Goal: Task Accomplishment & Management: Complete application form

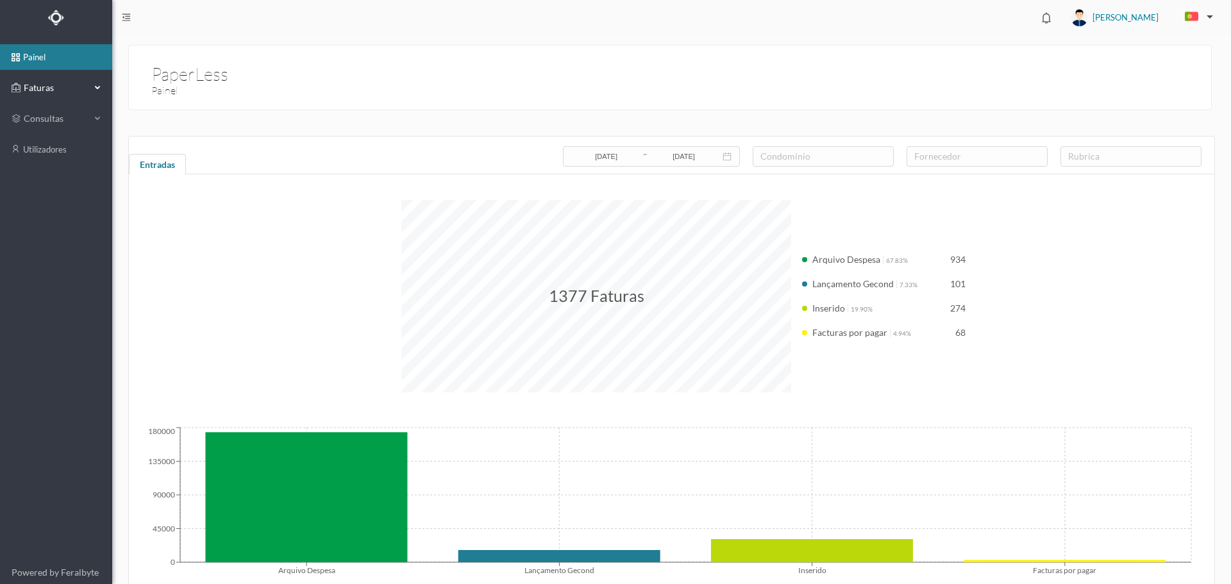
drag, startPoint x: 17, startPoint y: 82, endPoint x: 25, endPoint y: 97, distance: 16.6
click at [17, 83] on icon at bounding box center [16, 88] width 9 height 26
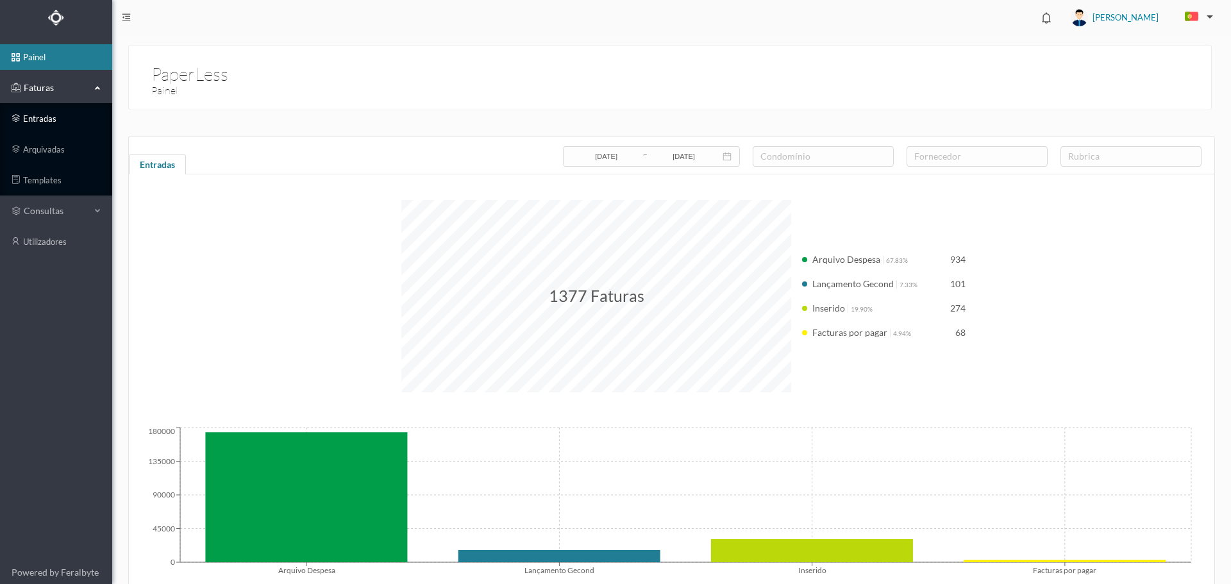
click at [44, 123] on link "entradas" at bounding box center [56, 119] width 112 height 26
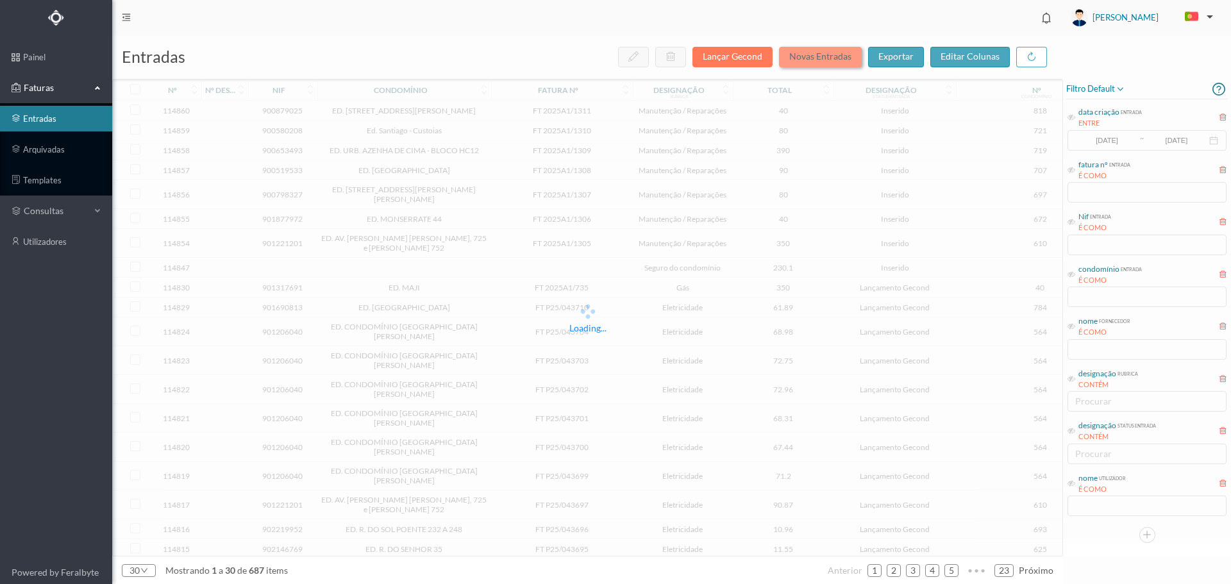
click at [843, 58] on button "Novas Entradas" at bounding box center [820, 57] width 83 height 21
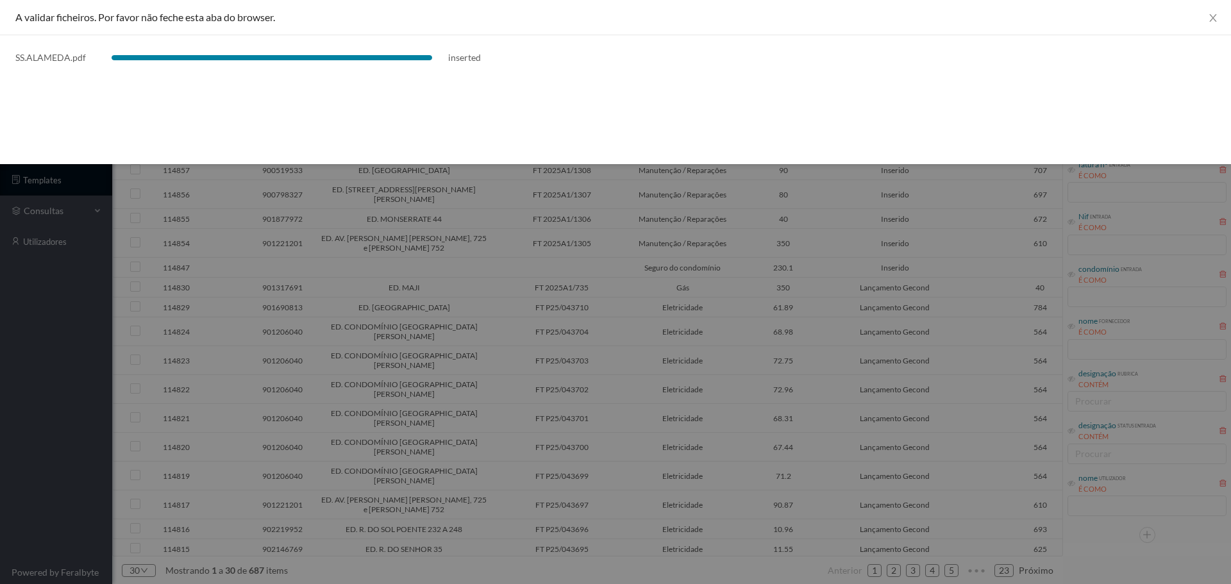
click at [743, 273] on div at bounding box center [615, 292] width 1231 height 584
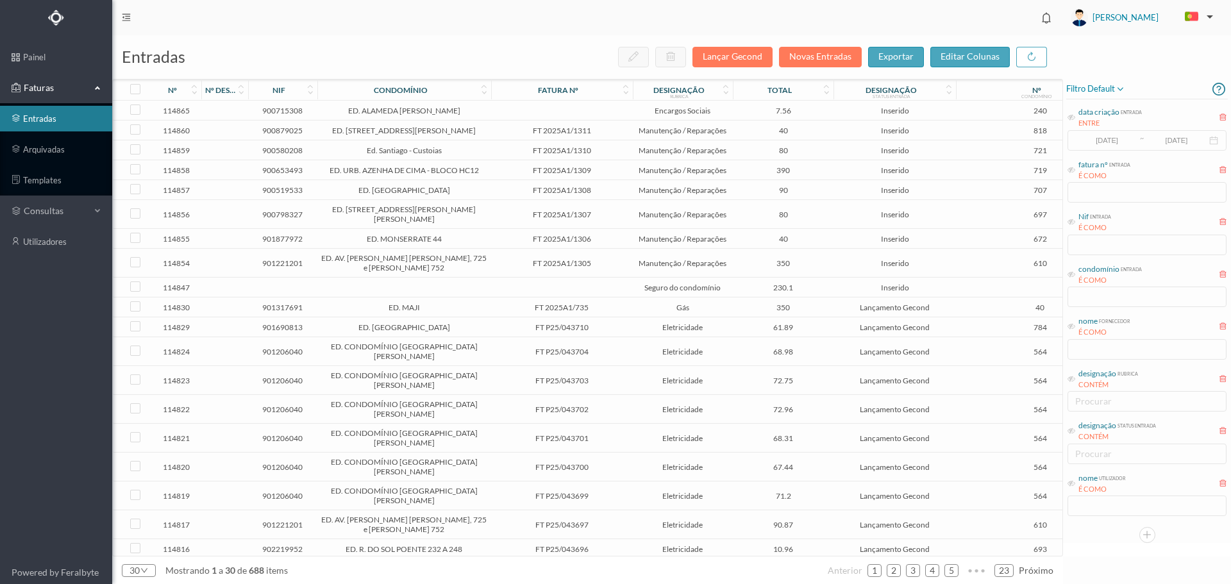
click at [594, 107] on td at bounding box center [562, 111] width 142 height 20
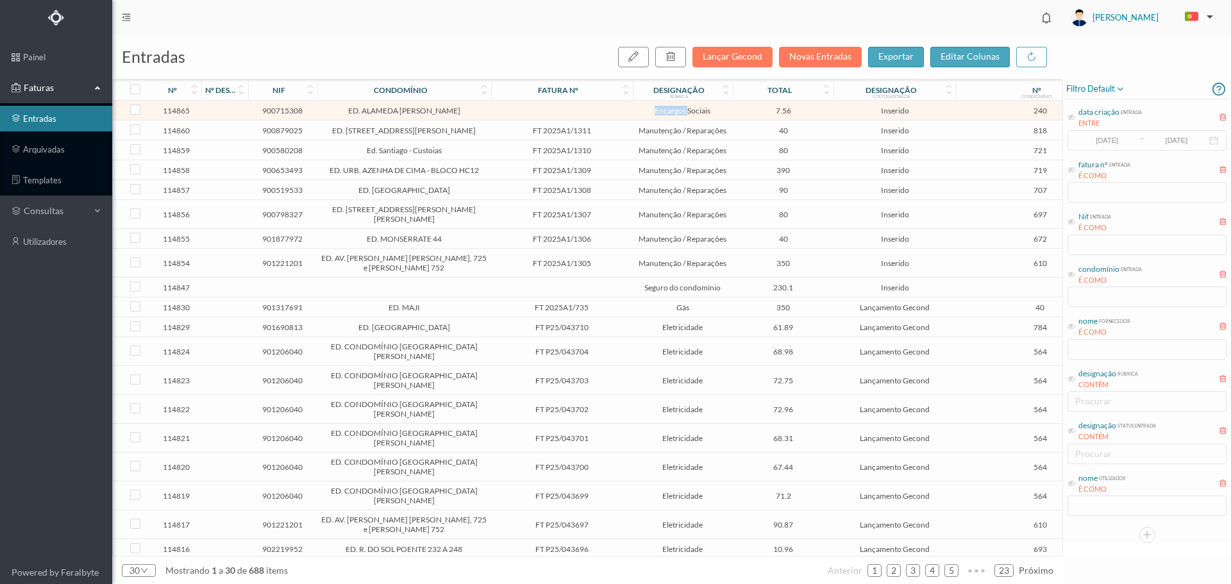
click at [594, 107] on td at bounding box center [562, 111] width 142 height 20
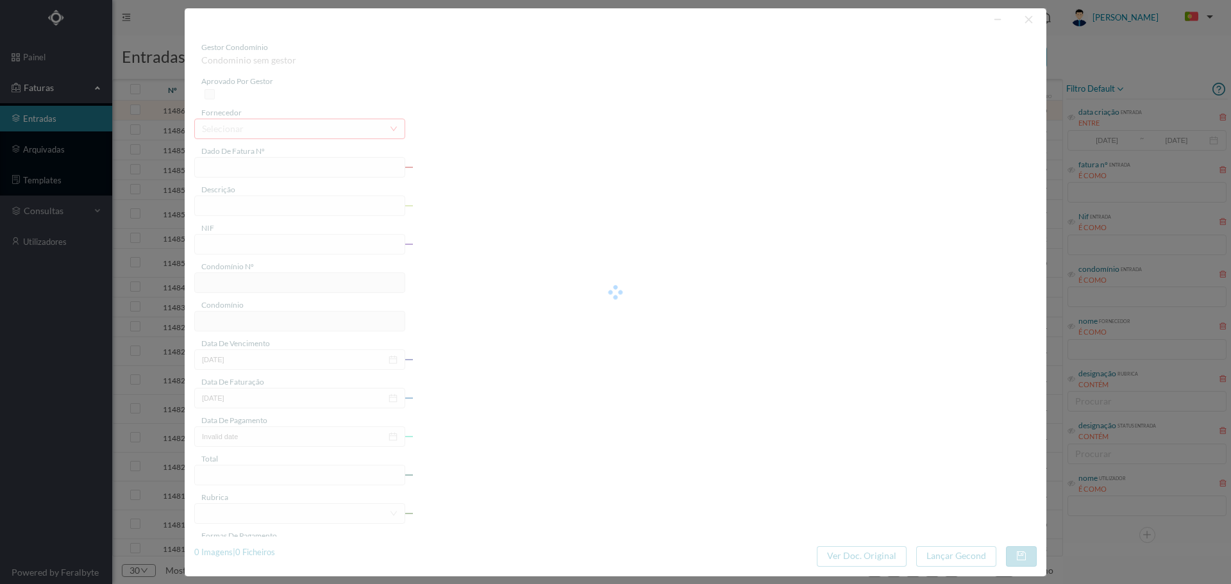
type input "2025/09"
type input "900715308"
type input "[DATE]"
type input "7.56"
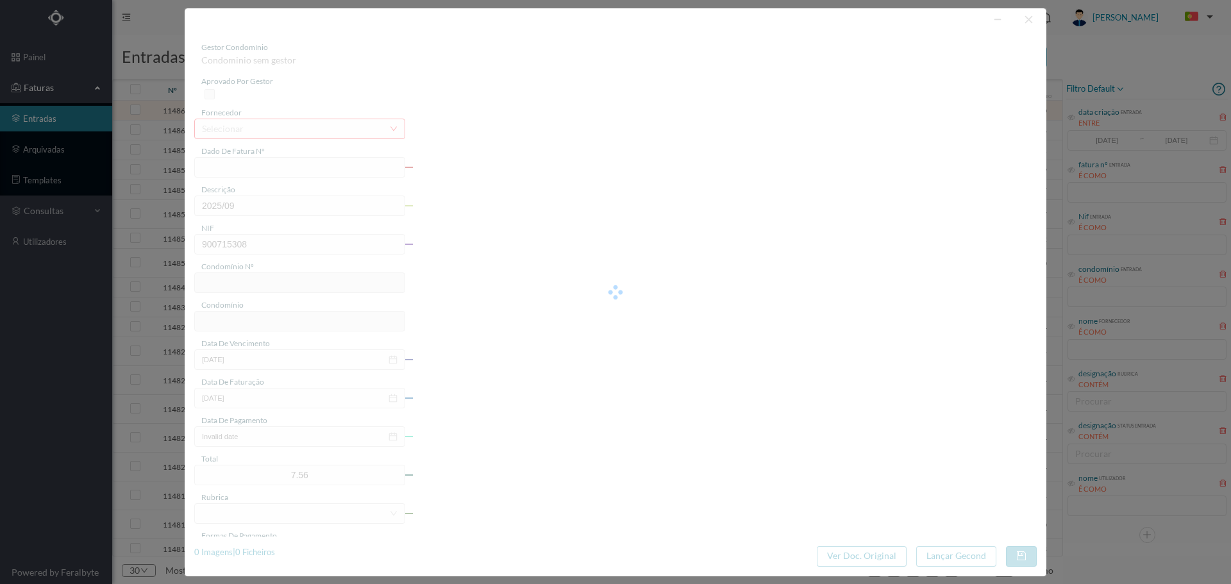
type input "240"
type input "ED. ALAMEDA [PERSON_NAME]"
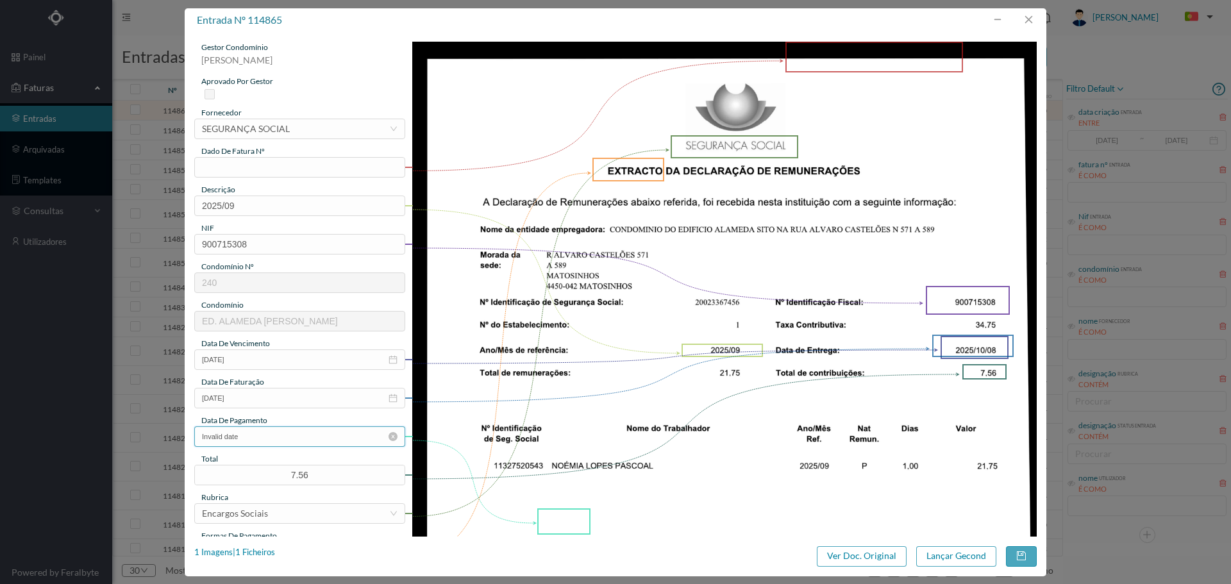
click at [264, 441] on input "Invalid date" at bounding box center [299, 436] width 211 height 21
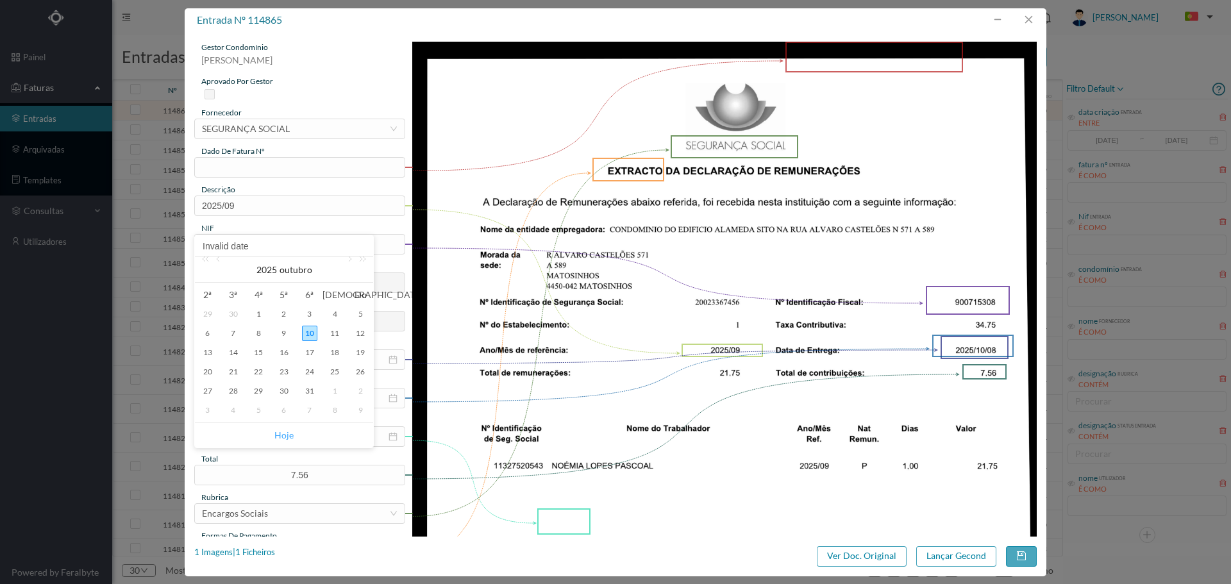
click at [286, 437] on link "Hoje" at bounding box center [283, 435] width 19 height 24
type input "[DATE]"
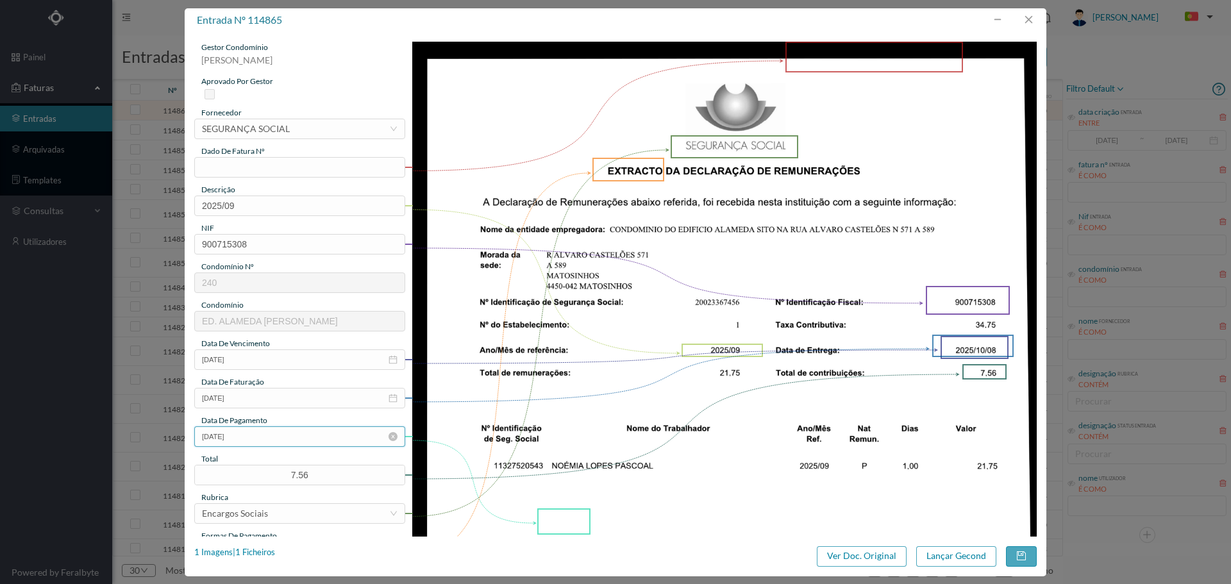
scroll to position [214, 0]
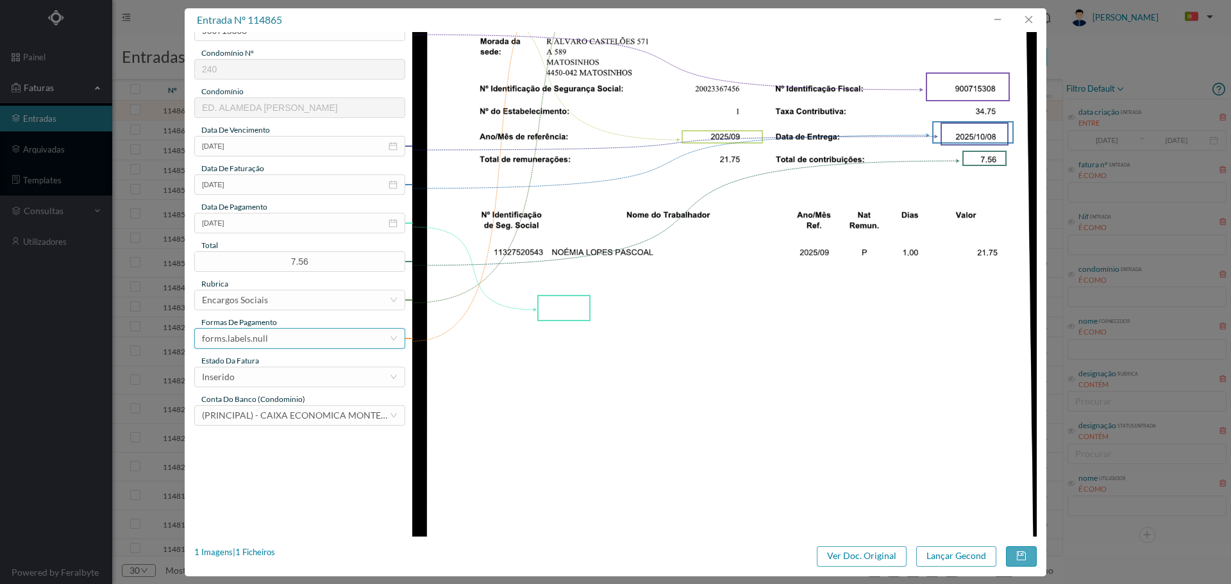
click at [278, 340] on div "forms.labels.null" at bounding box center [295, 338] width 187 height 19
click at [274, 408] on li "transferência bancária" at bounding box center [299, 404] width 210 height 21
click at [1014, 558] on button "button" at bounding box center [1021, 556] width 31 height 21
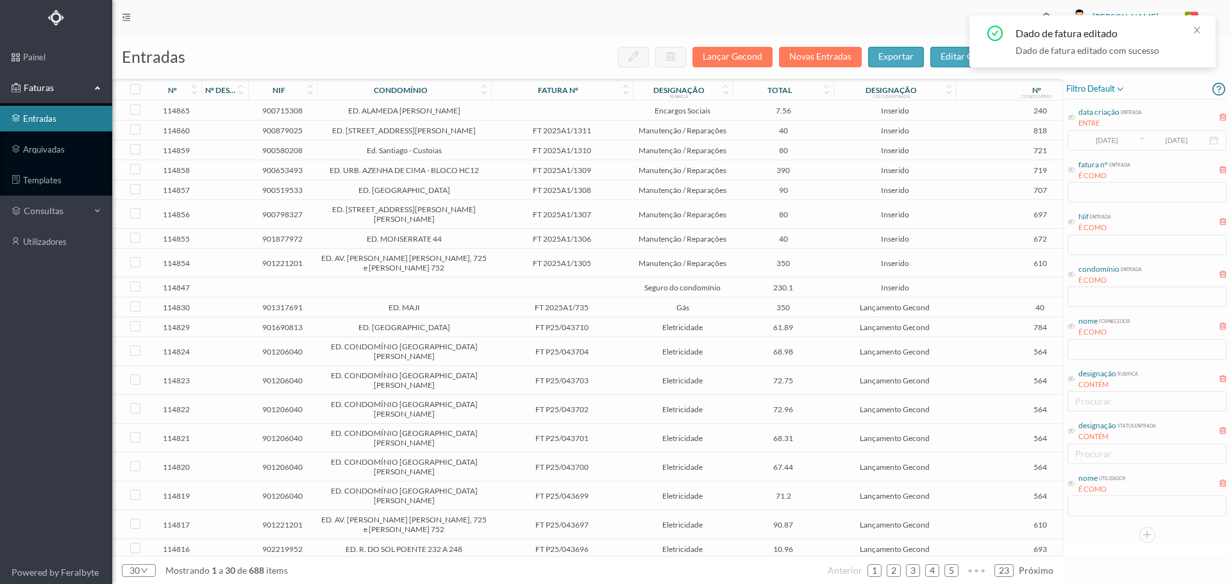
click at [552, 114] on td at bounding box center [562, 111] width 142 height 20
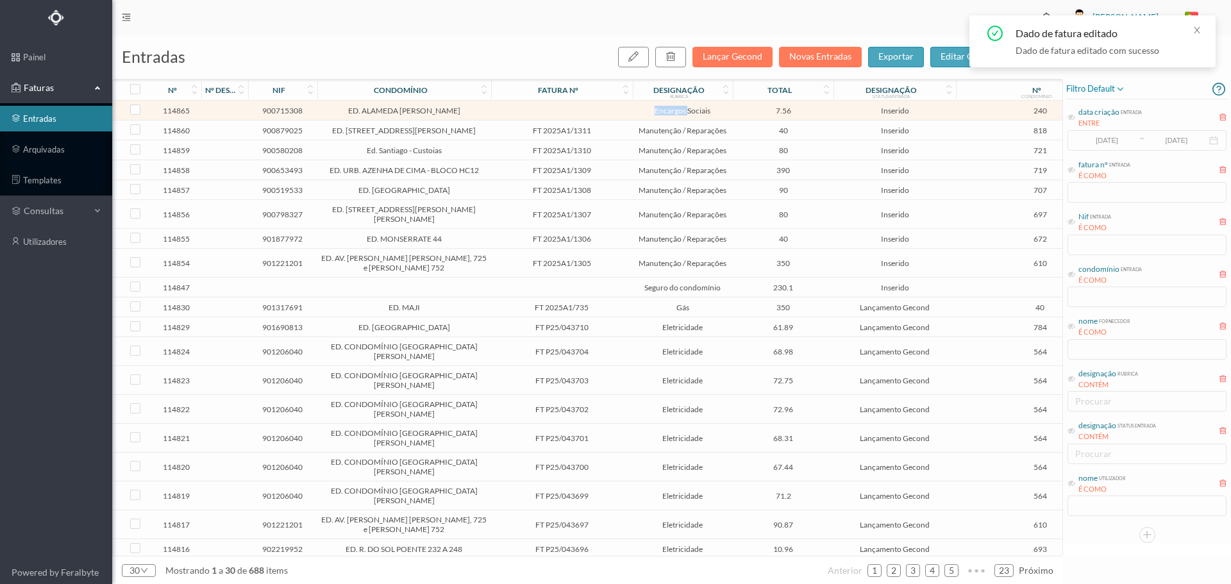
click at [552, 114] on td at bounding box center [562, 111] width 142 height 20
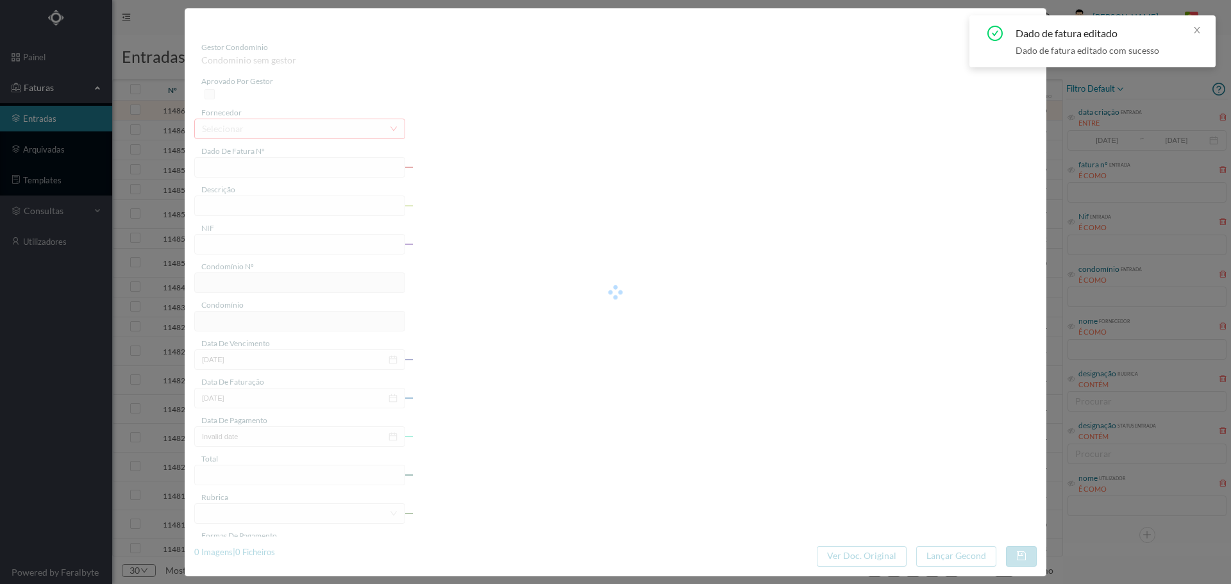
type input "2025/09"
type input "900715308"
type input "[DATE]"
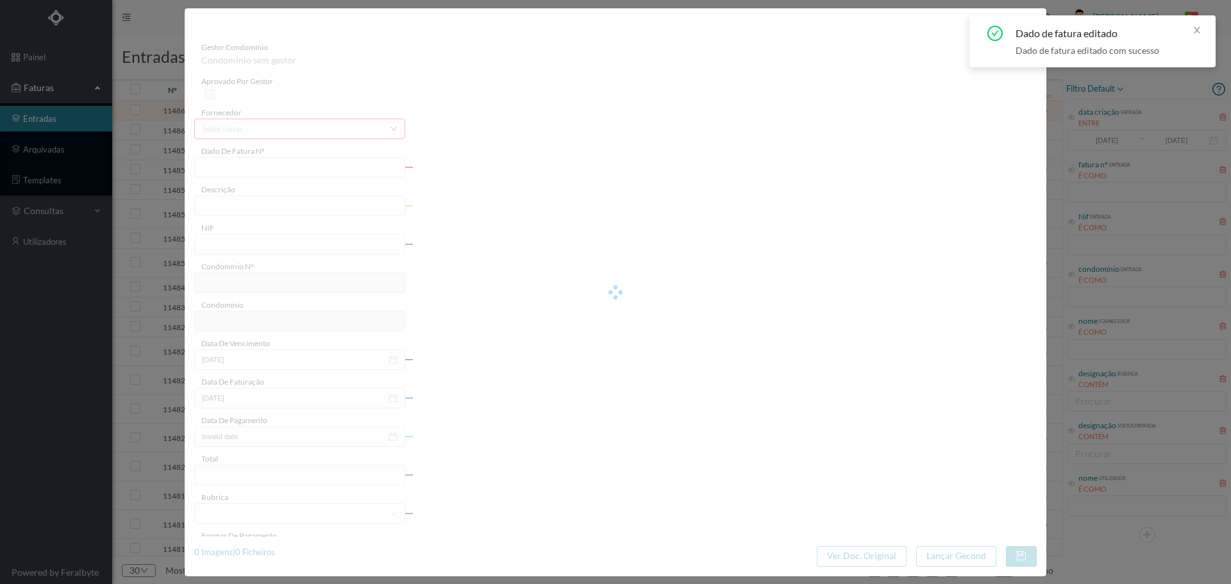
type input "7.56"
type input "240"
type input "ED. ALAMEDA [PERSON_NAME]"
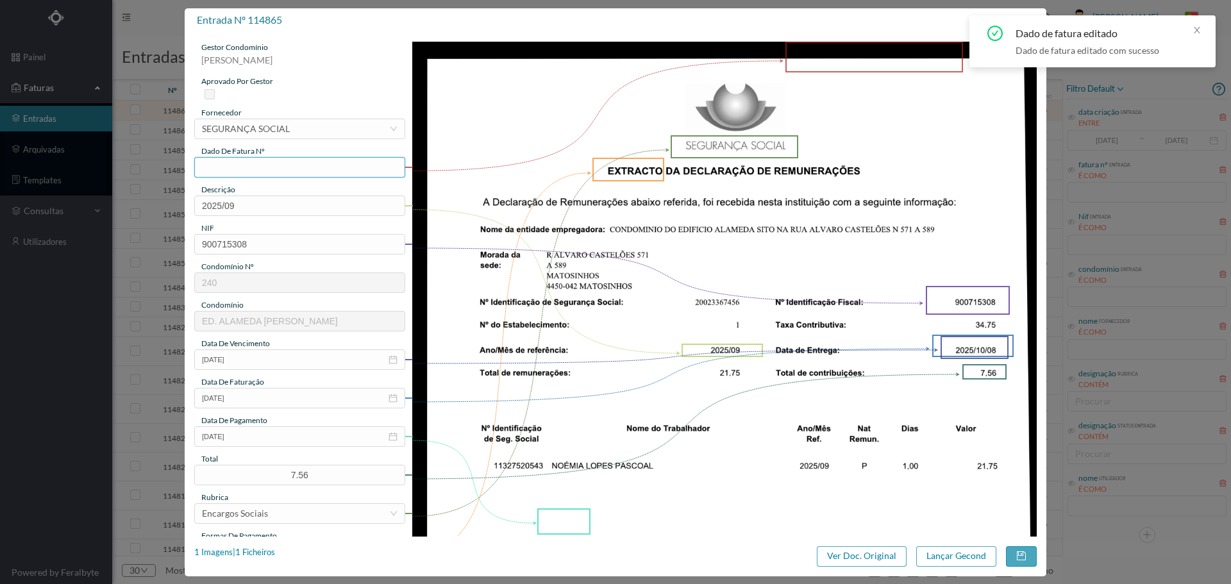
click at [246, 172] on input "text" at bounding box center [299, 167] width 211 height 21
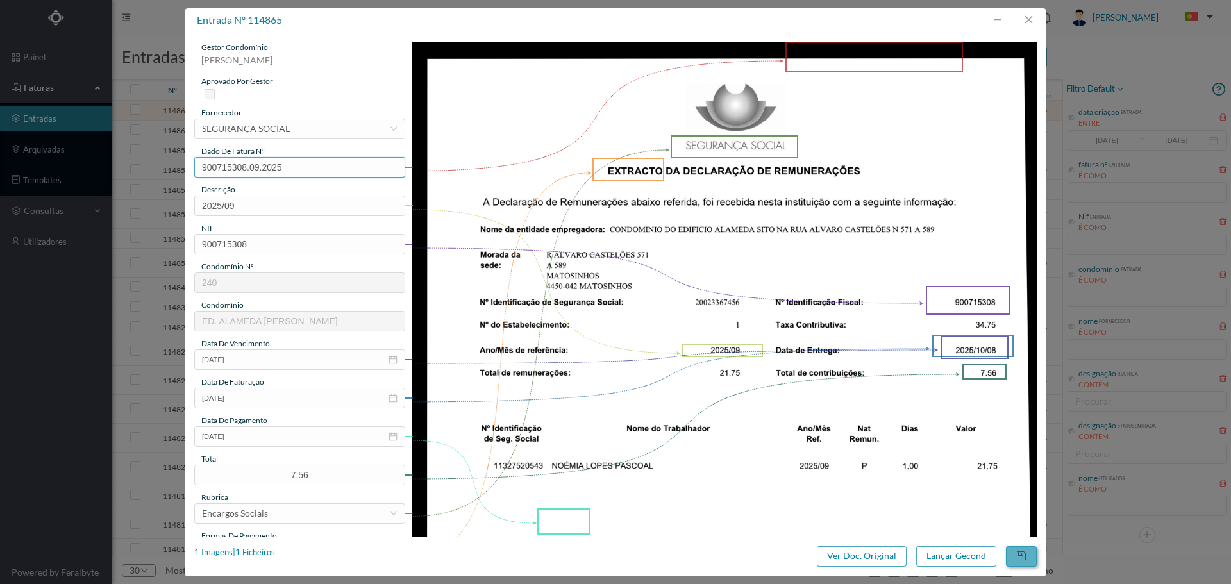
type input "900715308.09.2025"
click at [1026, 557] on button "button" at bounding box center [1021, 556] width 31 height 21
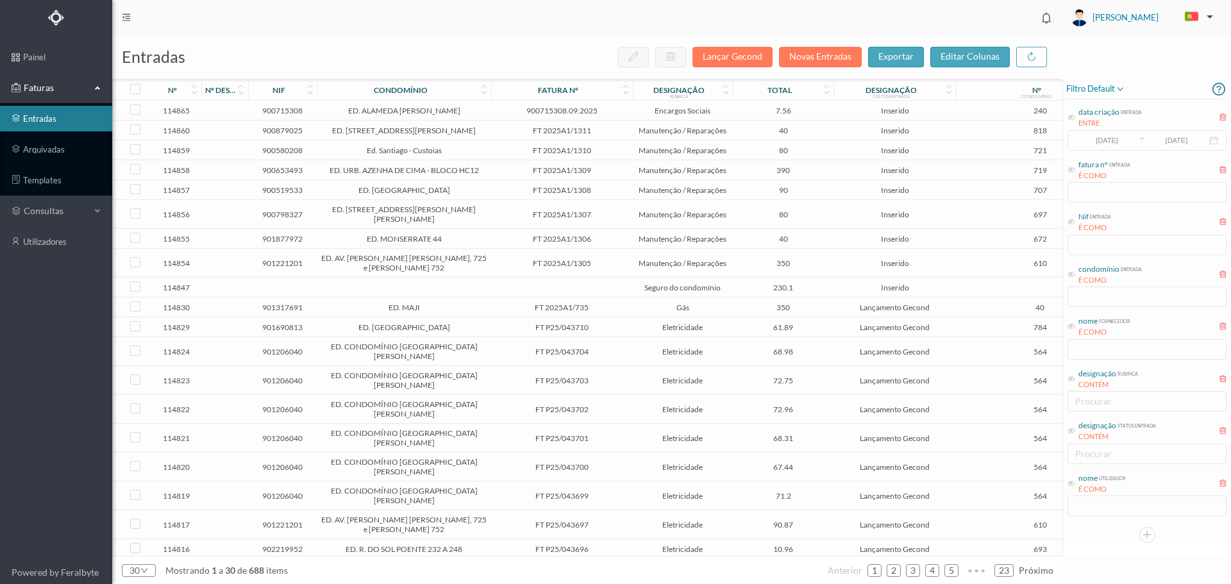
click at [639, 109] on span "Encargos Sociais" at bounding box center [683, 111] width 94 height 10
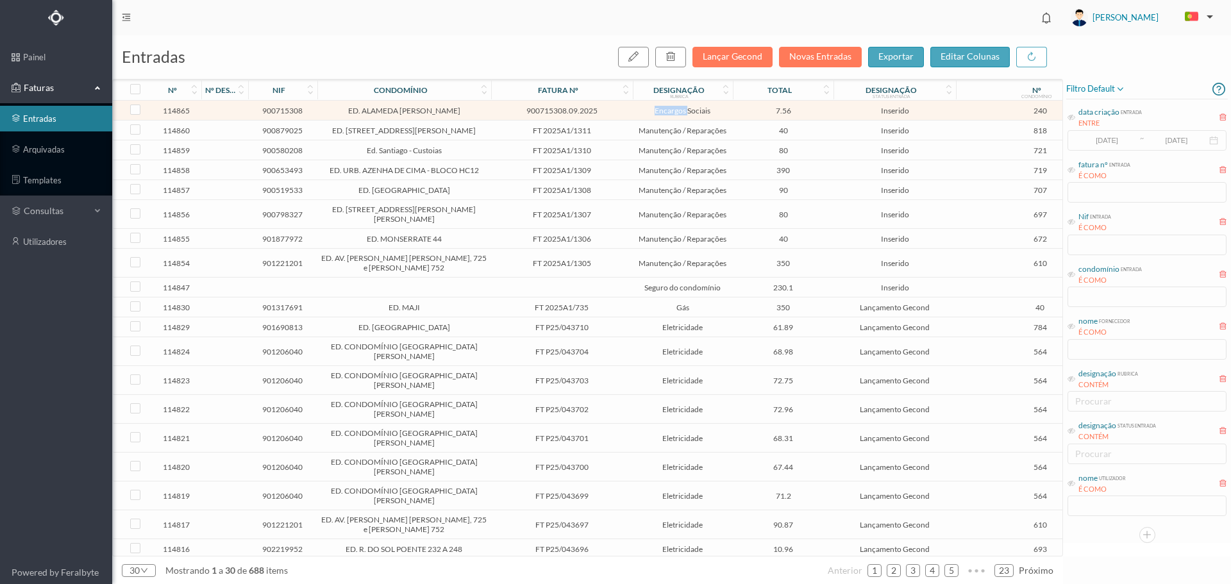
click at [639, 109] on span "Encargos Sociais" at bounding box center [683, 111] width 94 height 10
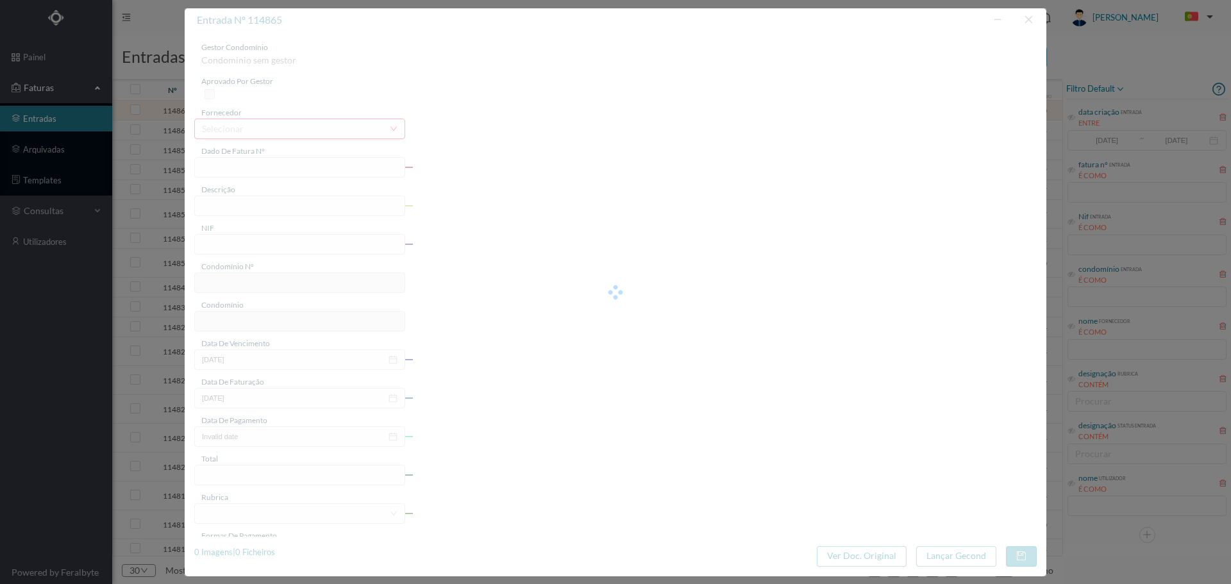
type input "900715308.09.2025"
type input "2025/09"
type input "900715308"
type input "[DATE]"
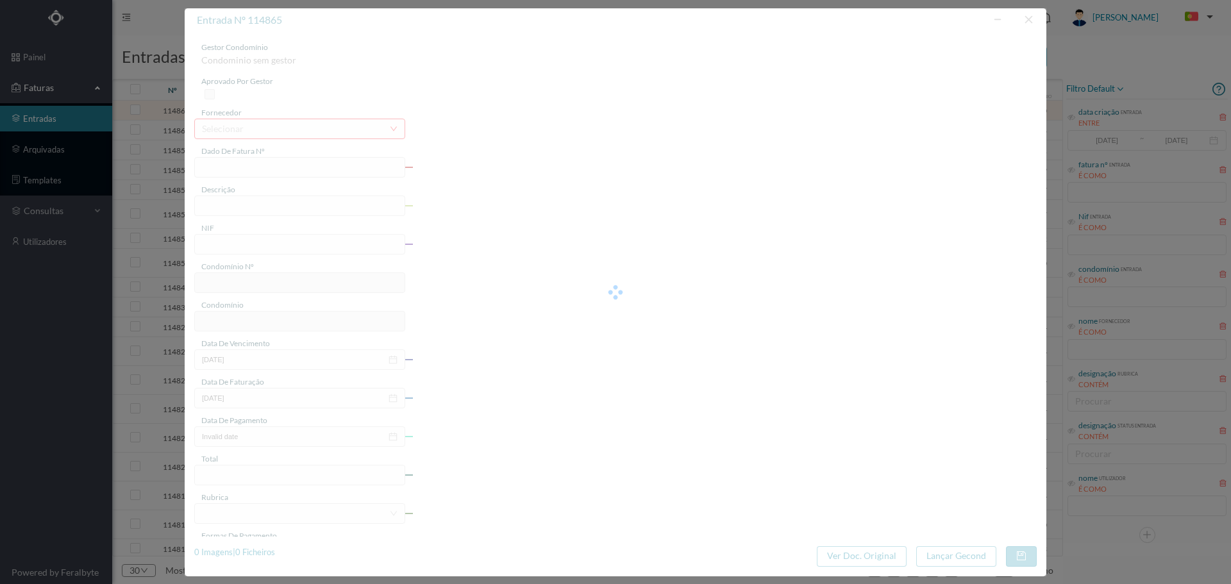
type input "[DATE]"
type input "7.56"
type input "240"
type input "ED. ALAMEDA [PERSON_NAME]"
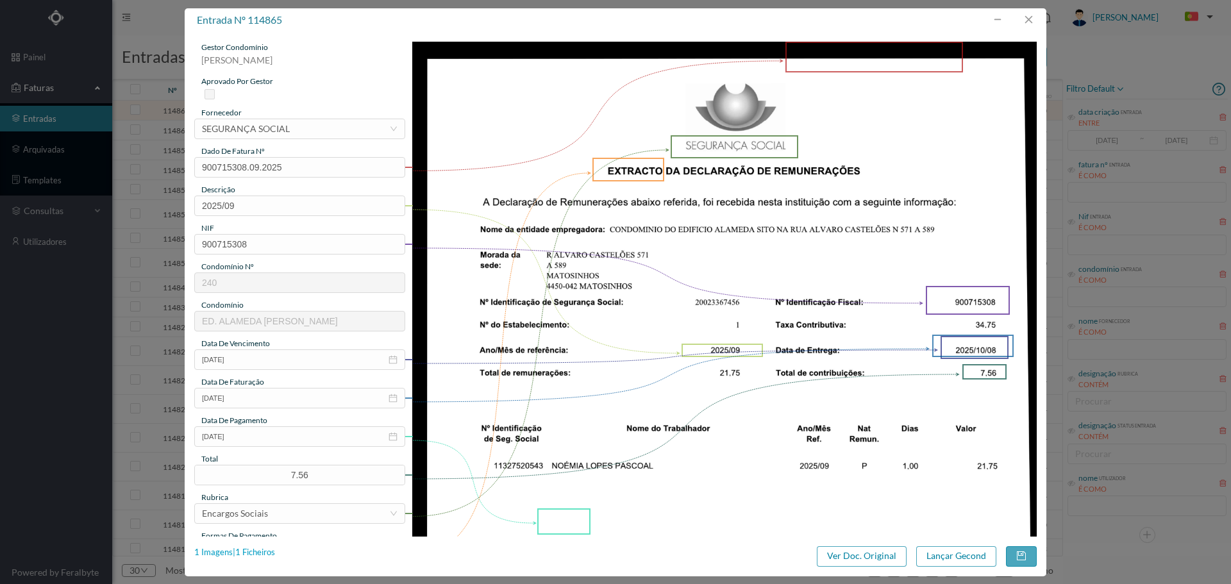
click at [264, 551] on div "1 Imagens | 1 Ficheiros" at bounding box center [234, 552] width 81 height 13
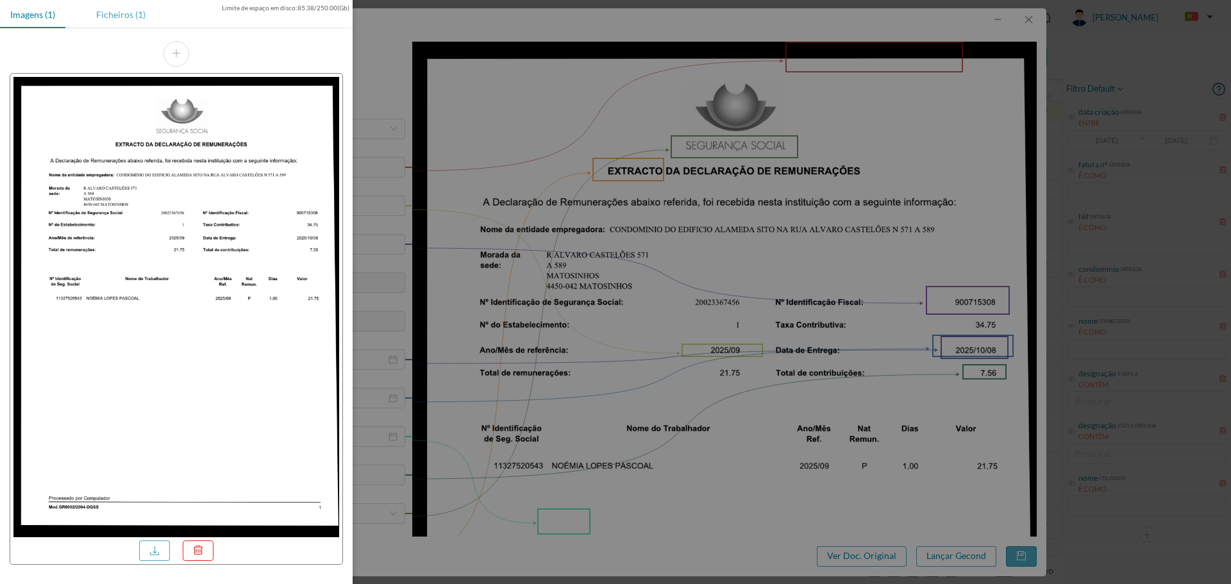
click at [106, 9] on div "Ficheiros (1)" at bounding box center [121, 14] width 70 height 29
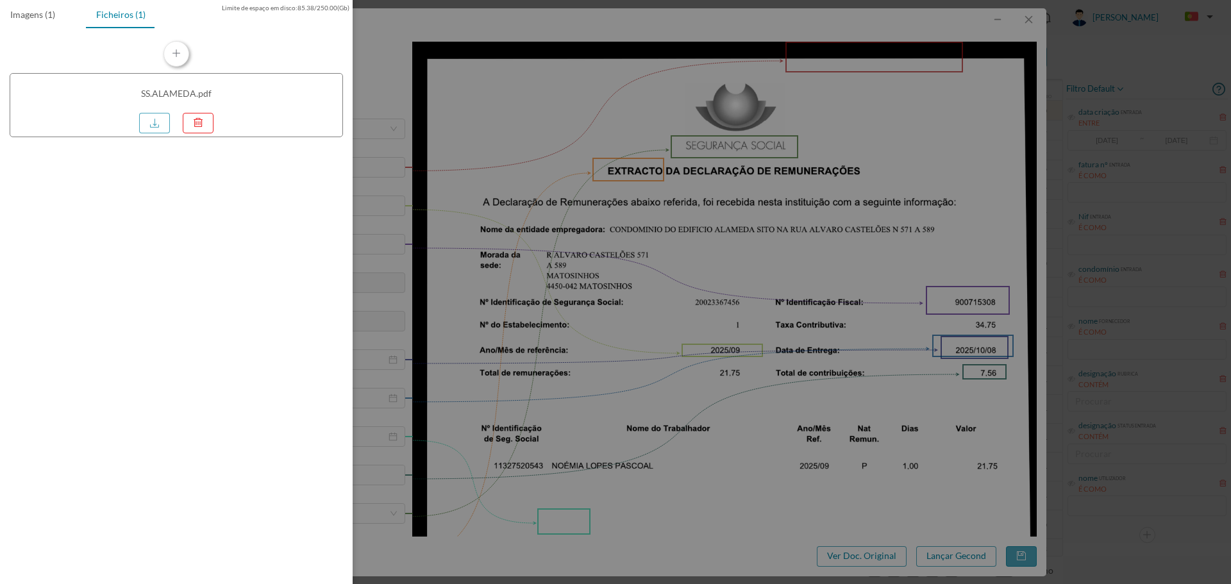
click at [183, 48] on button "button" at bounding box center [177, 54] width 26 height 26
click at [738, 405] on div at bounding box center [615, 292] width 1231 height 584
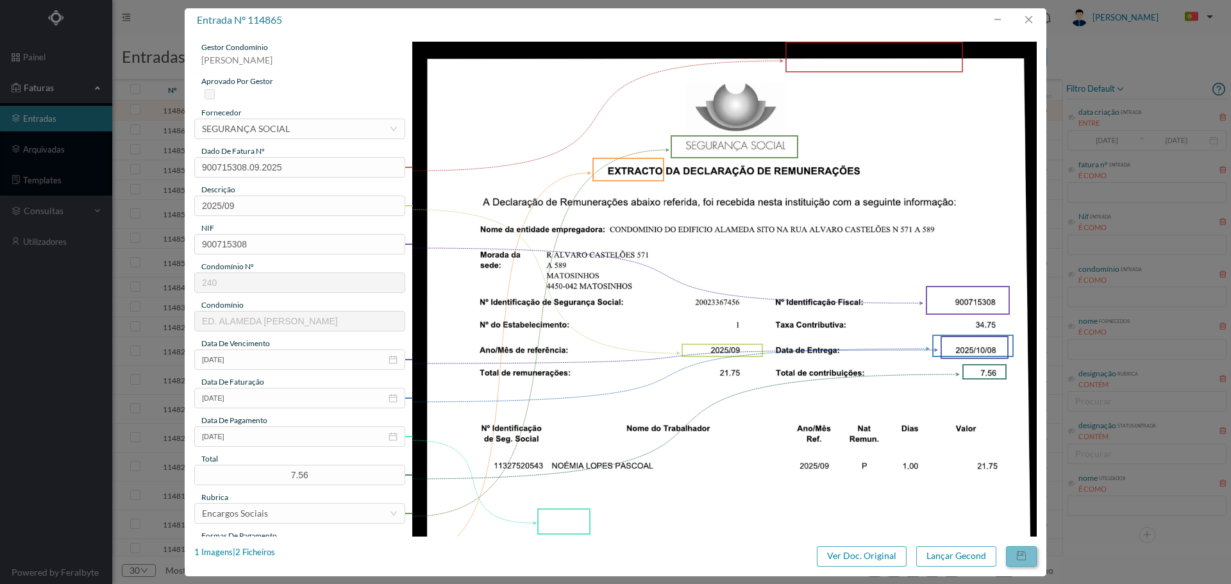
click at [1022, 560] on button "button" at bounding box center [1021, 556] width 31 height 21
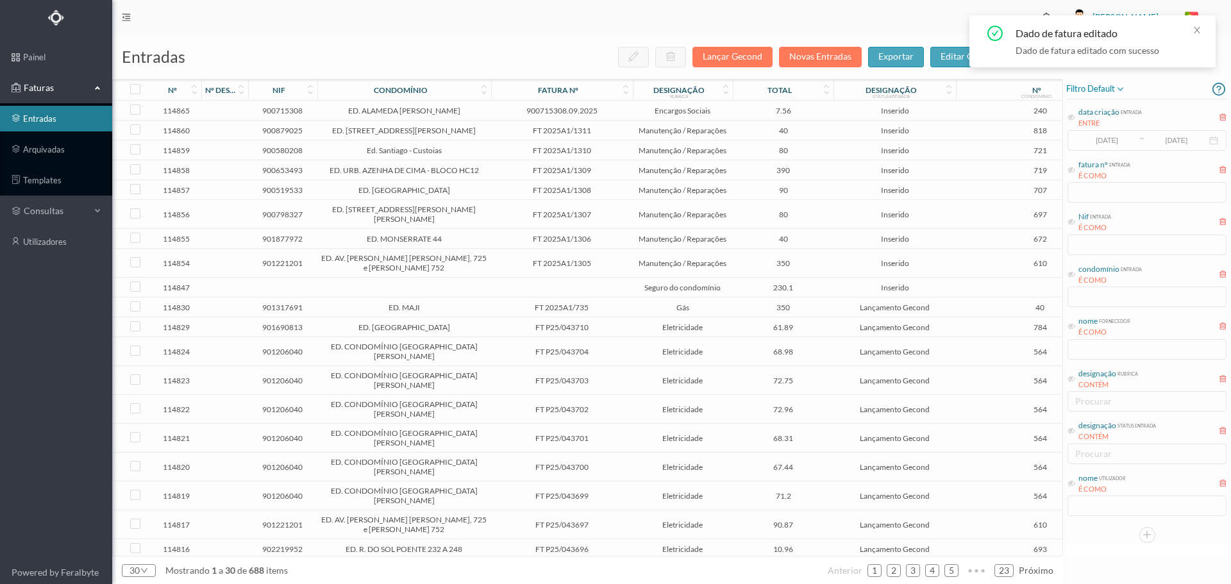
click at [625, 111] on span "900715308.09.2025" at bounding box center [561, 111] width 135 height 10
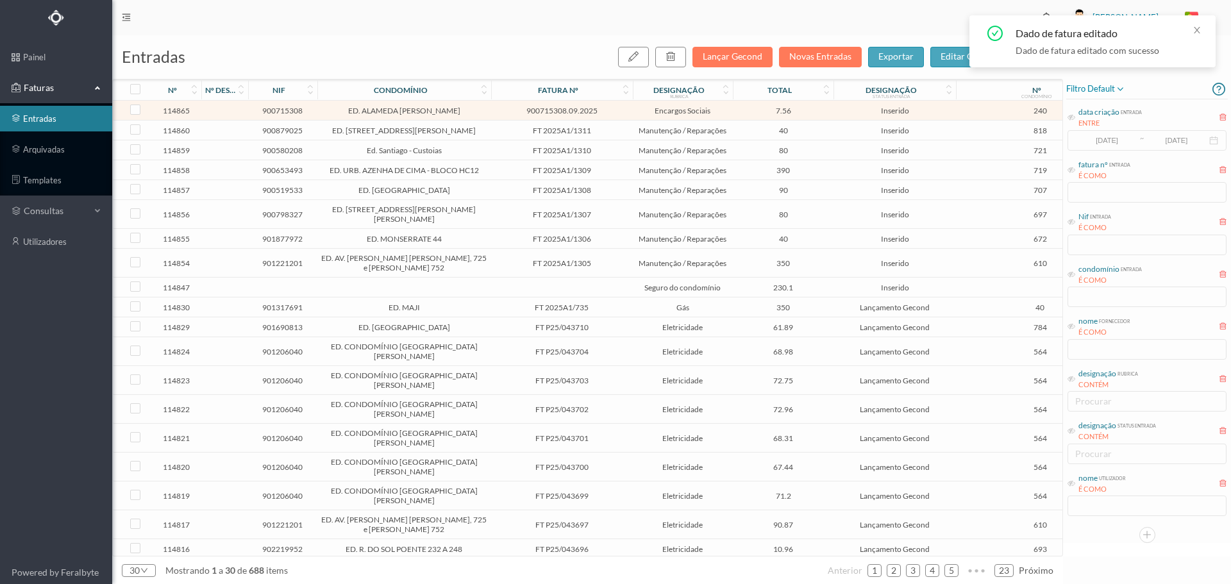
click at [625, 111] on span "900715308.09.2025" at bounding box center [561, 111] width 135 height 10
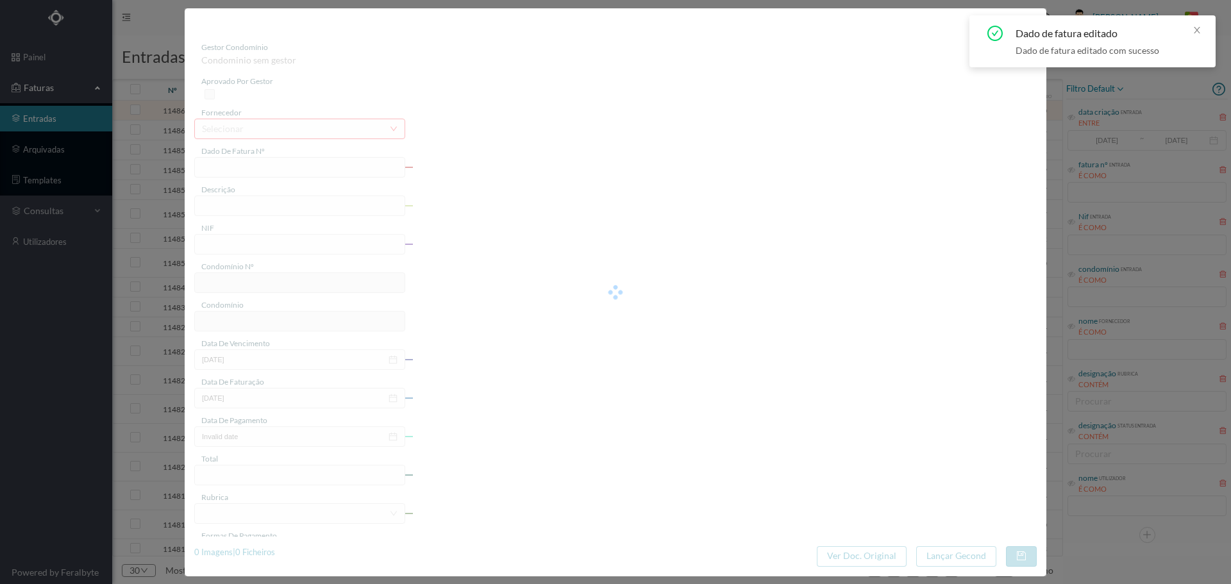
type input "900715308.09.2025"
type input "2025/09"
type input "900715308"
type input "[DATE]"
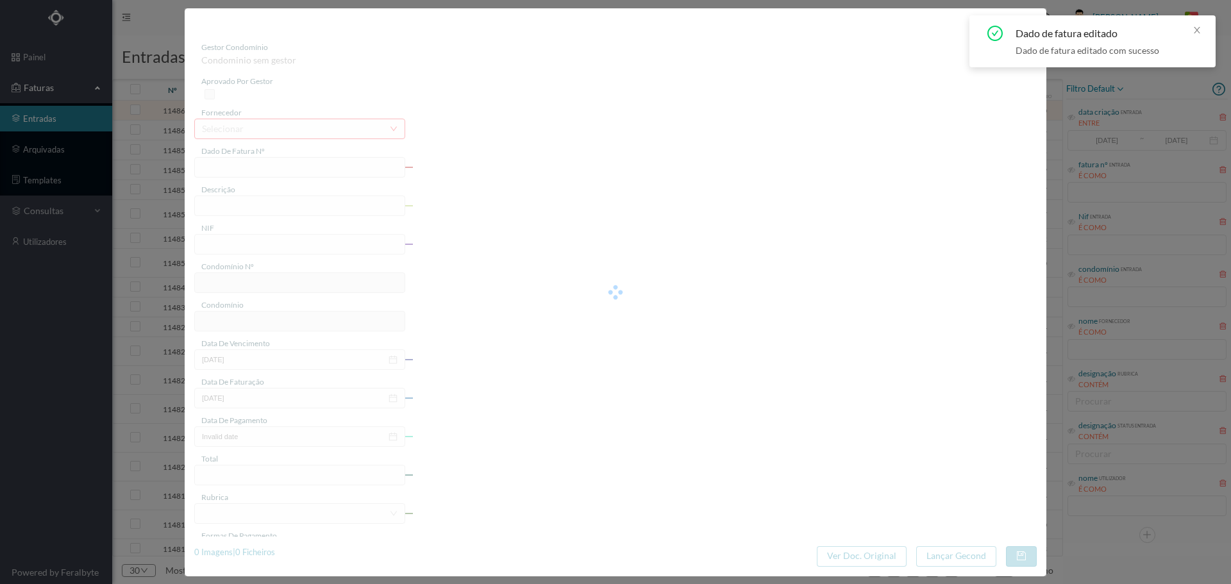
type input "[DATE]"
type input "7.56"
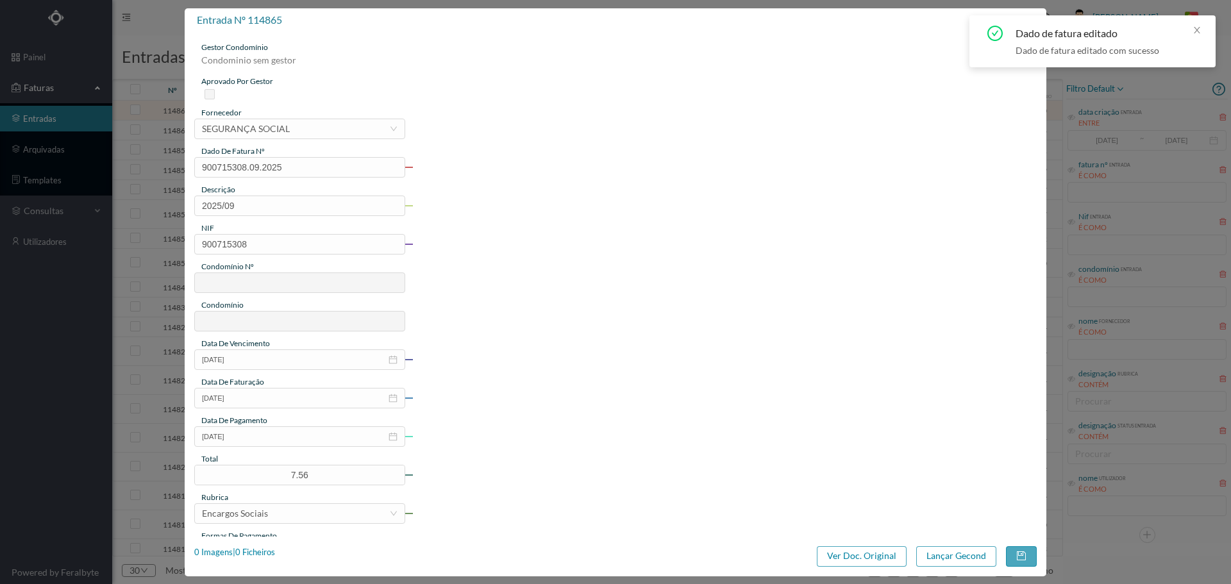
type input "240"
type input "ED. ALAMEDA [PERSON_NAME]"
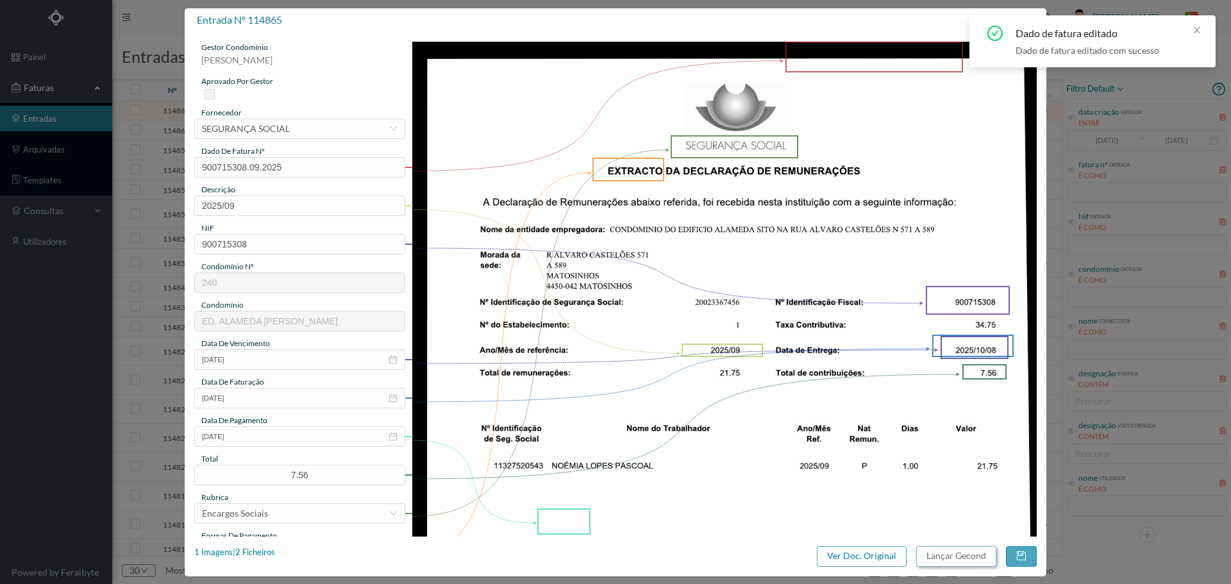
click at [958, 550] on button "Lançar Gecond" at bounding box center [956, 556] width 80 height 21
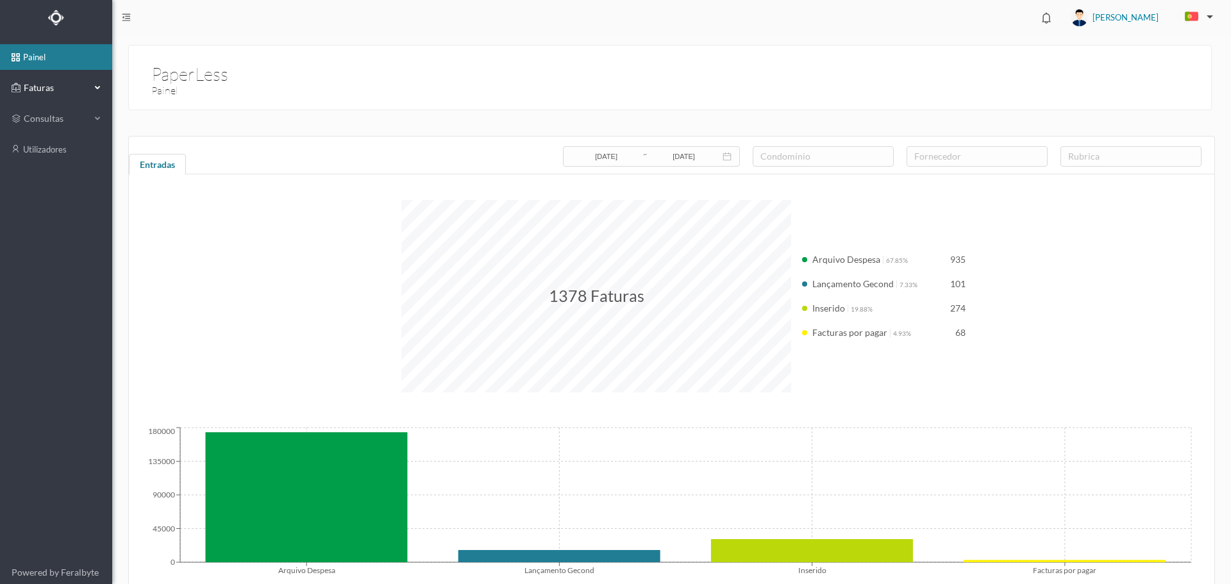
click at [60, 82] on span "Faturas" at bounding box center [56, 87] width 71 height 13
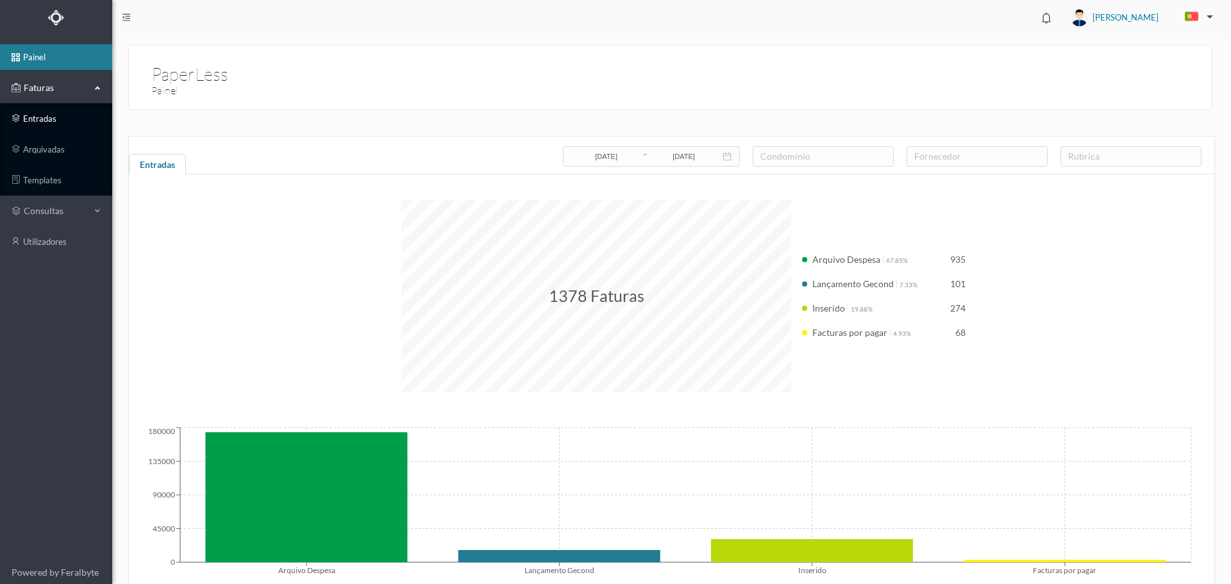
click at [58, 117] on link "entradas" at bounding box center [56, 119] width 112 height 26
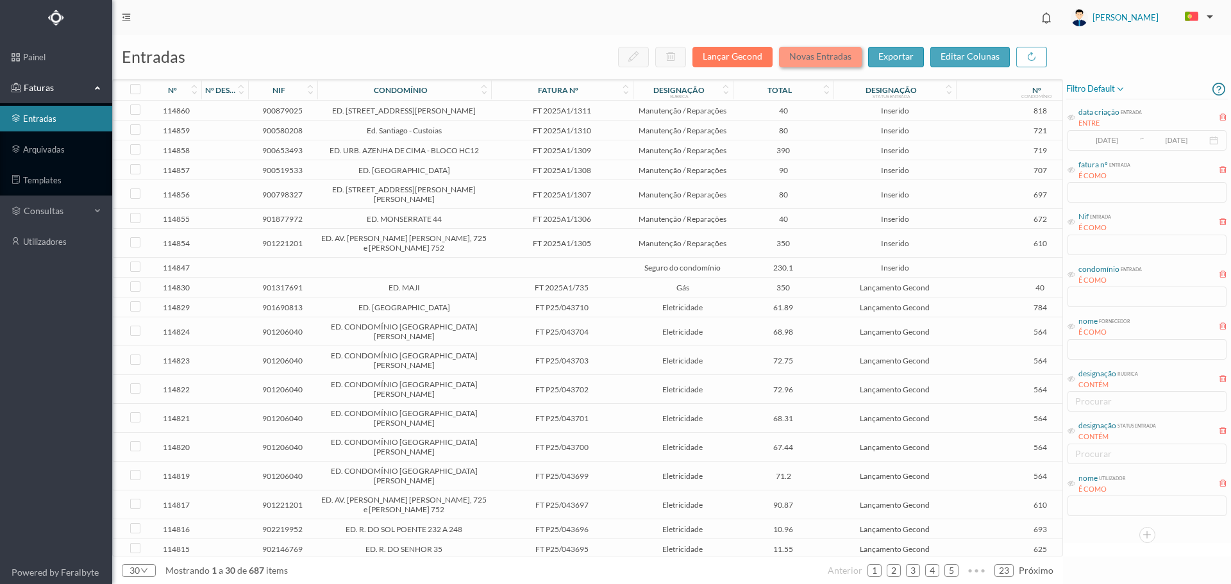
click at [823, 56] on button "Novas Entradas" at bounding box center [820, 57] width 83 height 21
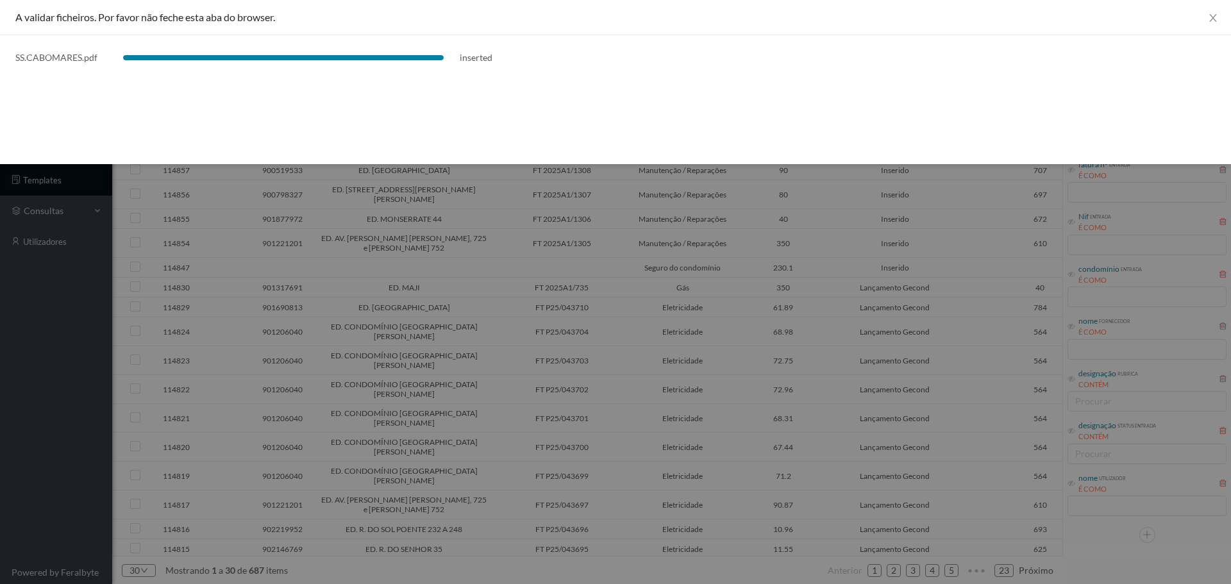
click at [518, 239] on div at bounding box center [615, 292] width 1231 height 584
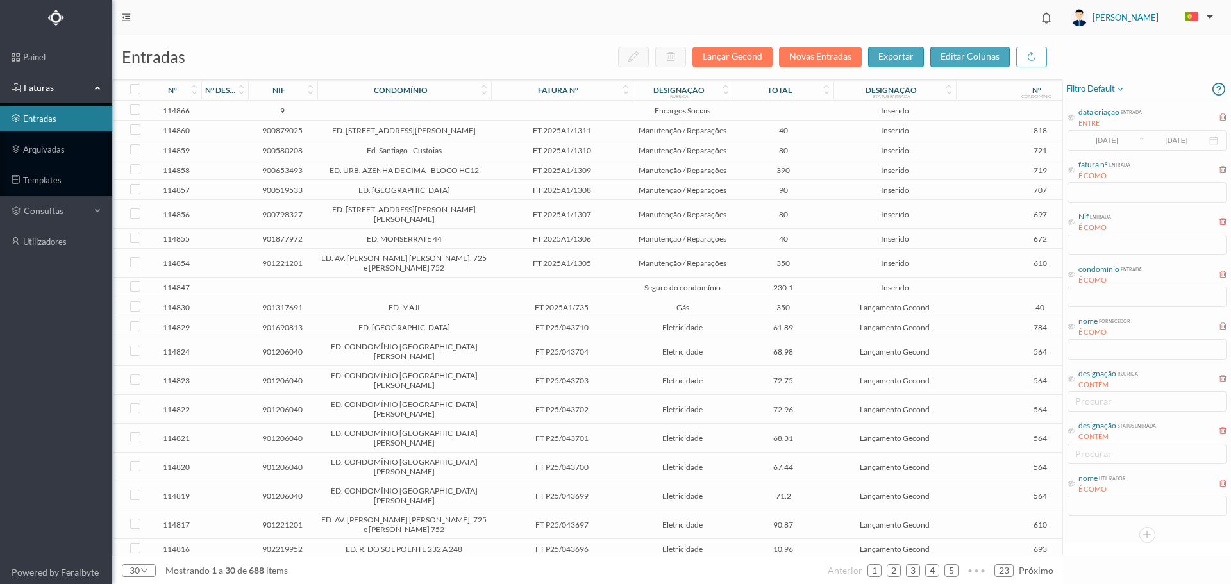
click at [573, 112] on td at bounding box center [562, 111] width 142 height 20
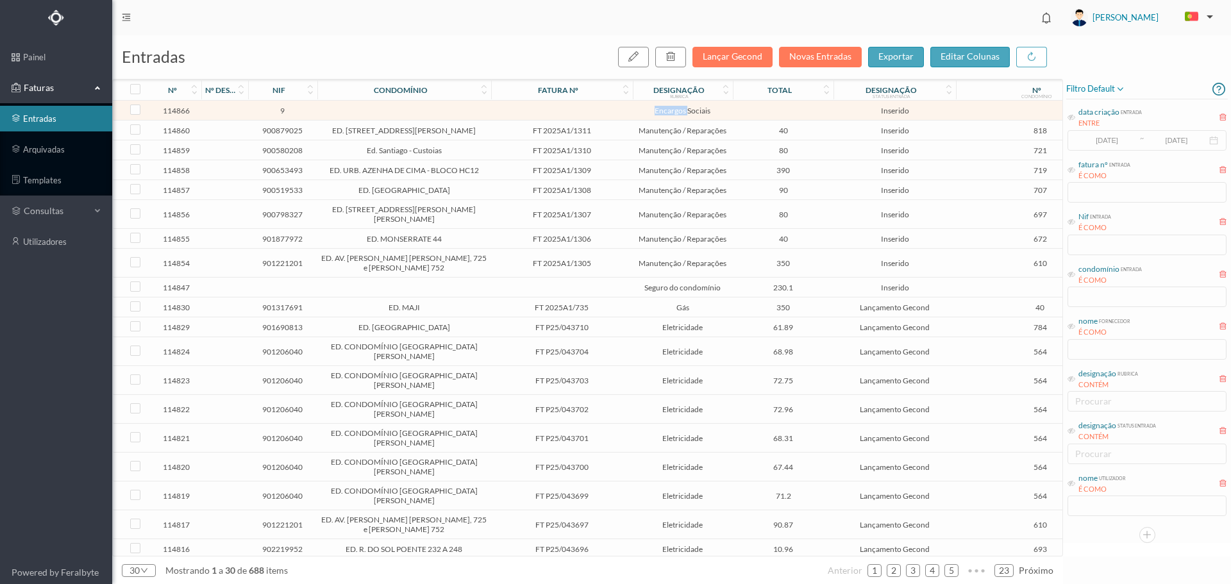
click at [573, 112] on td at bounding box center [562, 111] width 142 height 20
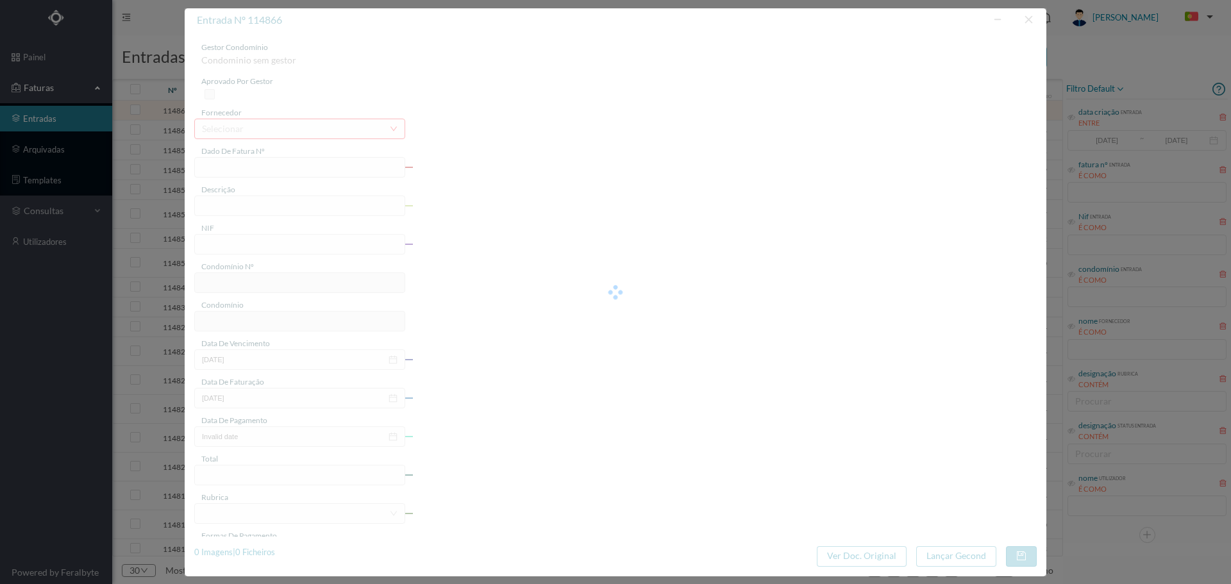
type input "9"
type input "Invalid date"
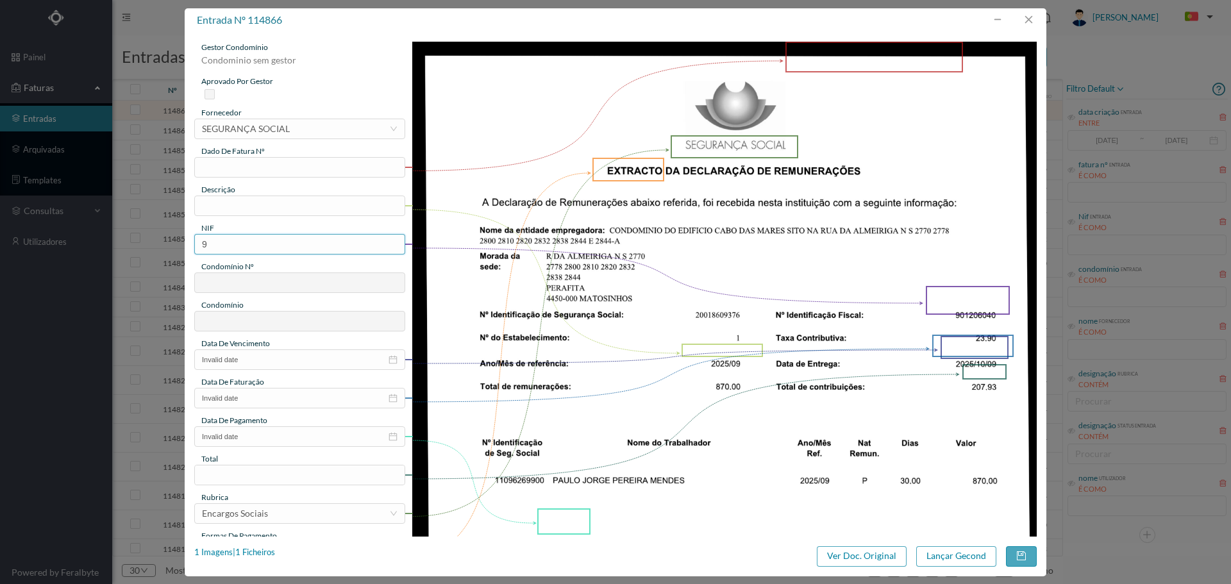
click at [223, 244] on input "9" at bounding box center [299, 244] width 211 height 21
type input "901206040"
type input "564"
type input "ED. CONDOMÍNIO [GEOGRAPHIC_DATA][PERSON_NAME]"
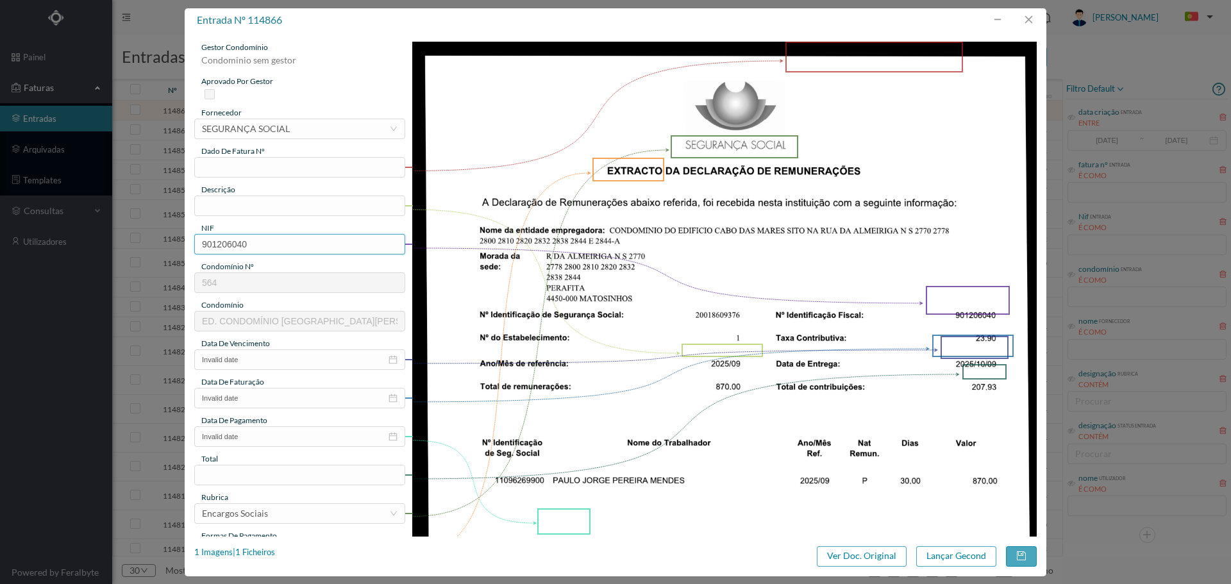
type input "901206040"
click at [250, 173] on input "text" at bounding box center [299, 167] width 211 height 21
type input "901206040.09.2025"
click at [230, 204] on input "SS" at bounding box center [299, 206] width 211 height 21
type input "SS"
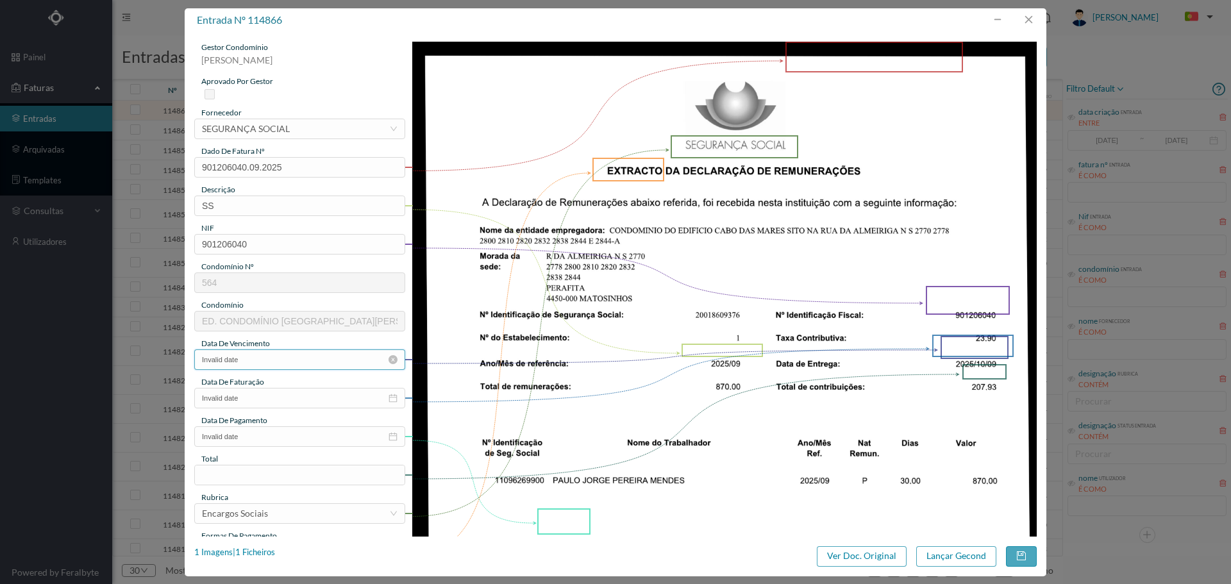
click at [233, 361] on input "Invalid date" at bounding box center [299, 359] width 211 height 21
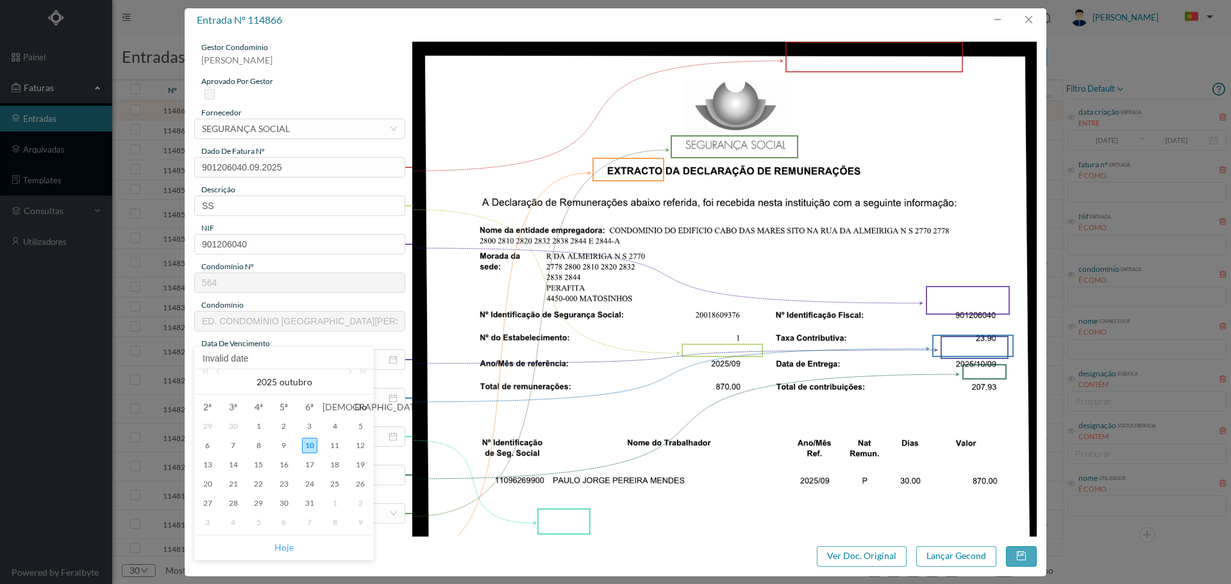
click at [286, 547] on link "Hoje" at bounding box center [283, 547] width 19 height 24
type input "[DATE]"
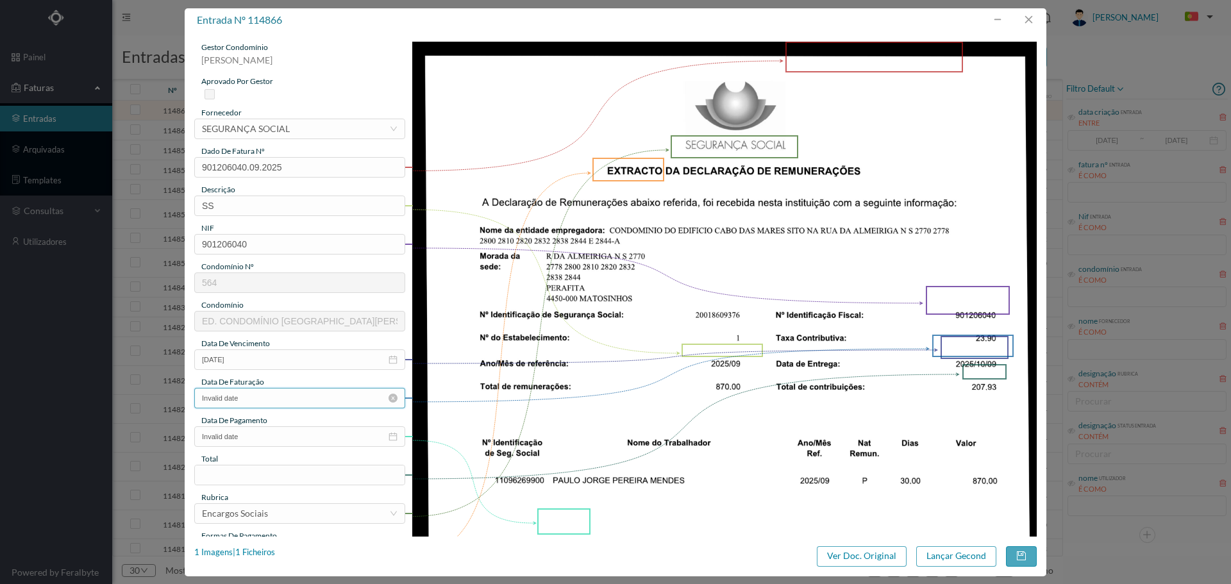
click at [264, 398] on input "Invalid date" at bounding box center [299, 398] width 211 height 21
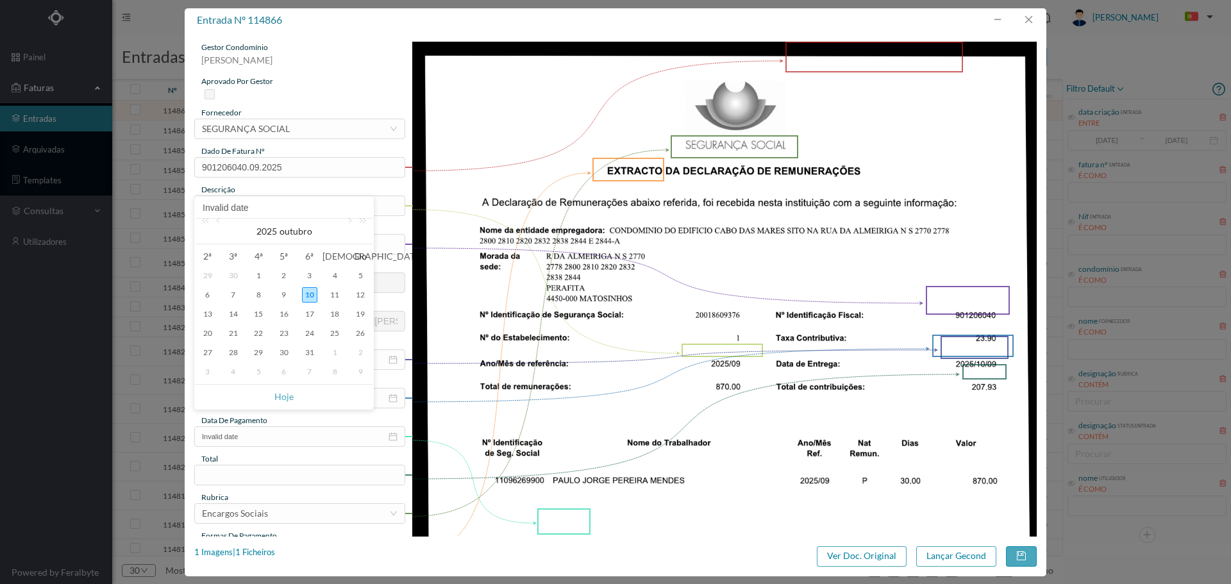
drag, startPoint x: 282, startPoint y: 396, endPoint x: 280, endPoint y: 420, distance: 23.8
click at [283, 396] on link "Hoje" at bounding box center [283, 397] width 19 height 24
type input "[DATE]"
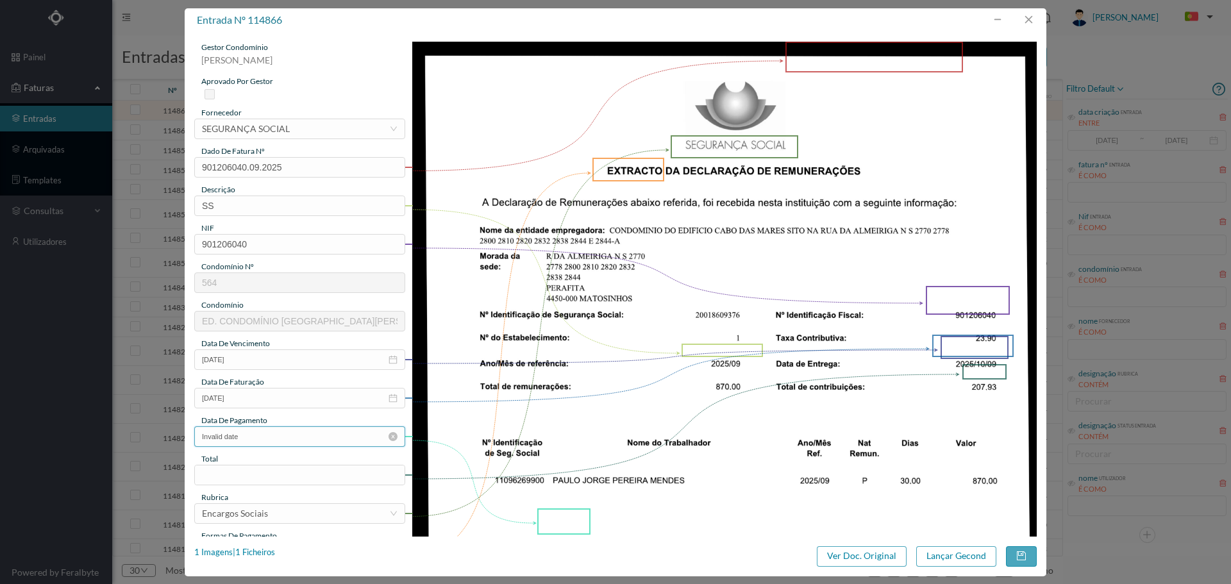
click at [271, 445] on input "Invalid date" at bounding box center [299, 436] width 211 height 21
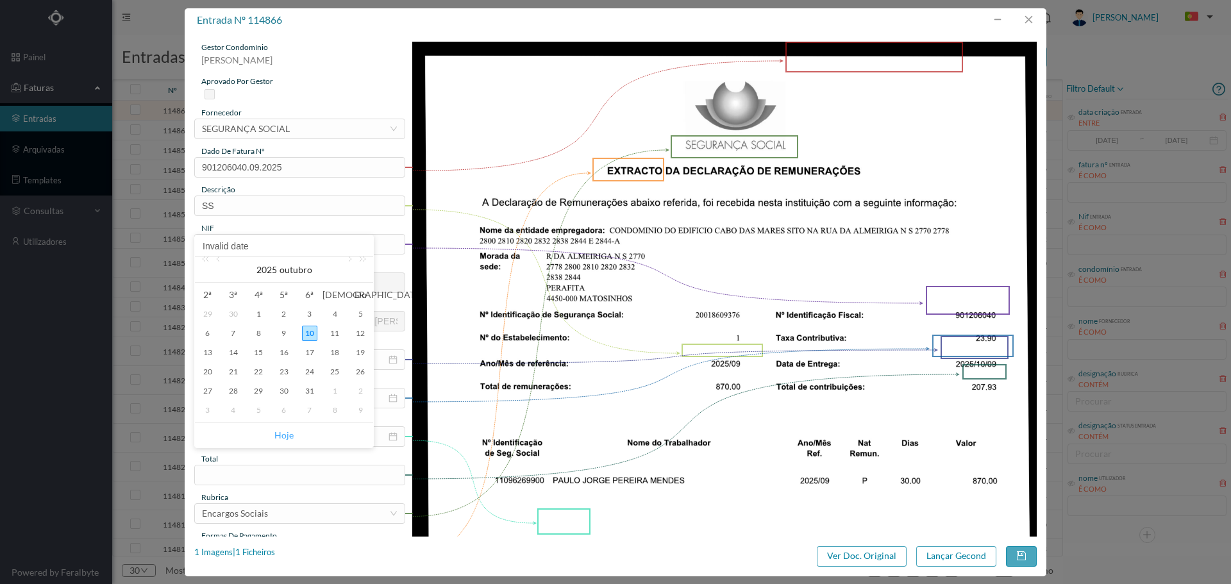
drag, startPoint x: 281, startPoint y: 440, endPoint x: 271, endPoint y: 484, distance: 45.6
click at [281, 439] on link "Hoje" at bounding box center [283, 435] width 19 height 24
type input "[DATE]"
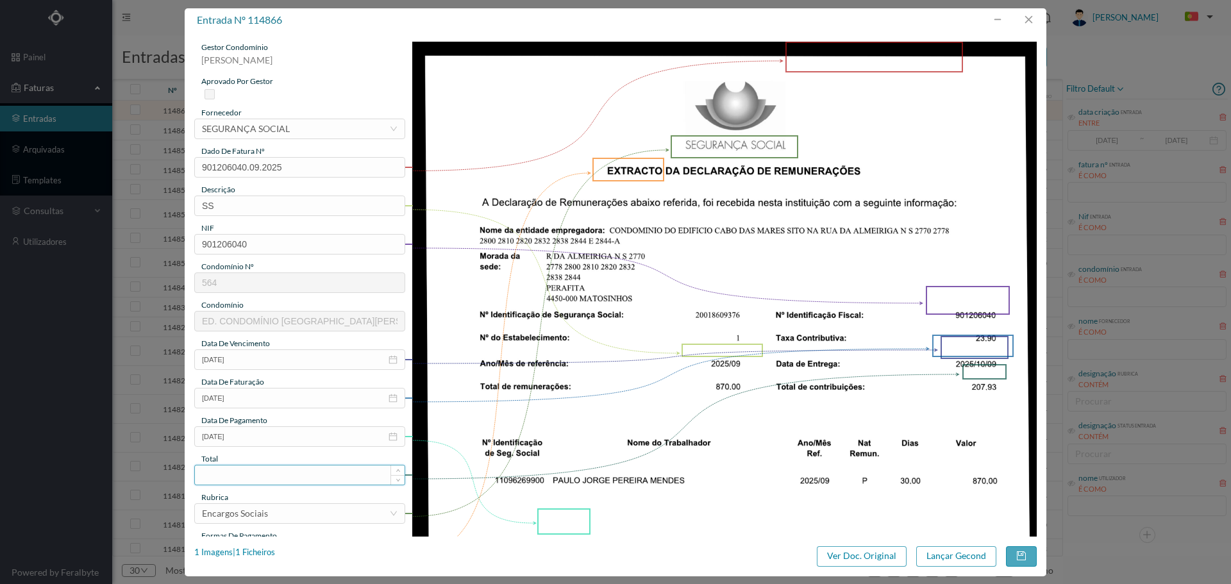
click at [267, 480] on input at bounding box center [300, 475] width 210 height 19
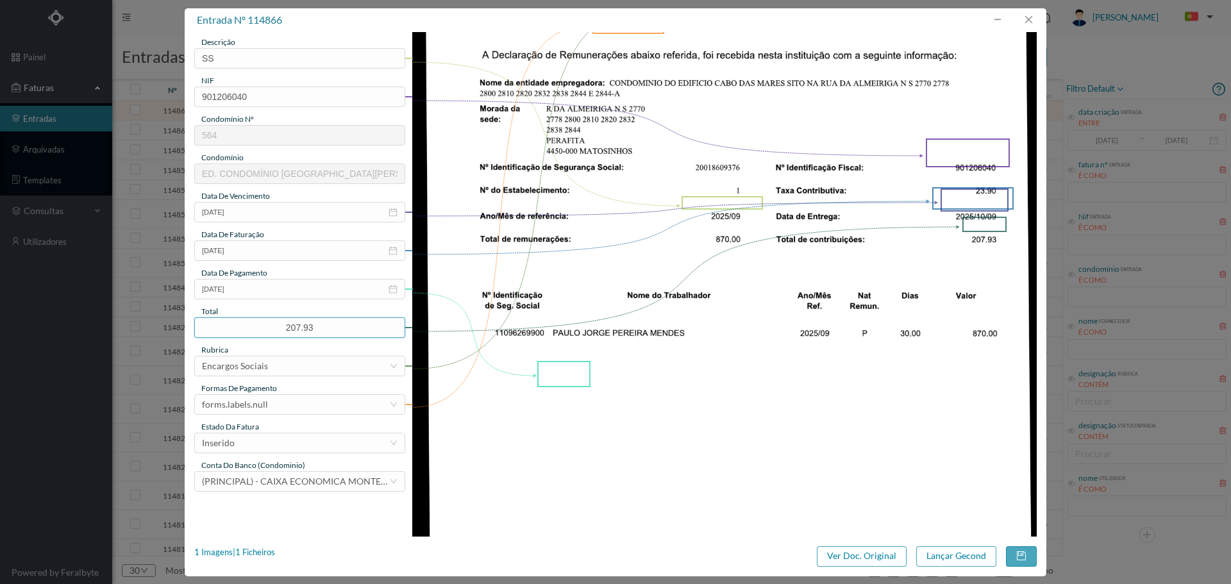
scroll to position [214, 0]
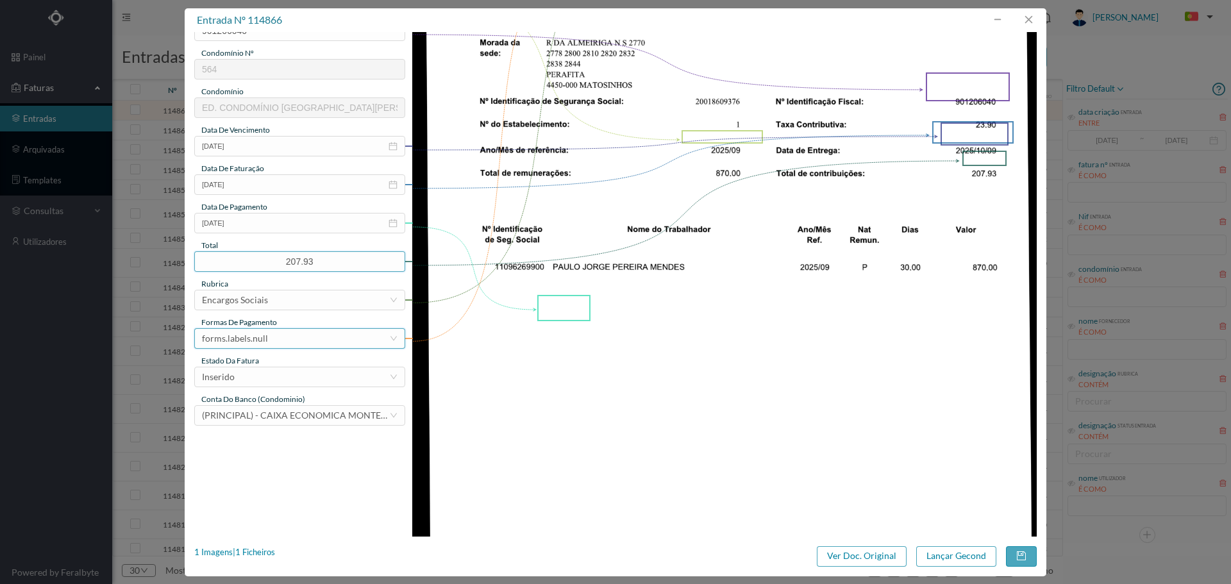
type input "207.93"
click at [255, 341] on div "forms.labels.null" at bounding box center [235, 338] width 66 height 19
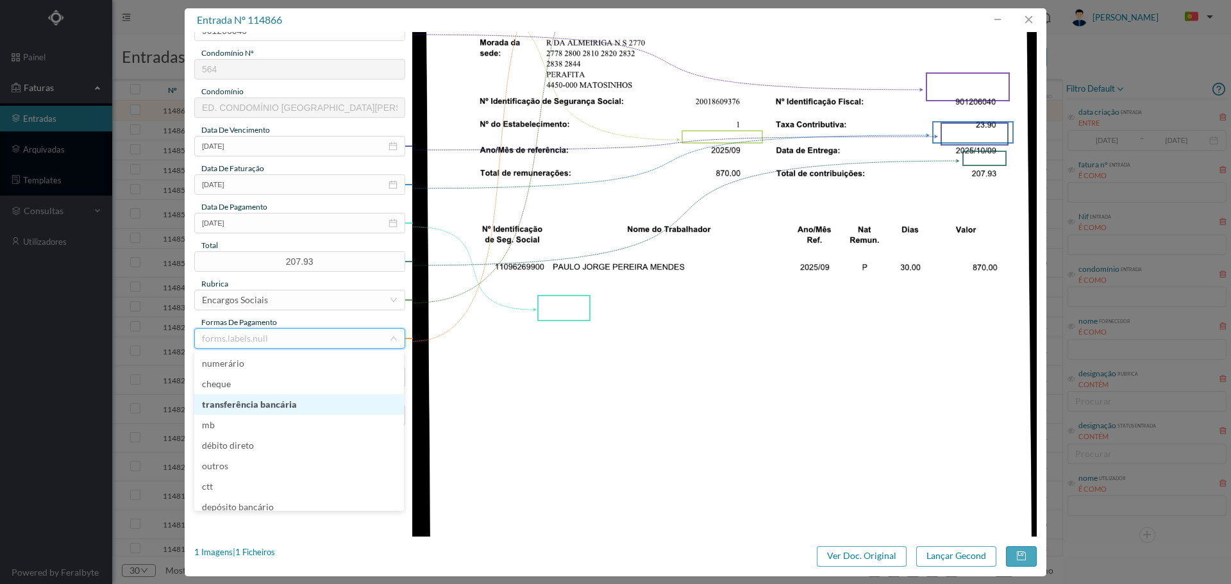
click at [272, 408] on li "transferência bancária" at bounding box center [299, 404] width 210 height 21
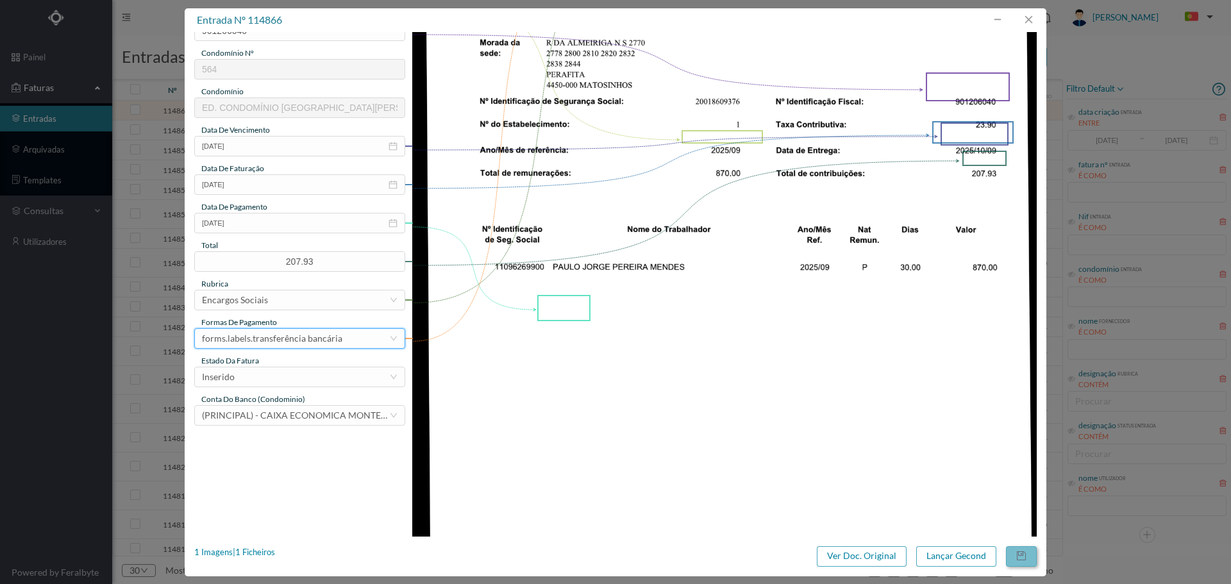
click at [1029, 555] on button "button" at bounding box center [1021, 556] width 31 height 21
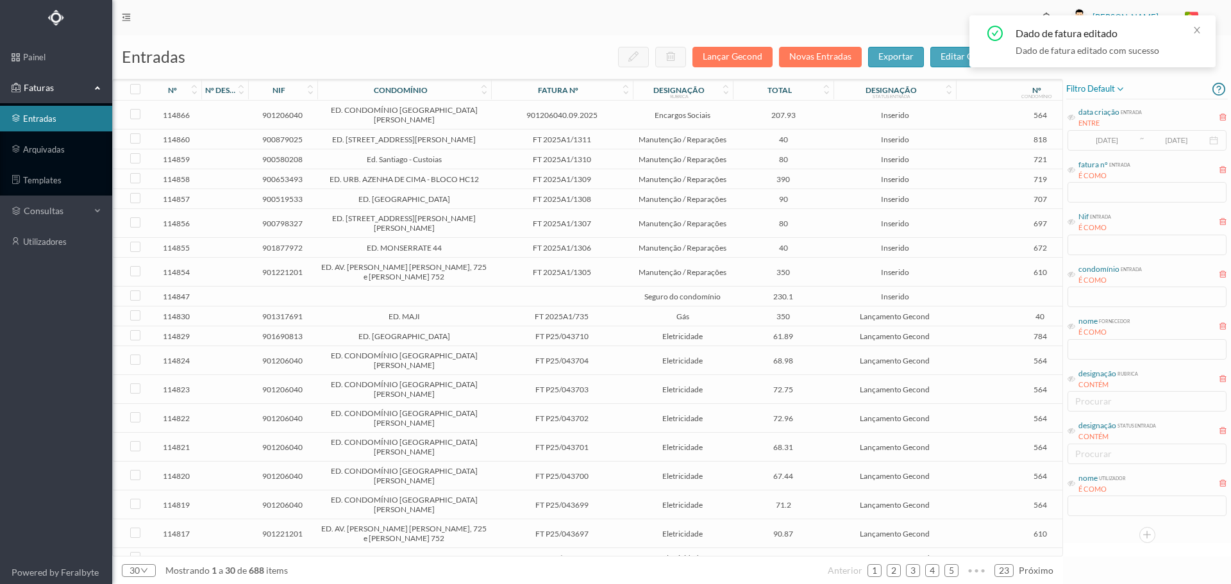
click at [830, 110] on span "207.93" at bounding box center [783, 115] width 94 height 10
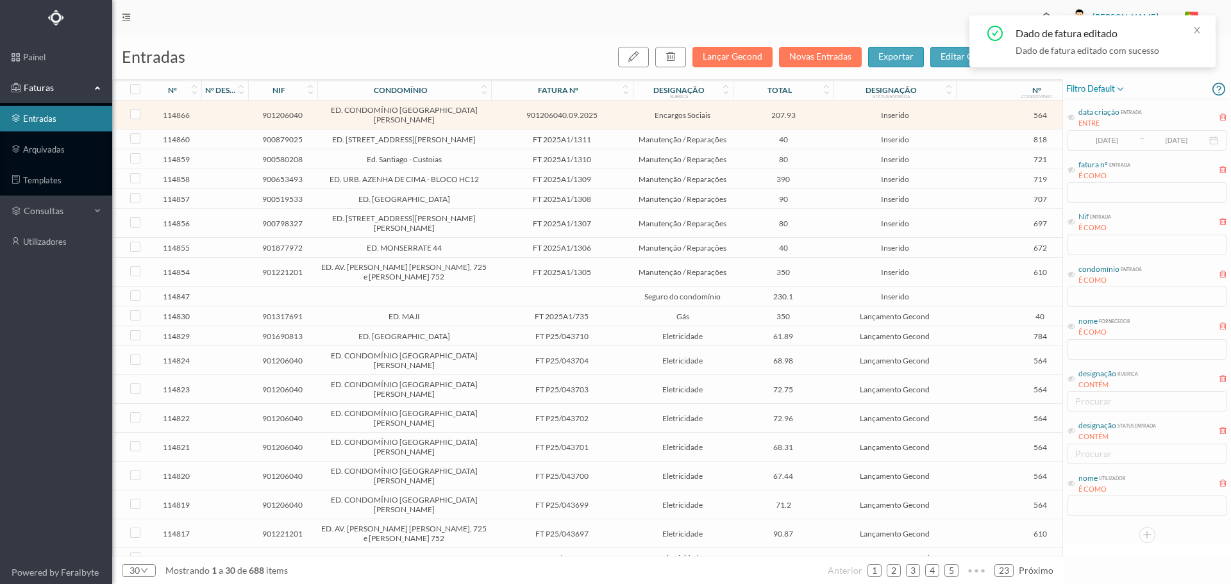
click at [830, 110] on span "207.93" at bounding box center [783, 115] width 94 height 10
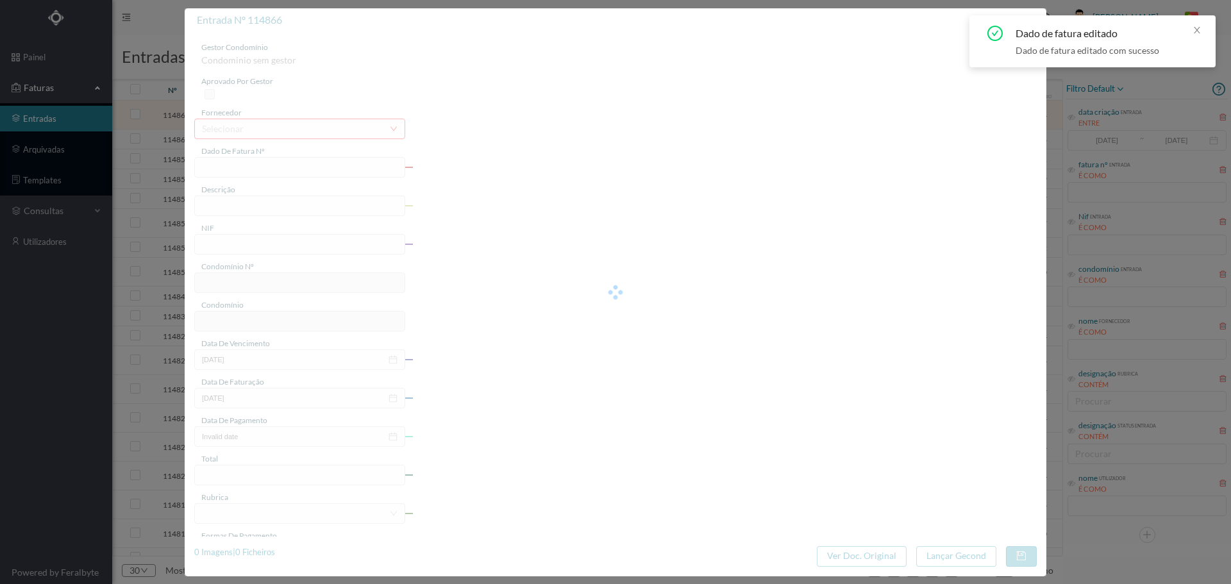
type input "901206040.09.2025"
type input "SS"
type input "901206040"
type input "[DATE]"
type input "207.93"
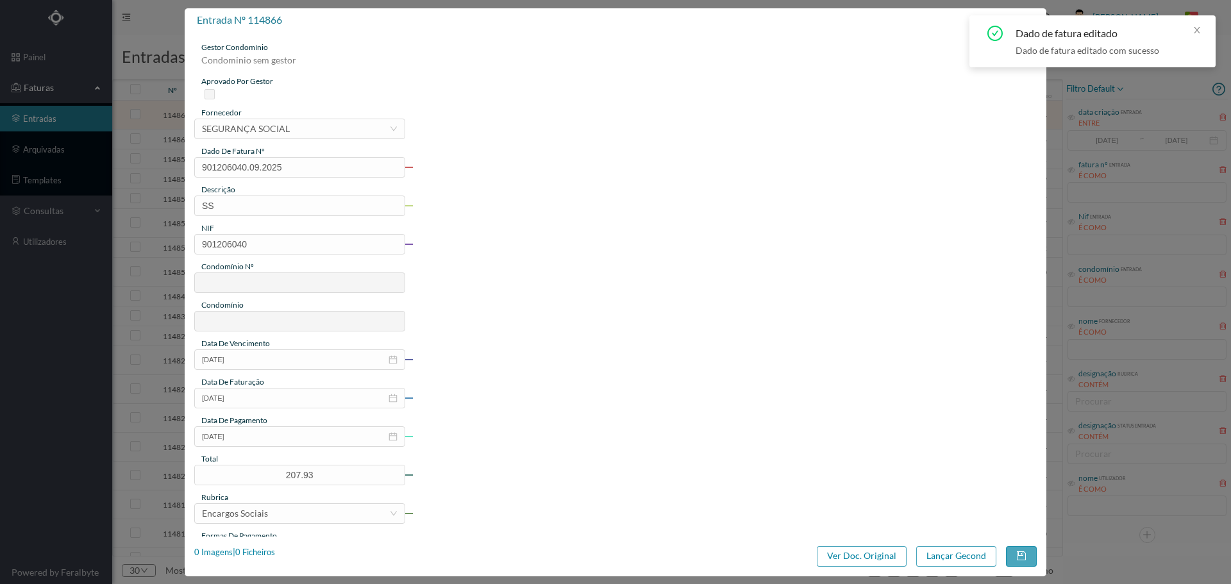
type input "564"
type input "ED. CONDOMÍNIO [GEOGRAPHIC_DATA][PERSON_NAME]"
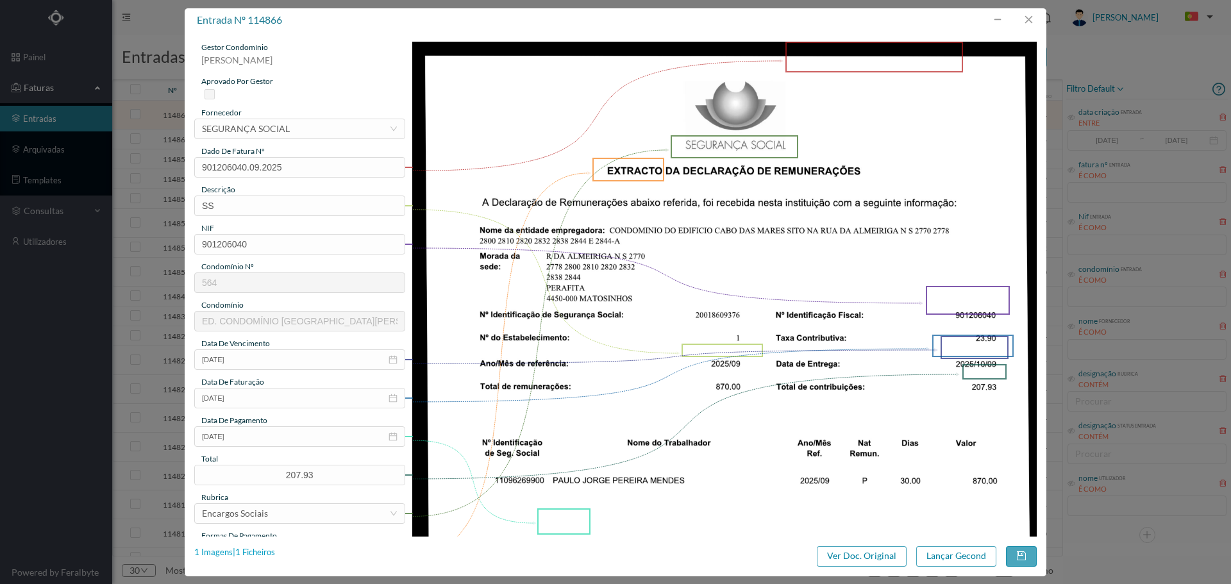
click at [264, 552] on div "1 Imagens | 1 Ficheiros" at bounding box center [234, 552] width 81 height 13
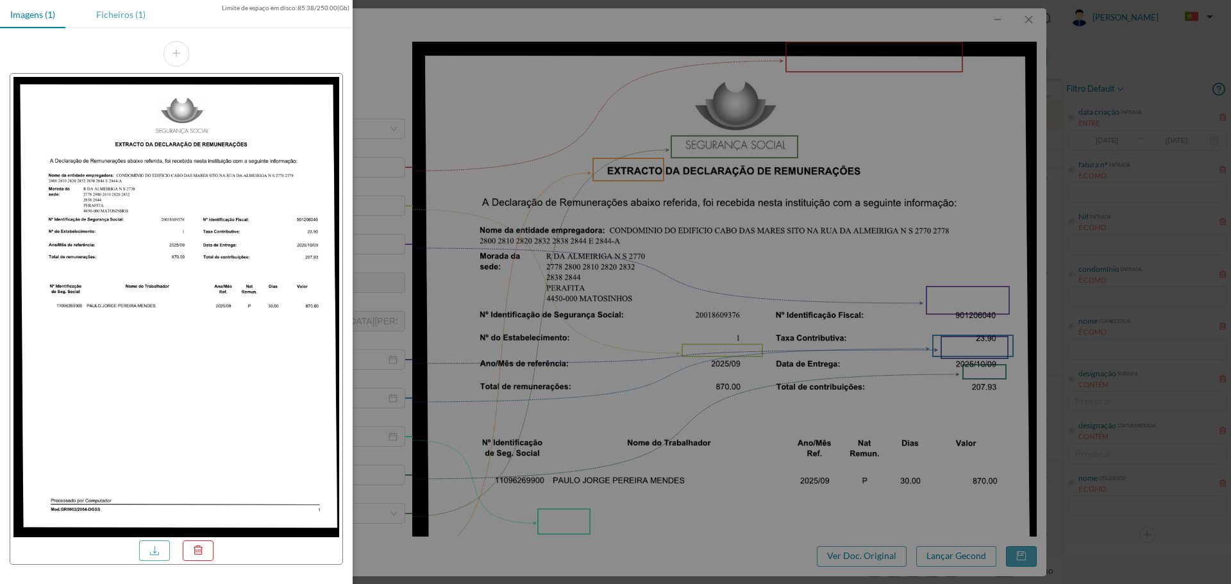
click at [139, 15] on div "Ficheiros (1)" at bounding box center [121, 14] width 70 height 29
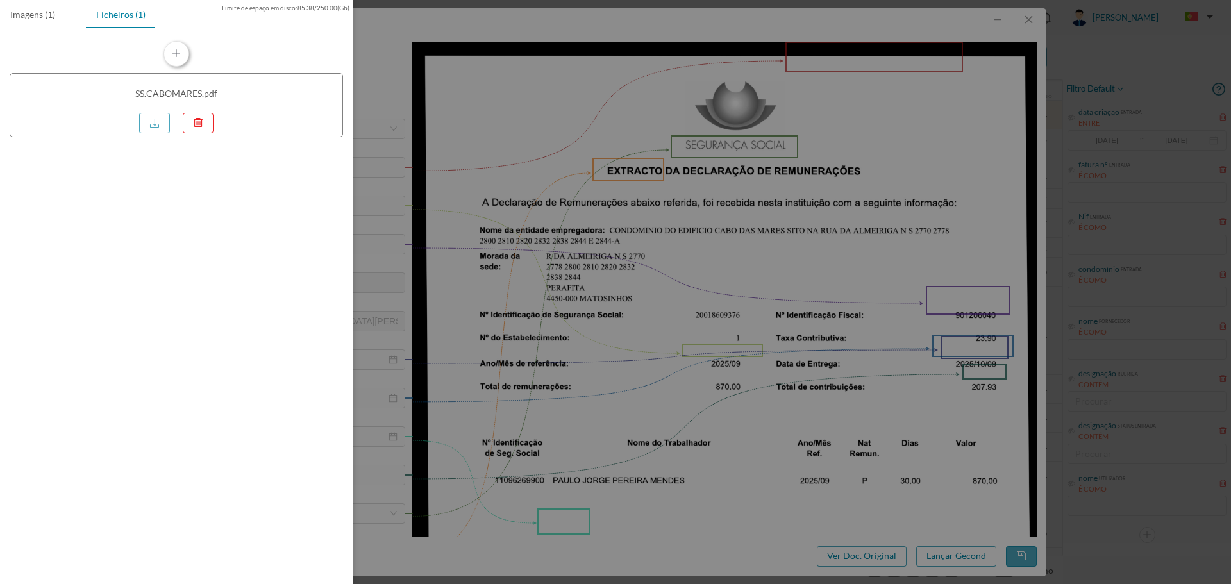
click at [172, 60] on button "button" at bounding box center [177, 54] width 26 height 26
click at [981, 445] on div at bounding box center [615, 292] width 1231 height 584
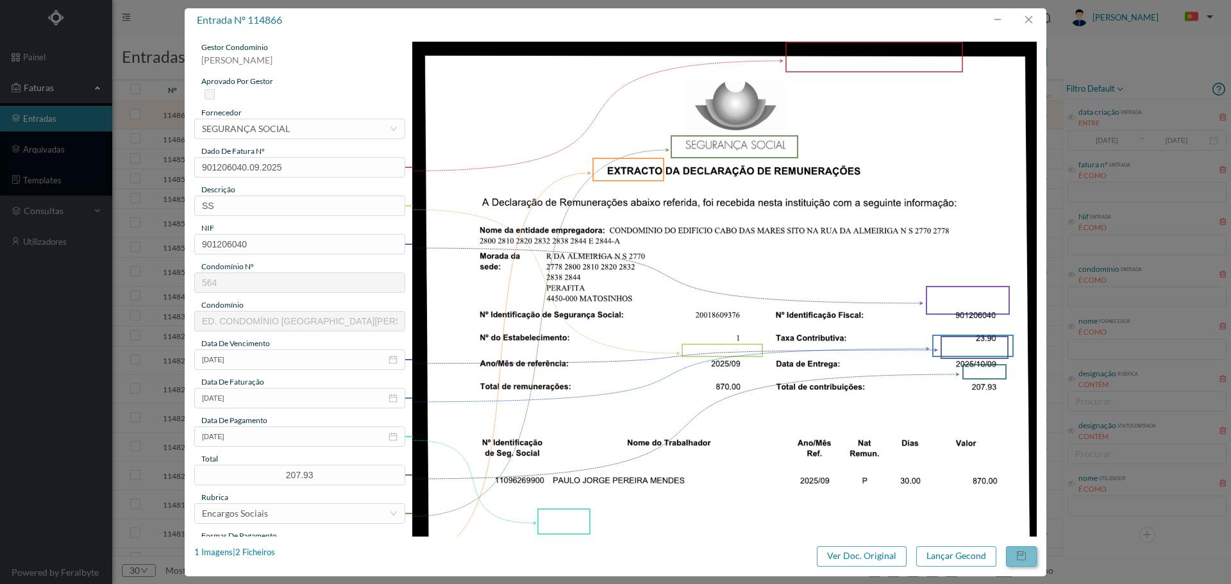
click at [1024, 560] on button "button" at bounding box center [1021, 556] width 31 height 21
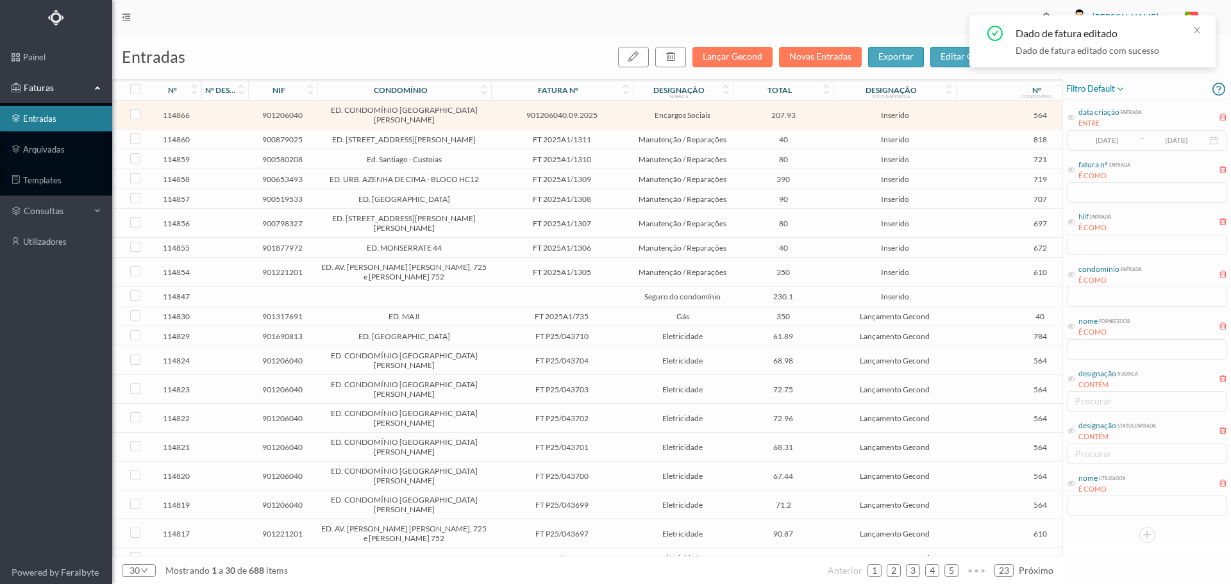
click at [746, 113] on span "207.93" at bounding box center [783, 115] width 94 height 10
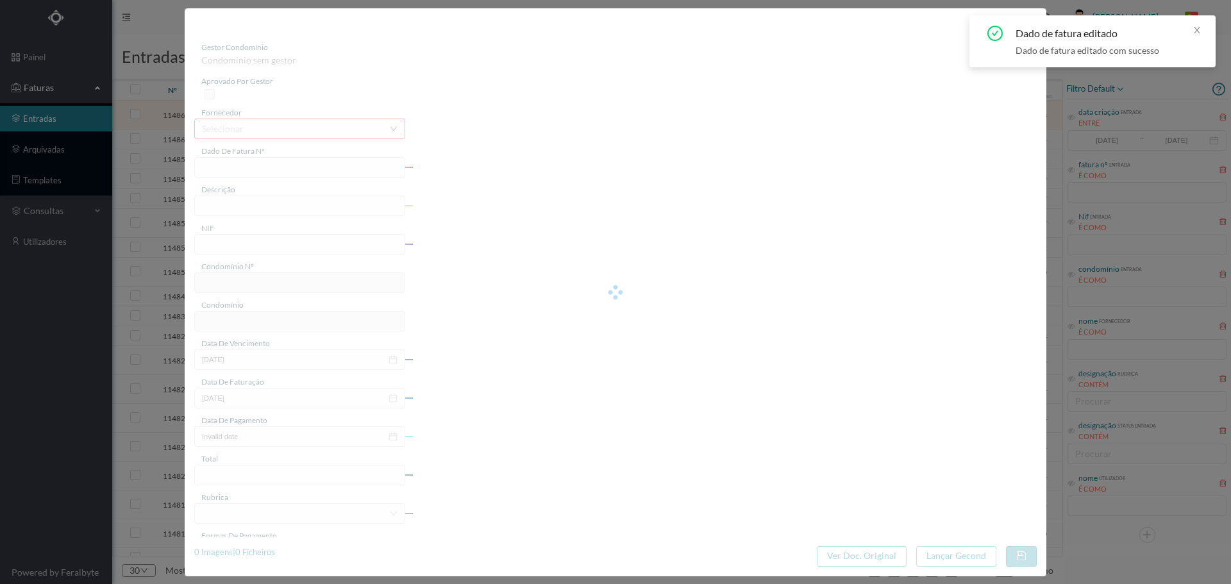
type input "901206040.09.2025"
type input "SS"
type input "901206040"
type input "[DATE]"
type input "207.93"
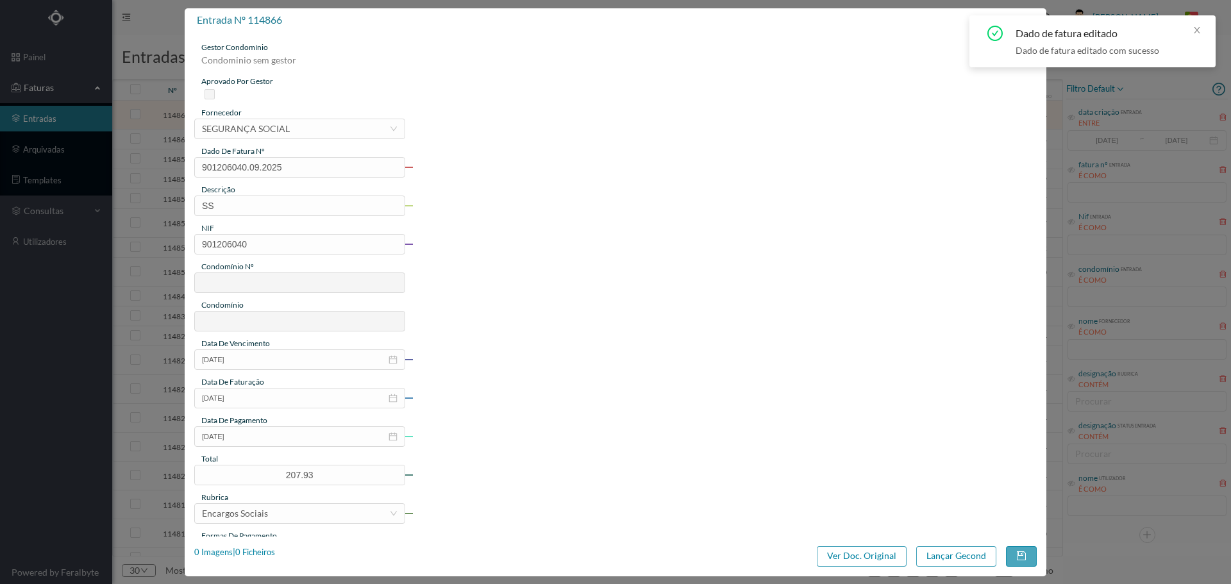
type input "564"
type input "ED. CONDOMÍNIO [GEOGRAPHIC_DATA][PERSON_NAME]"
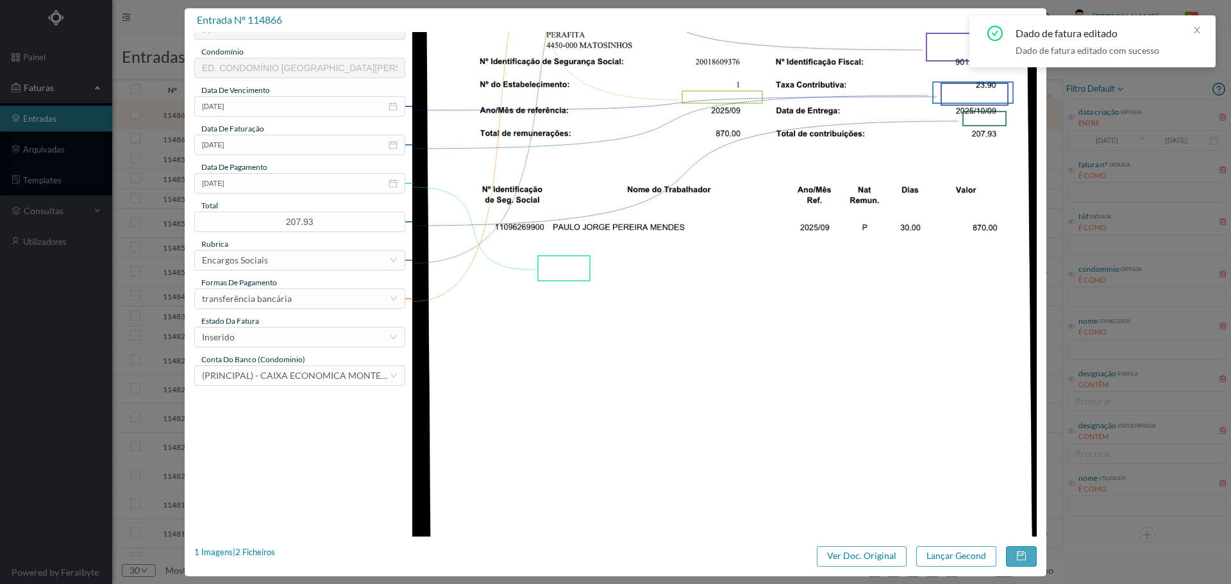
scroll to position [321, 0]
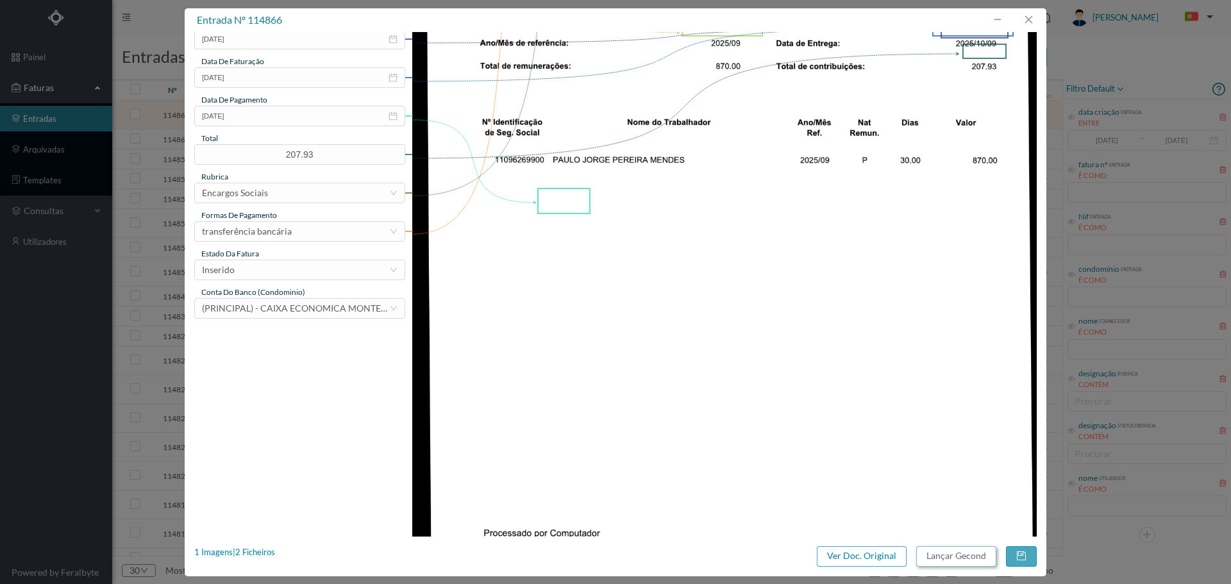
click at [958, 551] on button "Lançar Gecond" at bounding box center [956, 556] width 80 height 21
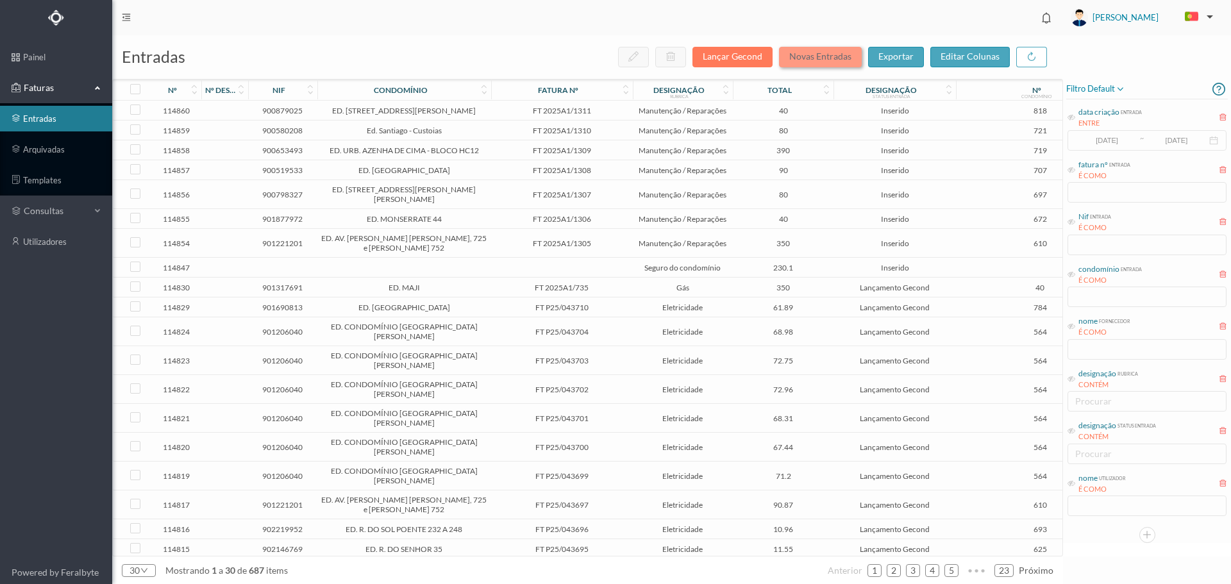
click at [844, 58] on button "Novas Entradas" at bounding box center [820, 57] width 83 height 21
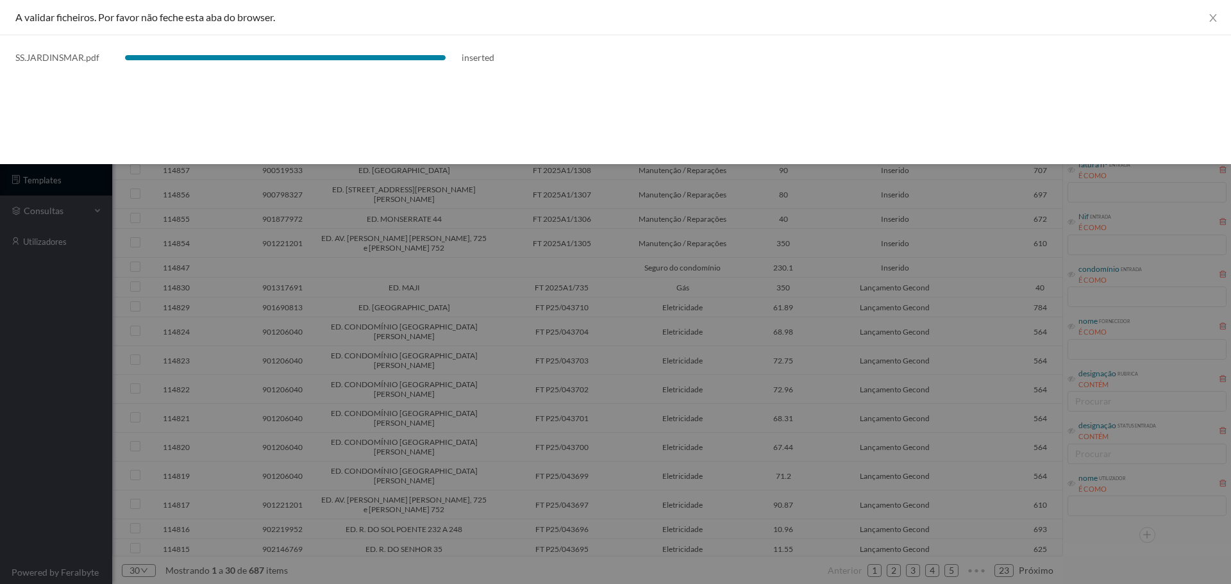
click at [782, 252] on div at bounding box center [615, 292] width 1231 height 584
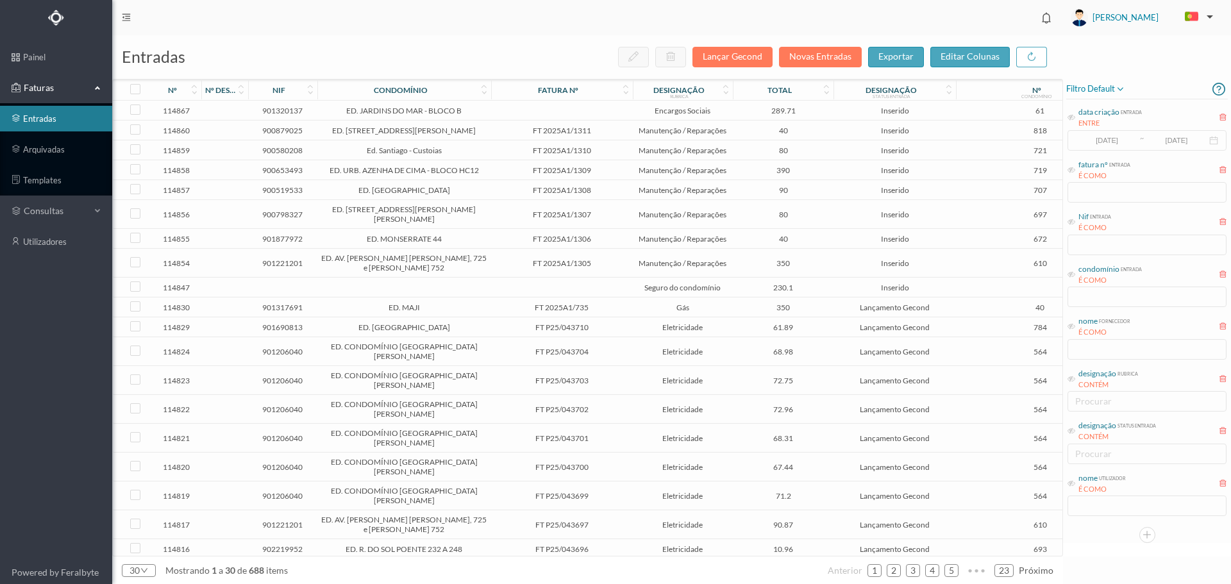
click at [627, 112] on td at bounding box center [562, 111] width 142 height 20
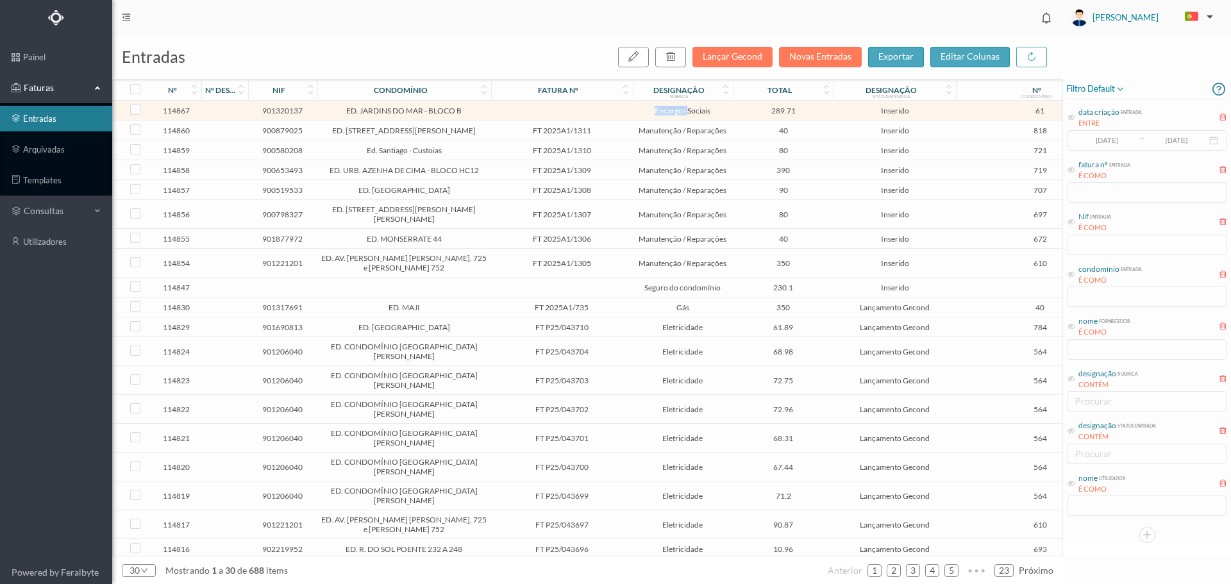
click at [627, 112] on td at bounding box center [562, 111] width 142 height 20
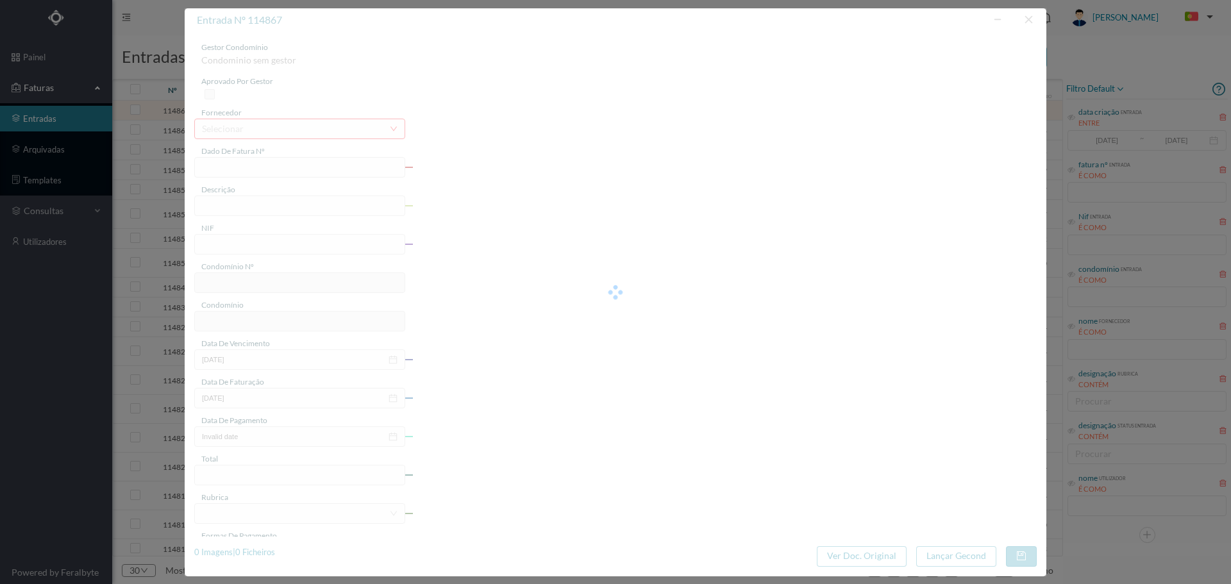
type input "2025/09"
type input "901320137"
type input "[DATE]"
type input "289.71"
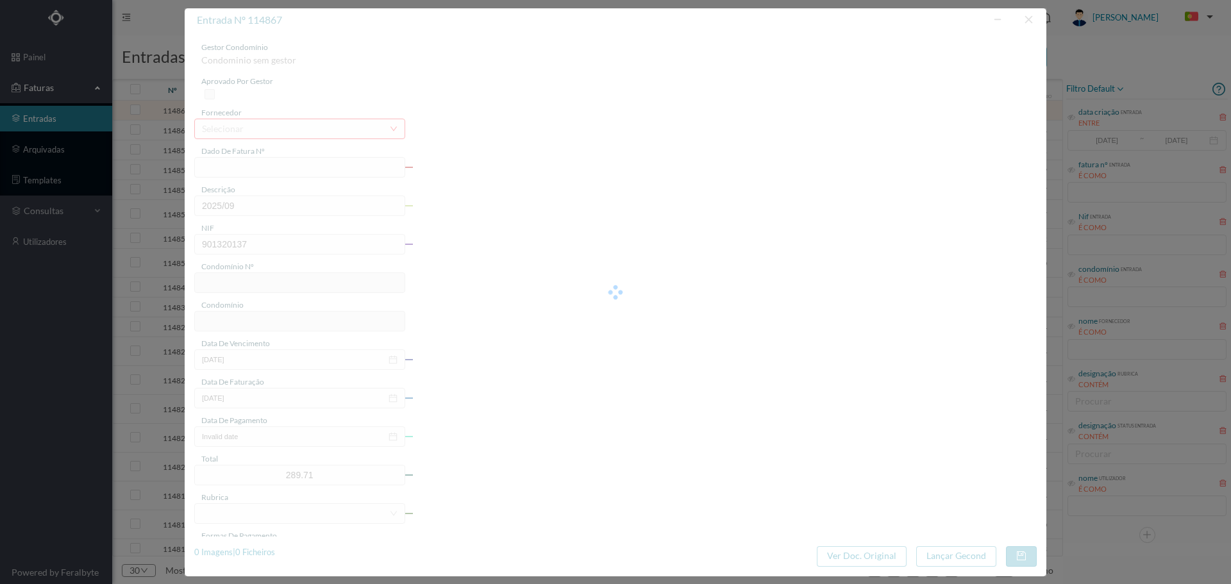
type input "61"
type input "ED. JARDINS DO MAR - BLOCO B"
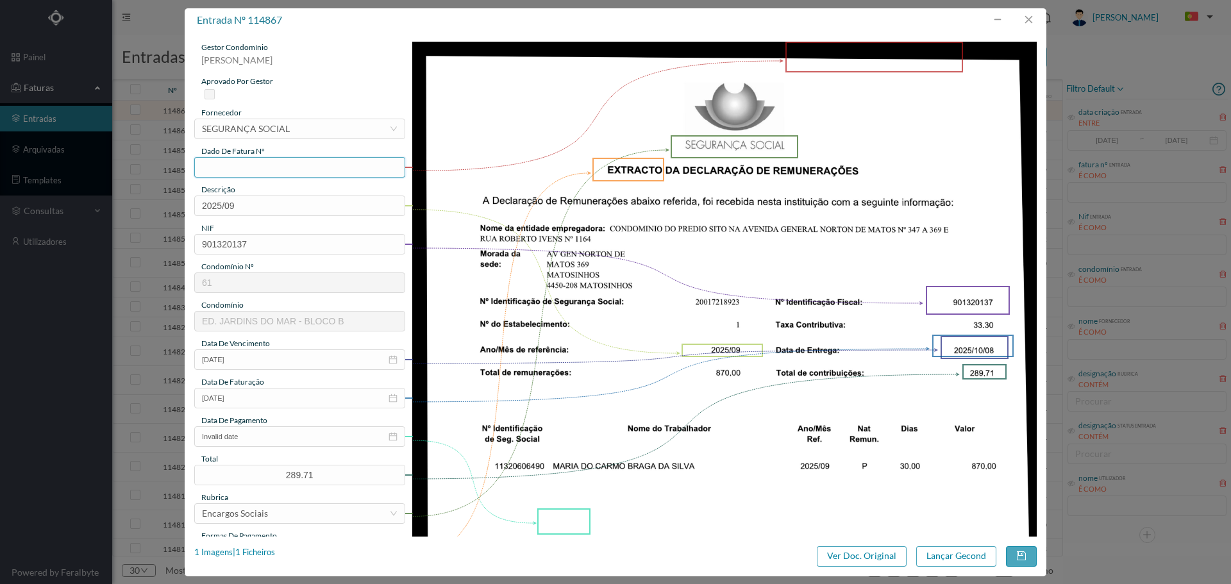
click at [269, 168] on input "text" at bounding box center [299, 167] width 211 height 21
type input "901320137.09.2025"
click at [243, 439] on input "Invalid date" at bounding box center [299, 436] width 211 height 21
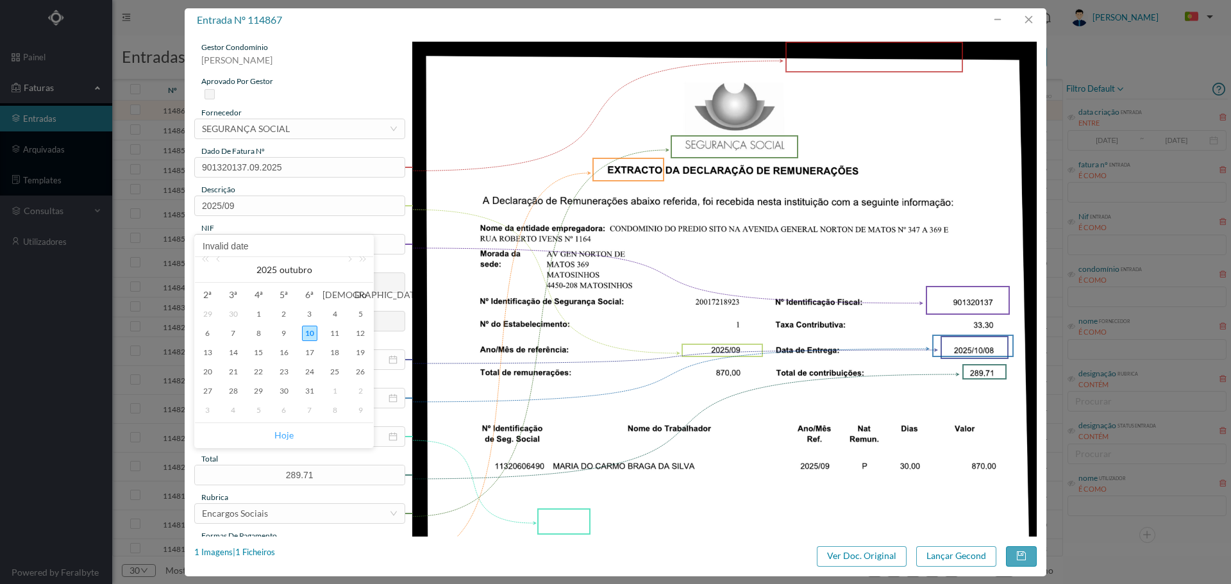
click at [289, 433] on link "Hoje" at bounding box center [283, 435] width 19 height 24
type input "[DATE]"
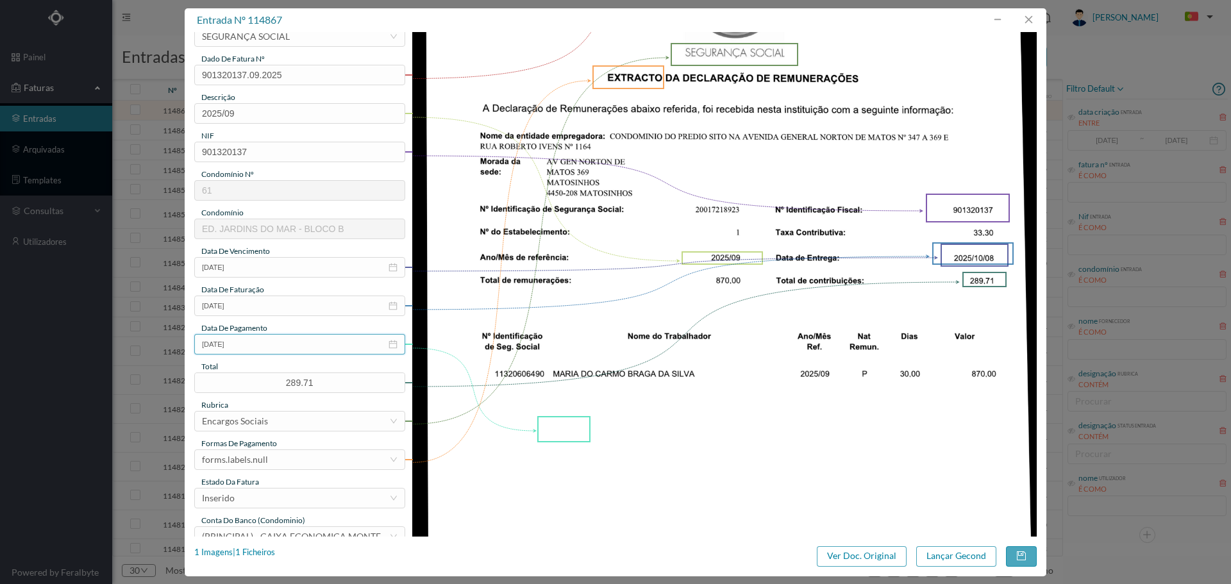
scroll to position [214, 0]
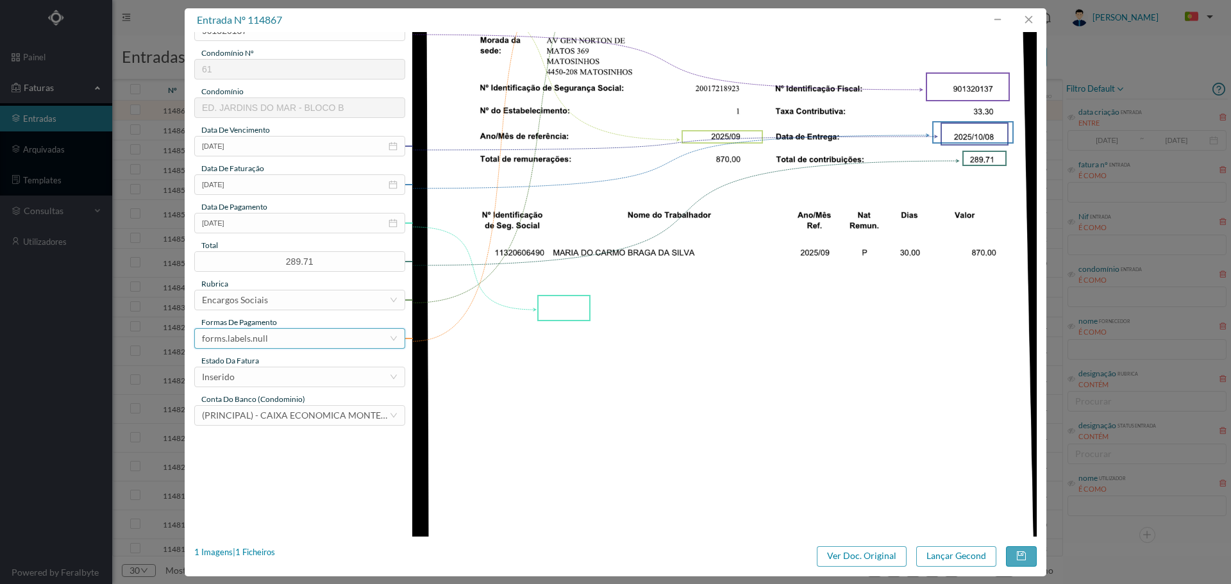
click at [264, 337] on div "forms.labels.null" at bounding box center [235, 338] width 66 height 19
click at [274, 398] on li "transferência bancária" at bounding box center [299, 404] width 210 height 21
click at [759, 395] on img at bounding box center [724, 269] width 625 height 883
click at [1030, 557] on button "button" at bounding box center [1021, 556] width 31 height 21
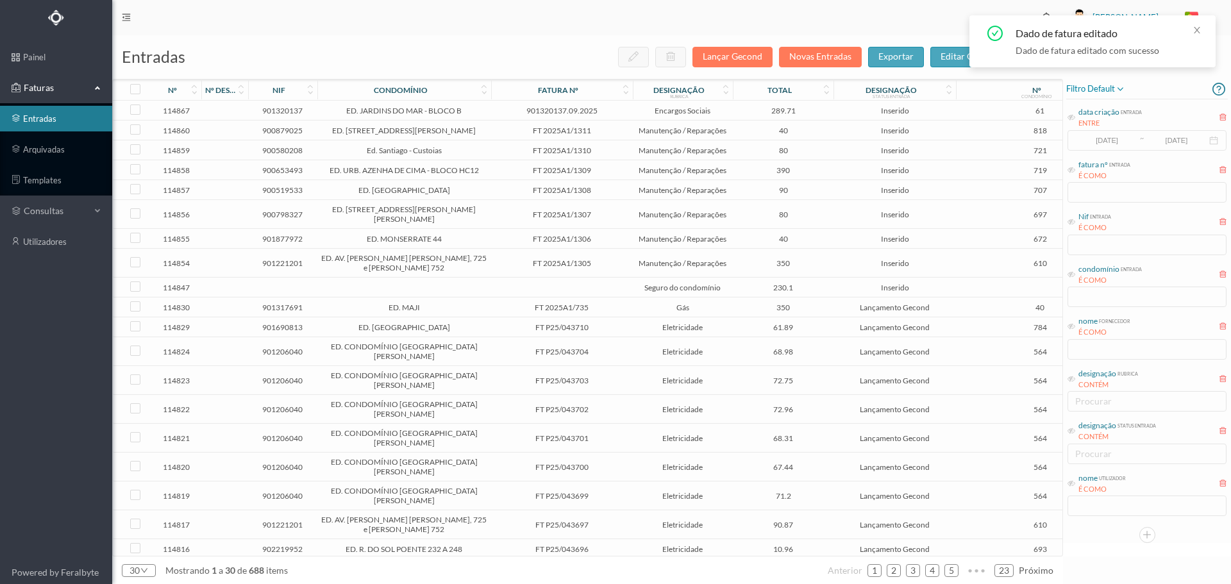
click at [633, 110] on td "Encargos Sociais" at bounding box center [683, 111] width 101 height 20
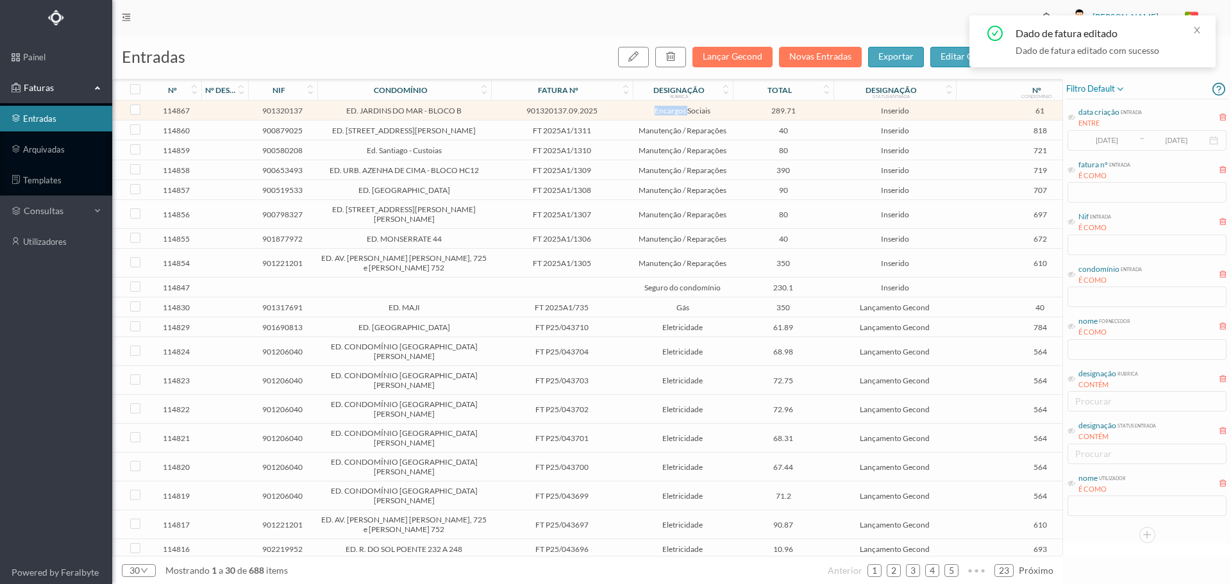
click at [633, 110] on td "Encargos Sociais" at bounding box center [683, 111] width 101 height 20
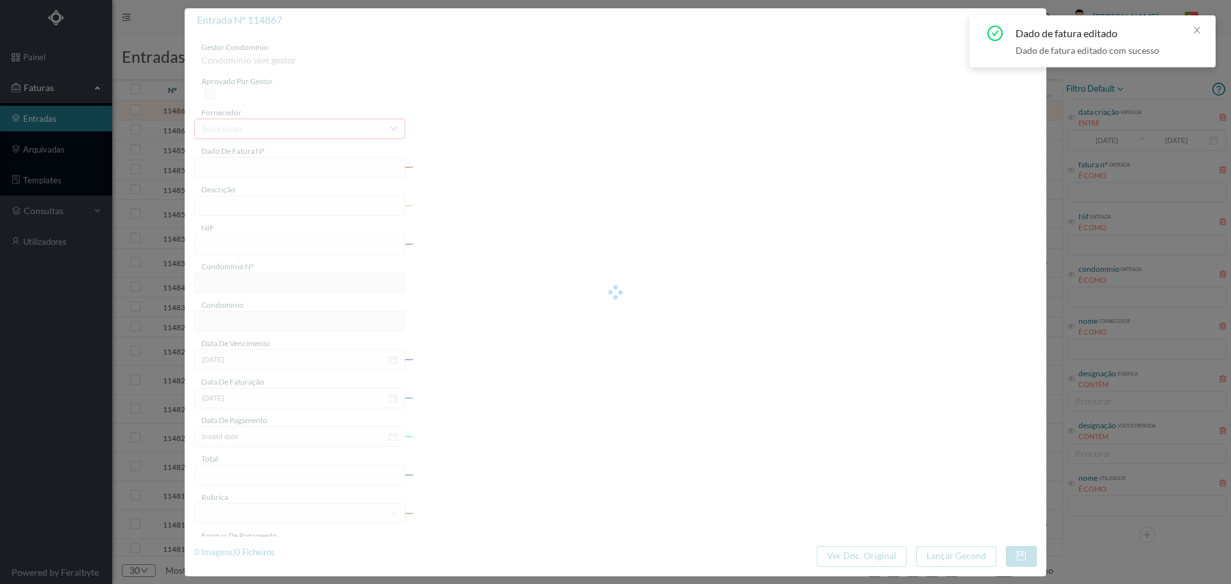
type input "901320137.09.2025"
type input "2025/09"
type input "901320137"
type input "[DATE]"
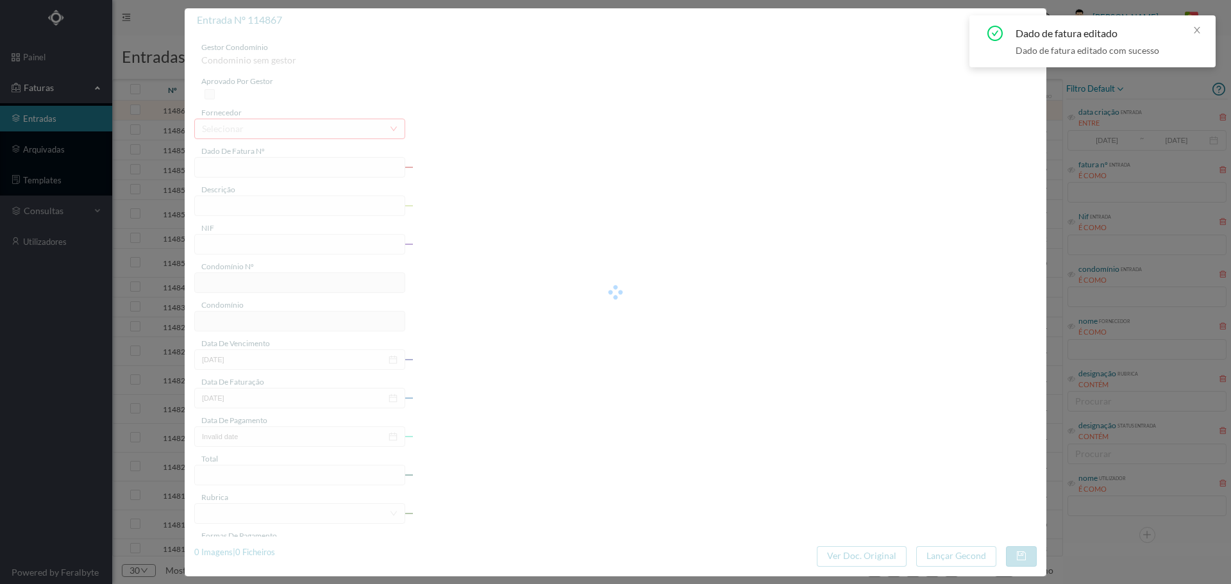
type input "[DATE]"
type input "289.71"
type input "61"
type input "ED. JARDINS DO MAR - BLOCO B"
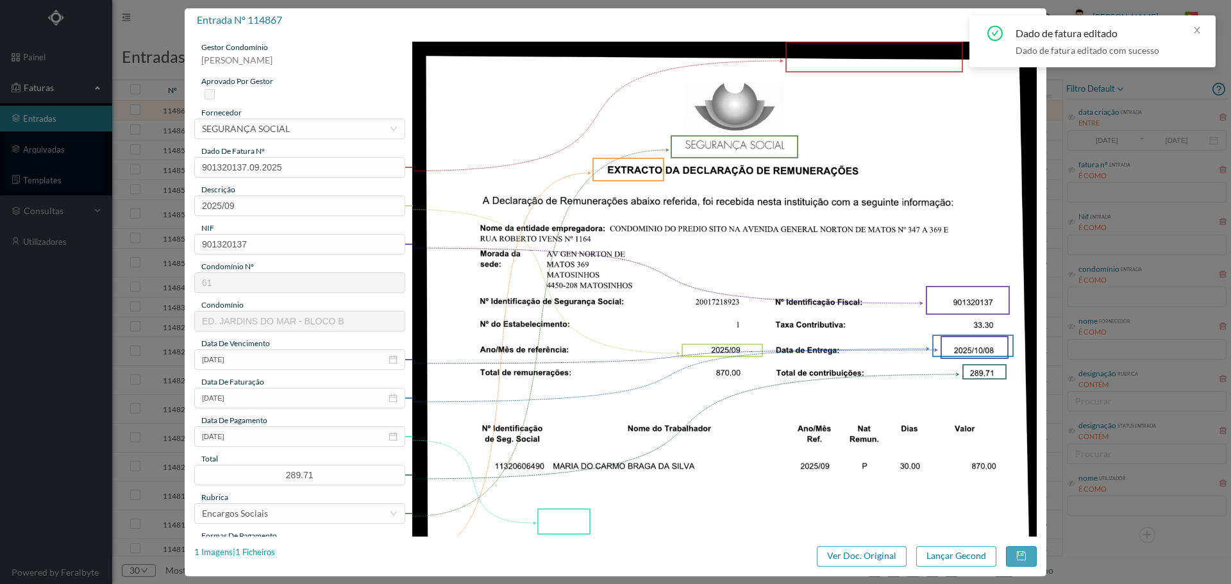
click at [256, 552] on div "1 Imagens | 1 Ficheiros" at bounding box center [234, 552] width 81 height 13
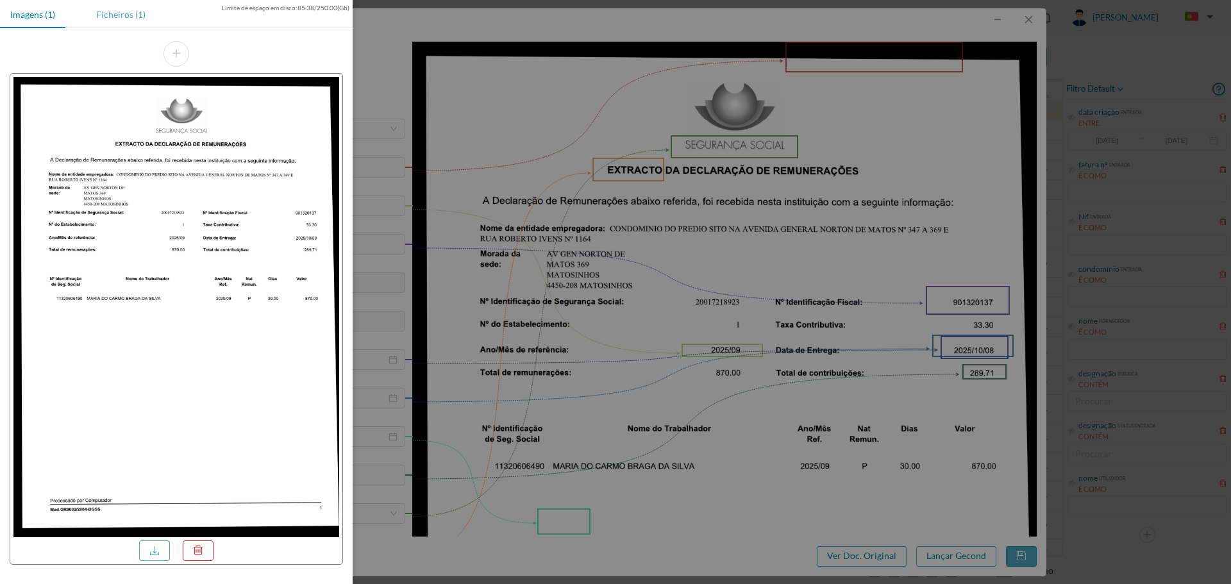
click at [140, 11] on div "Ficheiros (1)" at bounding box center [121, 14] width 70 height 29
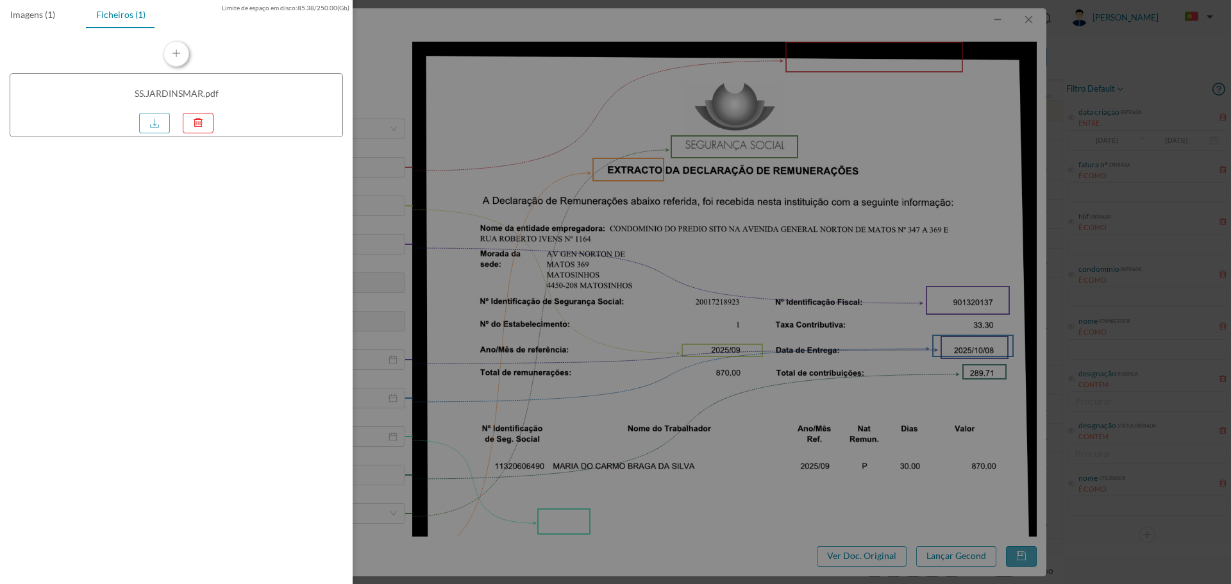
click at [180, 54] on button "button" at bounding box center [177, 54] width 26 height 26
click at [1029, 555] on div at bounding box center [615, 292] width 1231 height 584
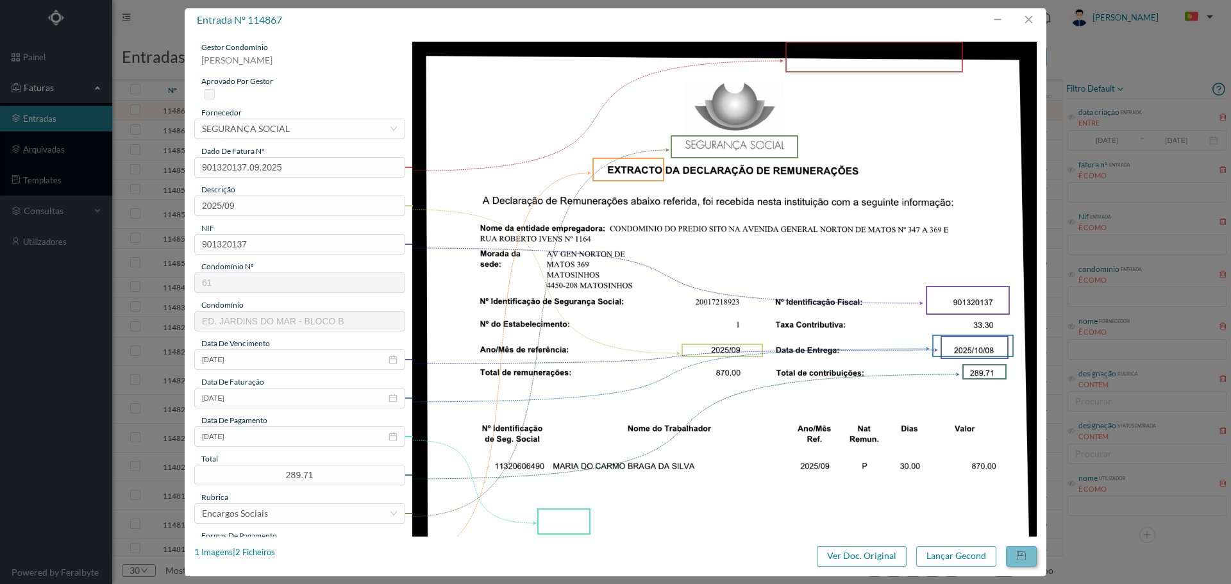
click at [1028, 557] on button "button" at bounding box center [1021, 556] width 31 height 21
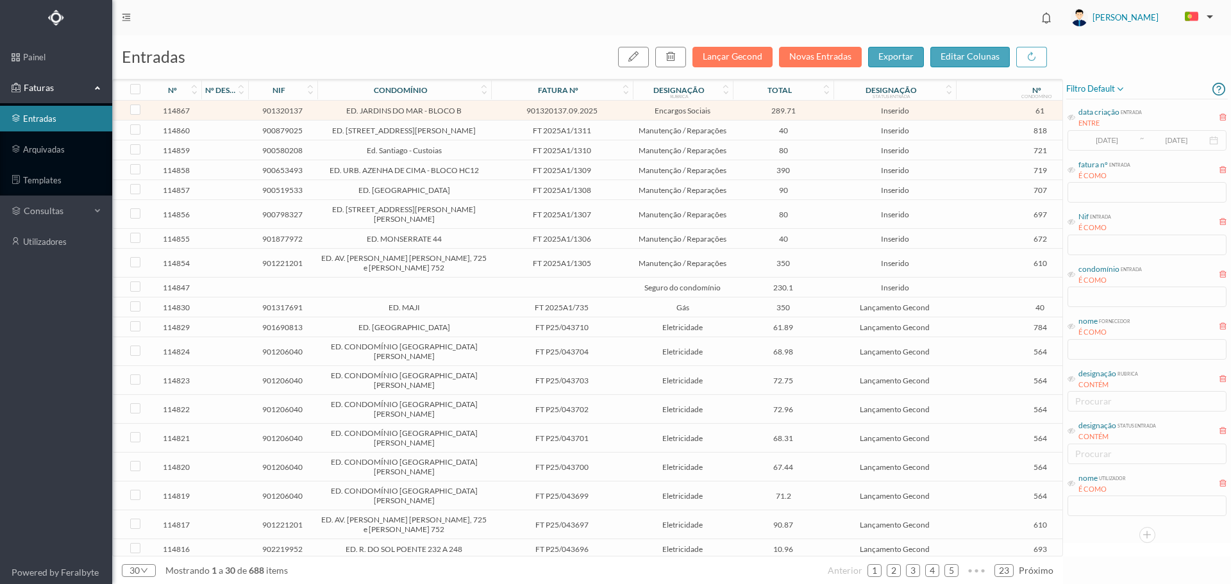
click at [1027, 557] on div "30 mostrando 1 a 30 de 688 items anterior 1 2 3 4 5 ••• 23 próximo" at bounding box center [587, 571] width 951 height 28
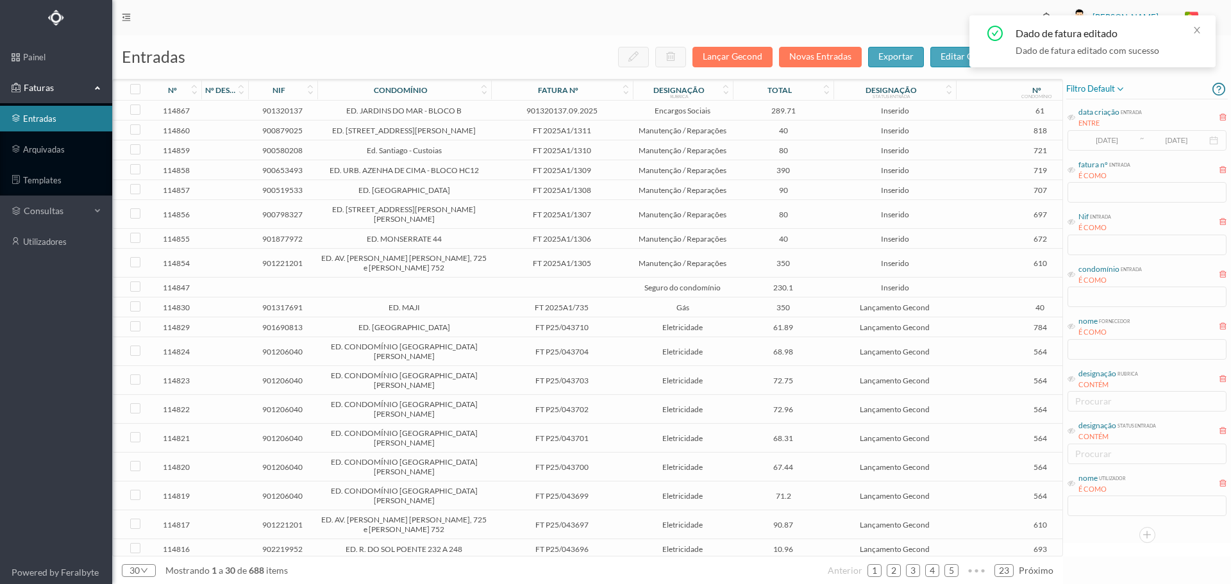
click at [730, 112] on td "Encargos Sociais" at bounding box center [683, 111] width 101 height 20
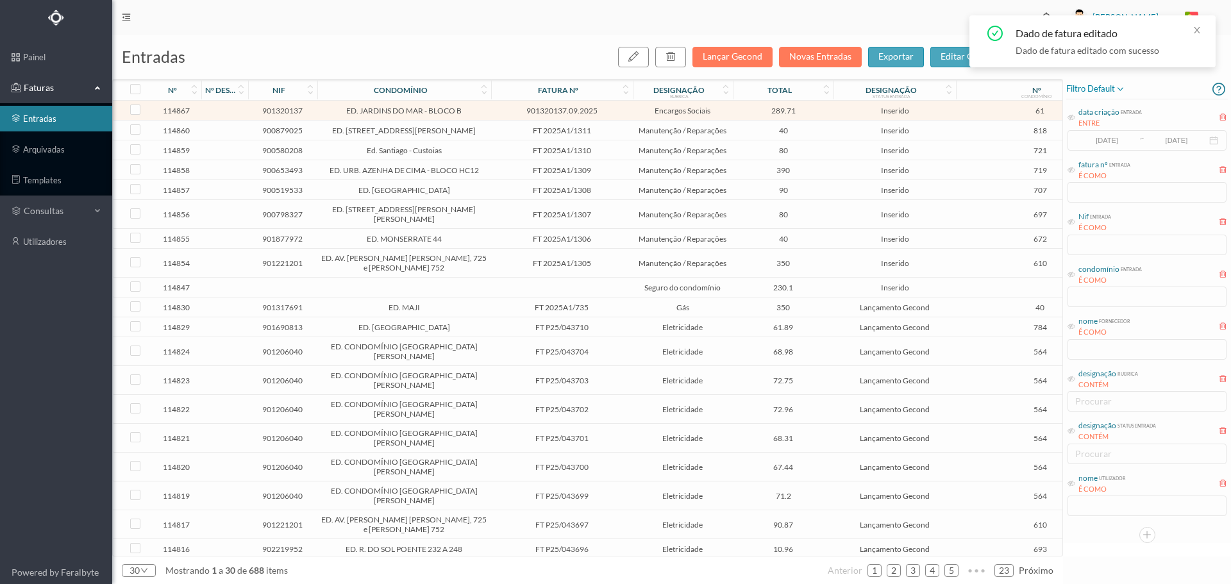
click at [730, 112] on td "Encargos Sociais" at bounding box center [683, 111] width 101 height 20
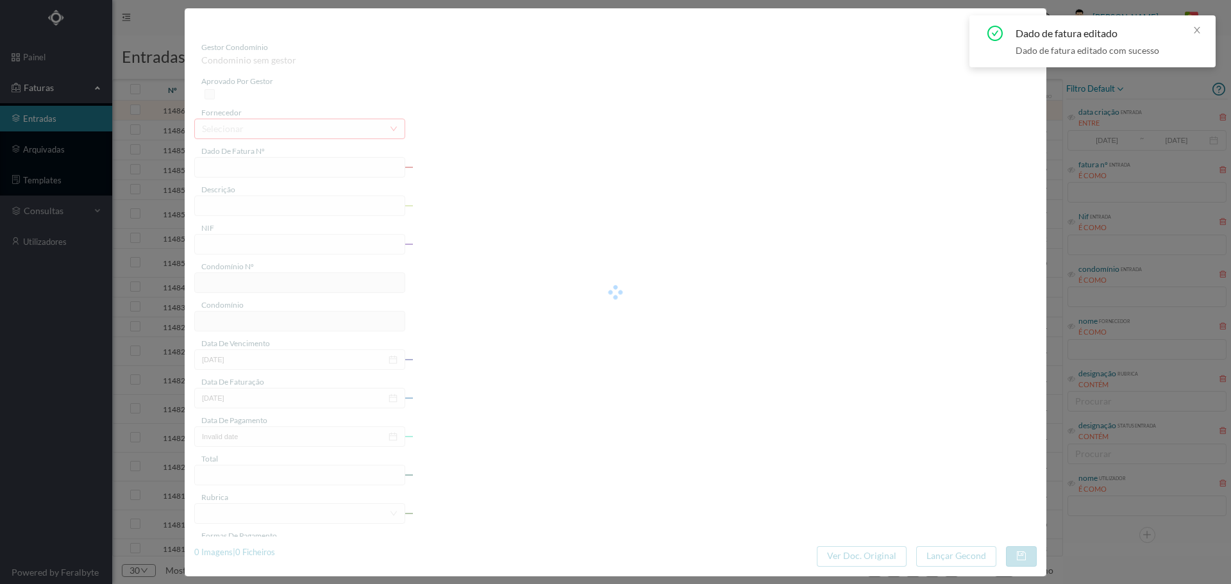
type input "901320137.09.2025"
type input "2025/09"
type input "901320137"
type input "[DATE]"
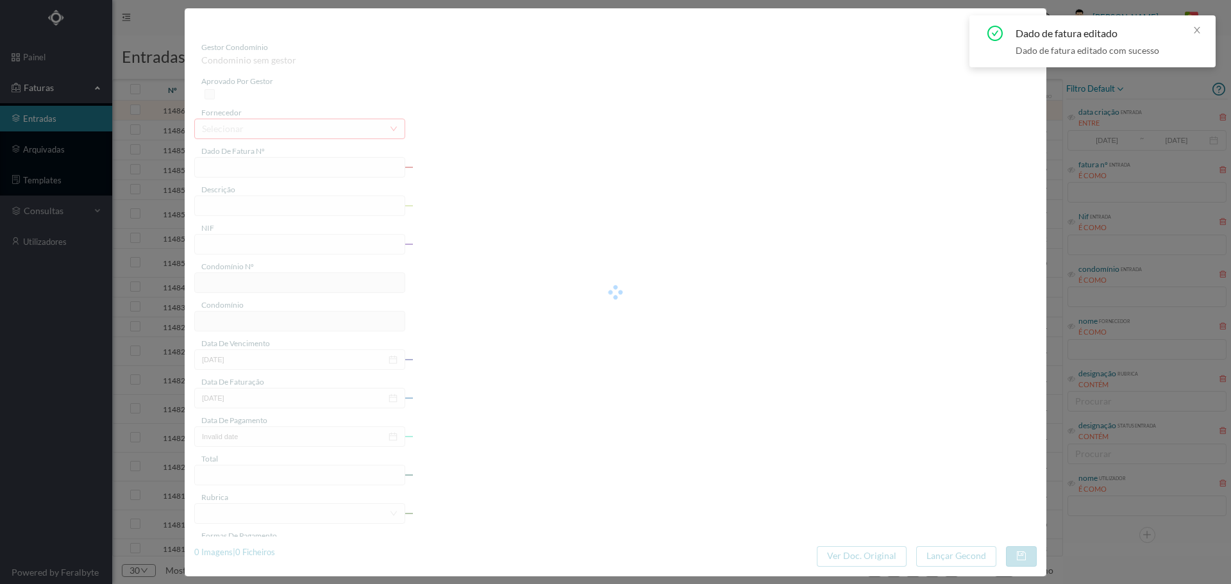
type input "[DATE]"
type input "289.71"
type input "61"
type input "ED. JARDINS DO MAR - BLOCO B"
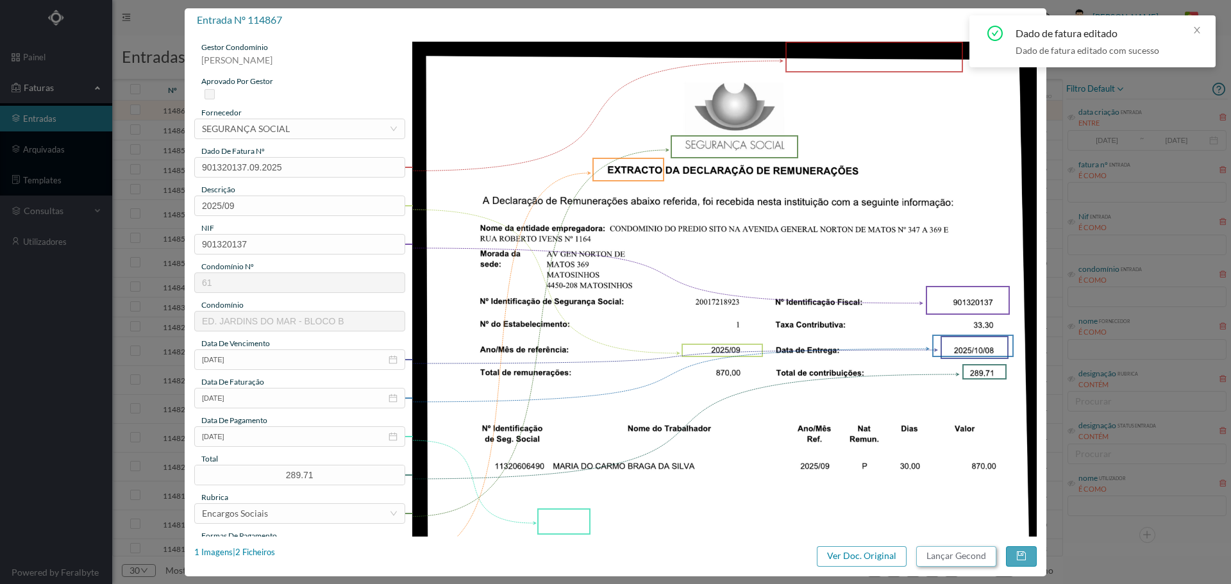
click at [963, 561] on button "Lançar Gecond" at bounding box center [956, 556] width 80 height 21
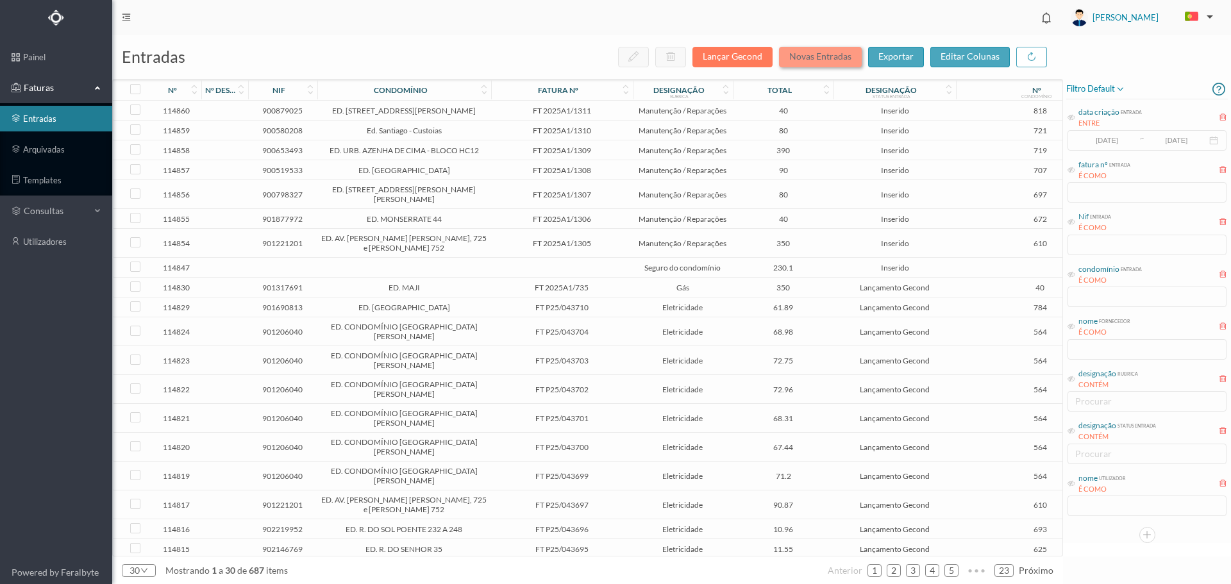
click at [843, 55] on button "Novas Entradas" at bounding box center [820, 57] width 83 height 21
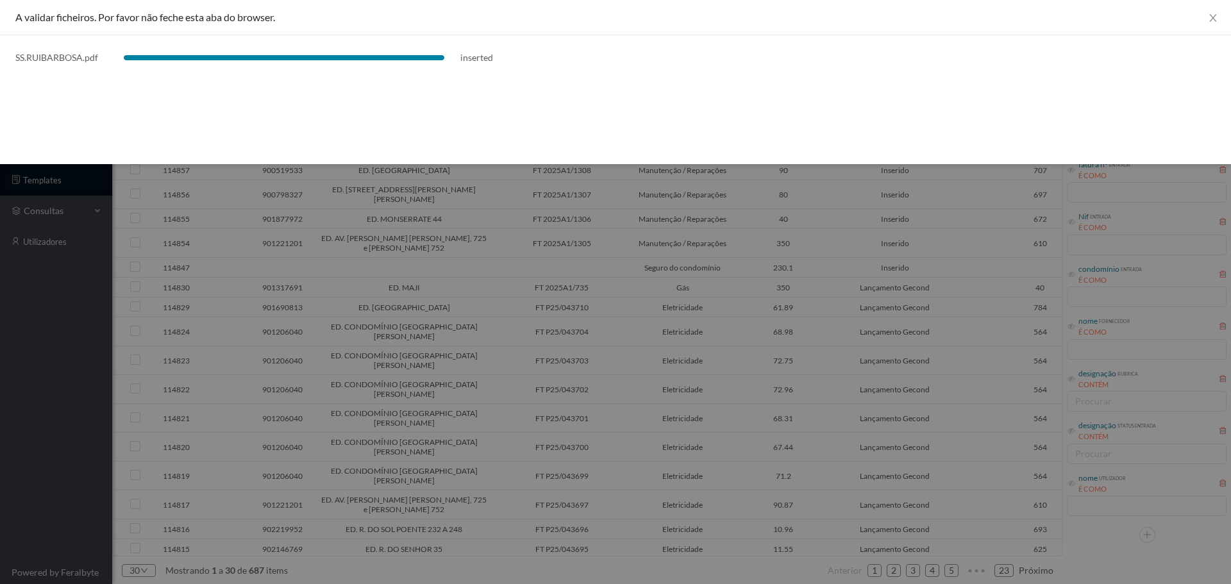
click at [663, 294] on div at bounding box center [615, 292] width 1231 height 584
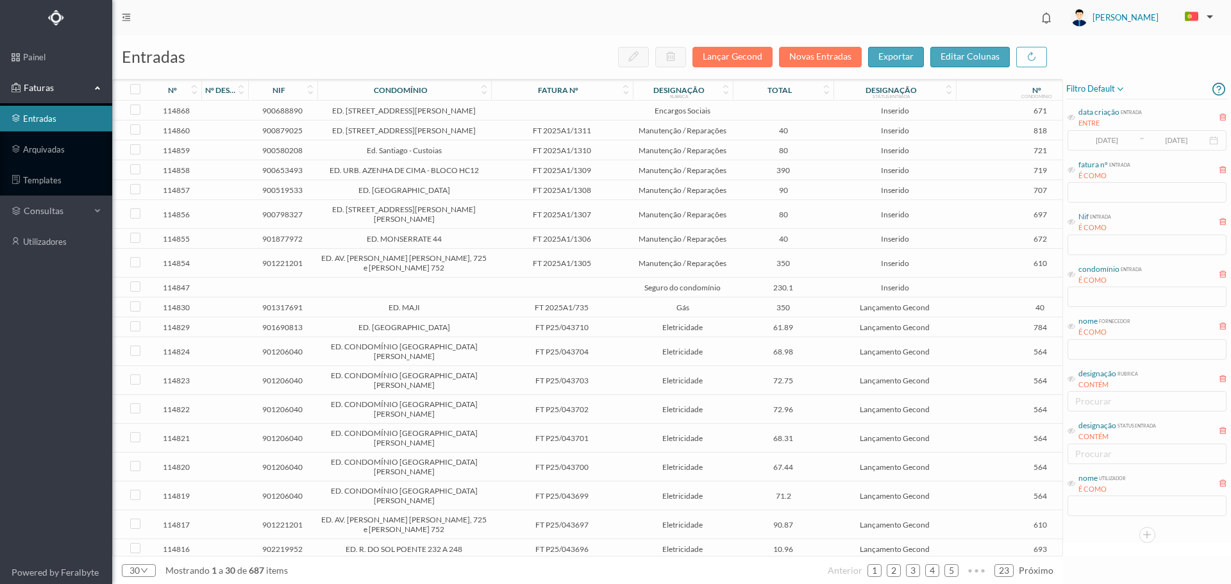
click at [582, 112] on td at bounding box center [562, 111] width 142 height 20
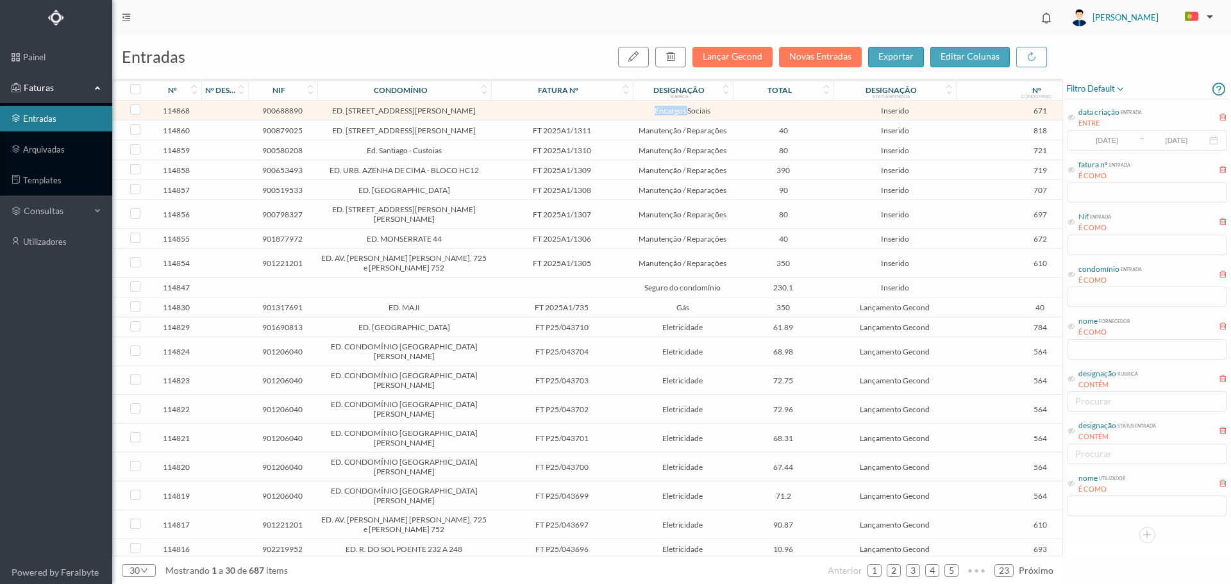
click at [582, 112] on td at bounding box center [562, 111] width 142 height 20
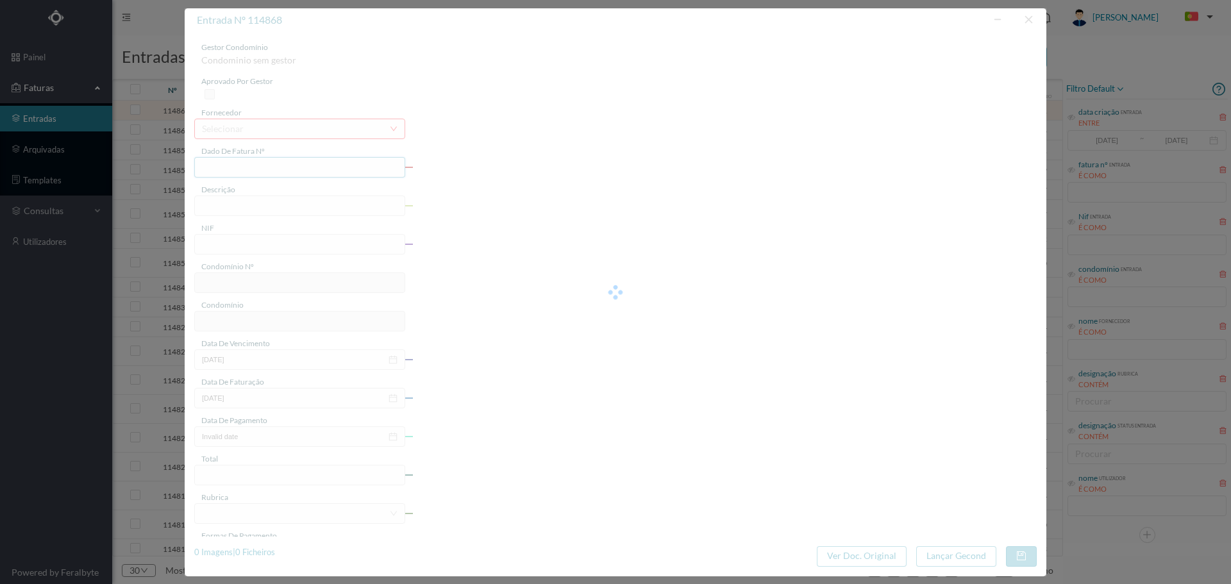
type input "2025/09"
type input "900688890"
type input "[DATE]"
type input "671"
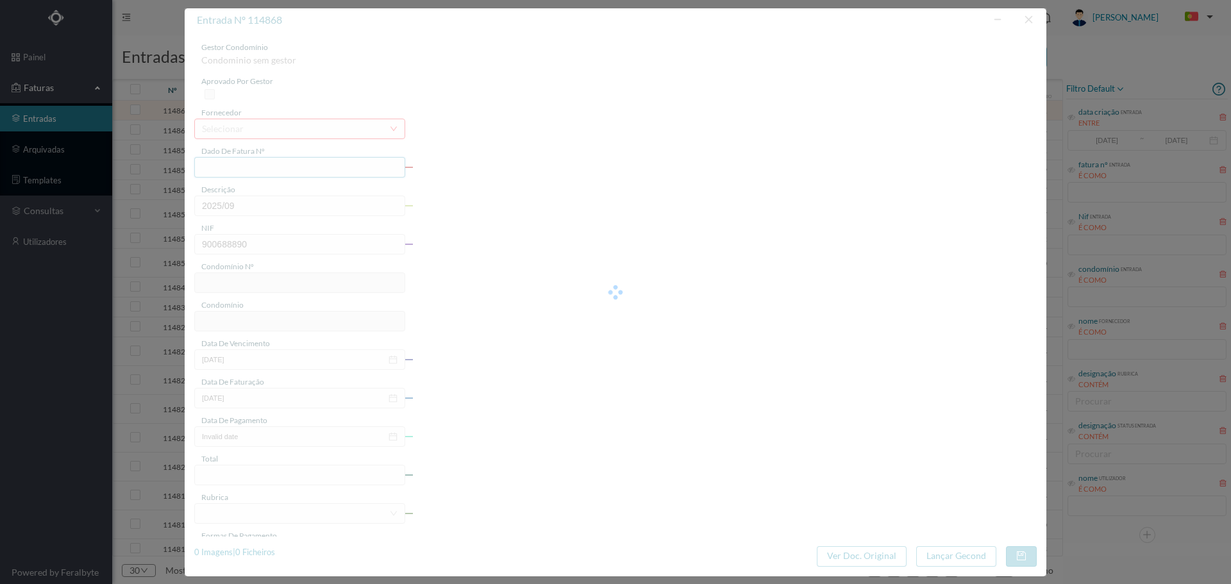
type input "ED. RUA RUI BARBOSA, 18"
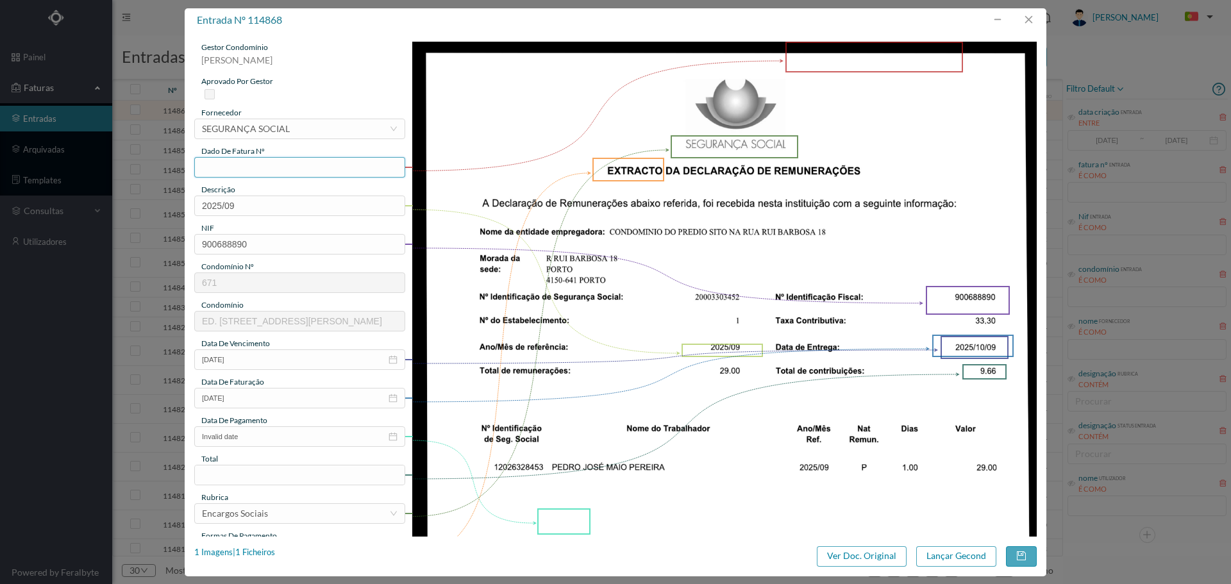
click at [253, 167] on input "text" at bounding box center [299, 167] width 211 height 21
type input "900688890.09.2025"
click at [248, 432] on input "Invalid date" at bounding box center [299, 436] width 211 height 21
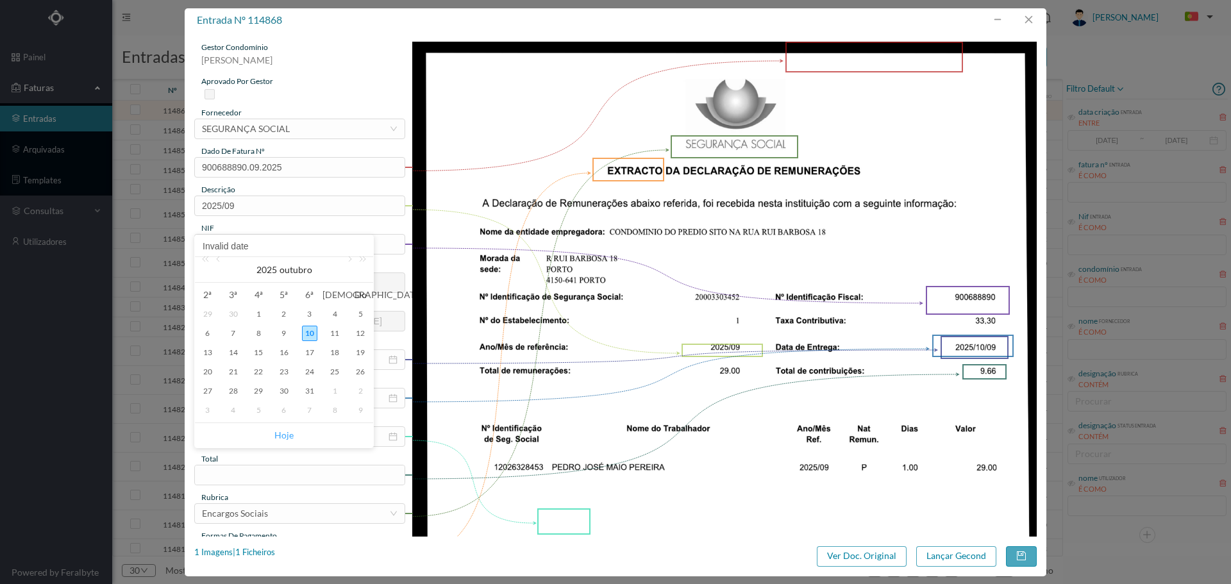
click at [275, 436] on link "Hoje" at bounding box center [283, 435] width 19 height 24
type input "[DATE]"
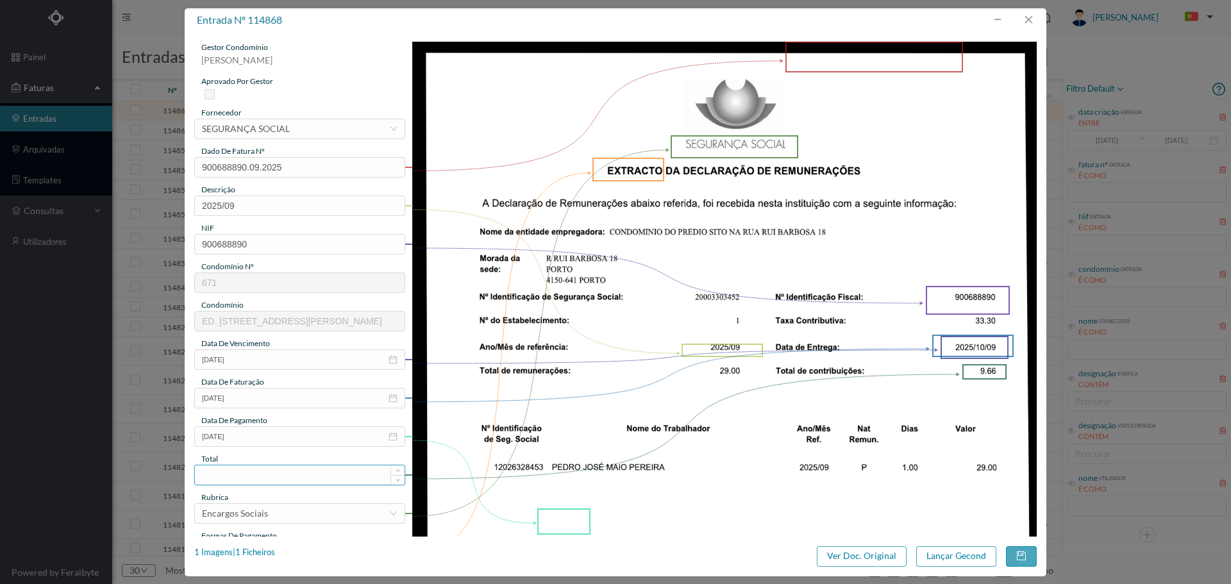
click at [262, 473] on input at bounding box center [300, 475] width 210 height 19
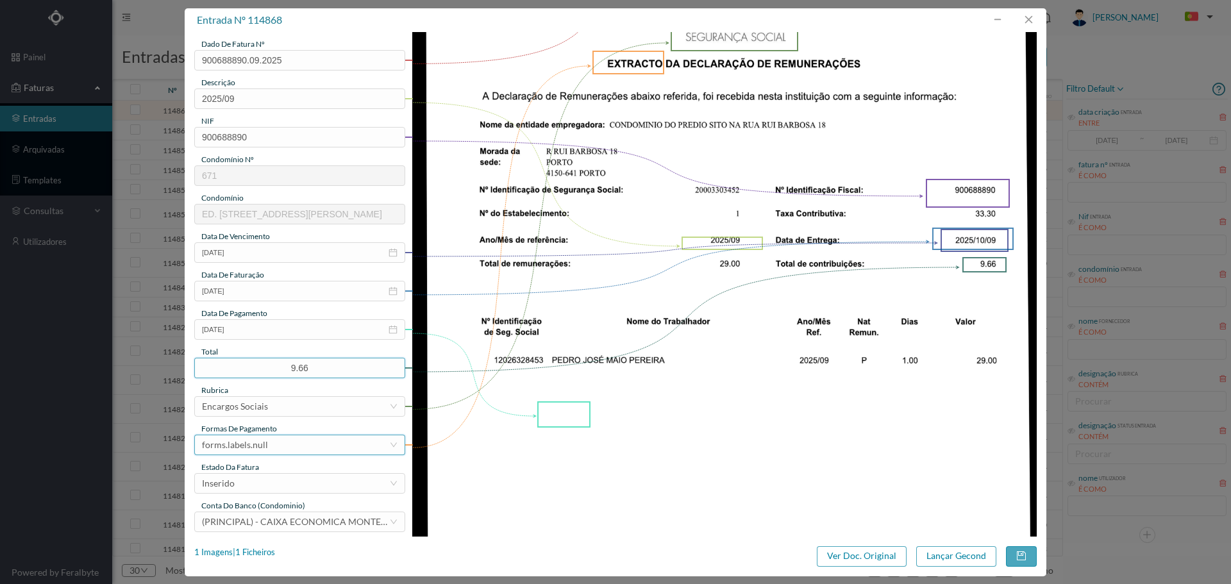
type input "9.66"
click at [284, 452] on div "forms.labels.null" at bounding box center [295, 444] width 187 height 19
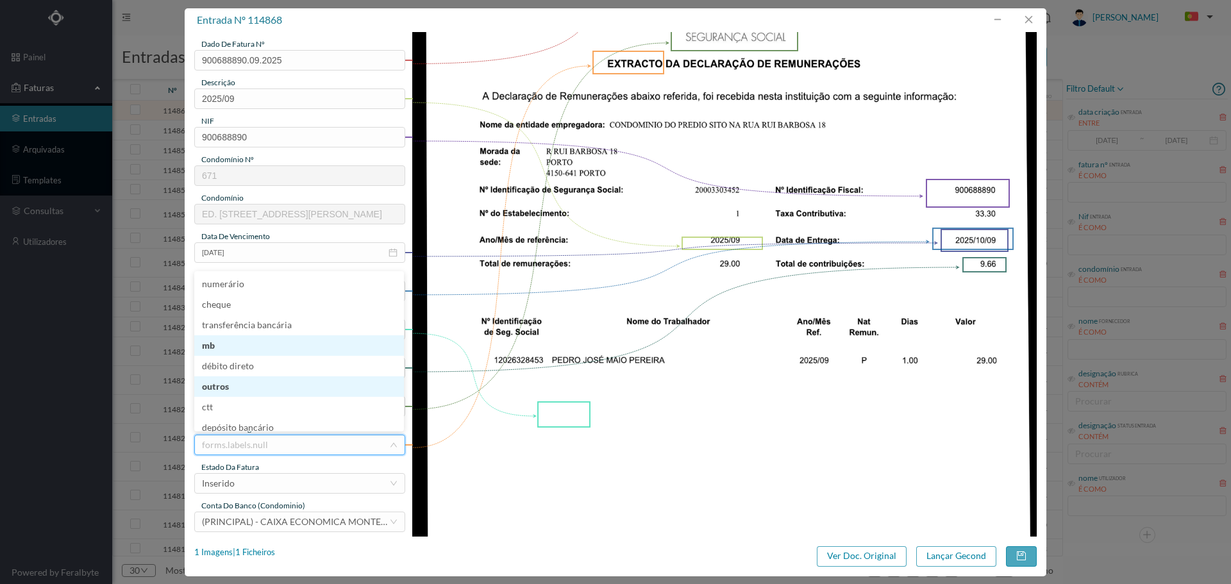
scroll to position [6, 0]
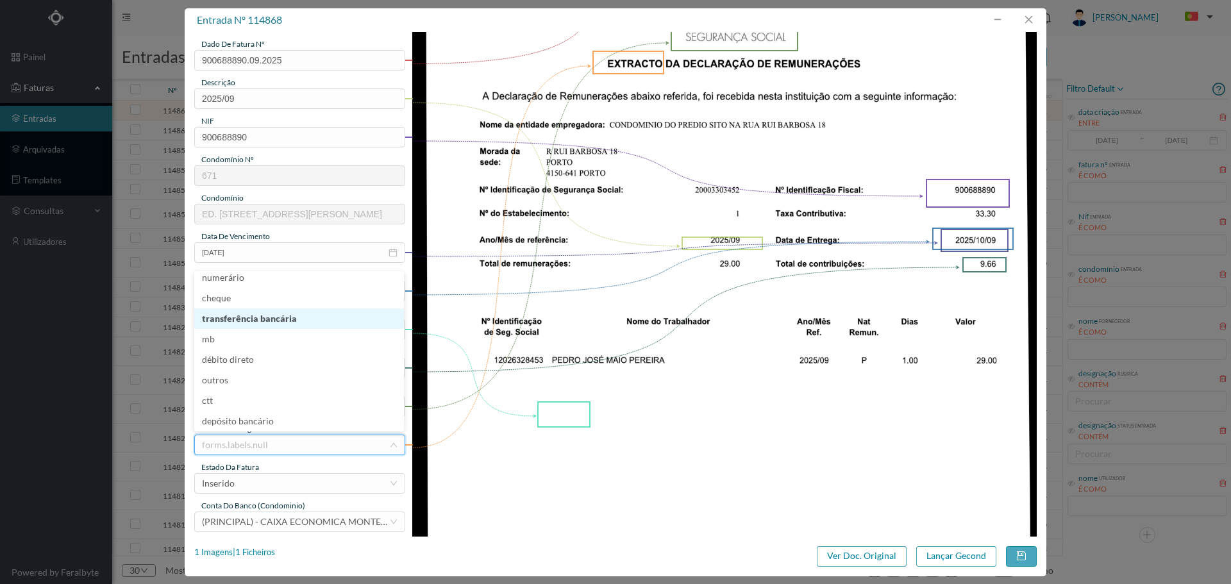
click at [273, 321] on li "transferência bancária" at bounding box center [299, 318] width 210 height 21
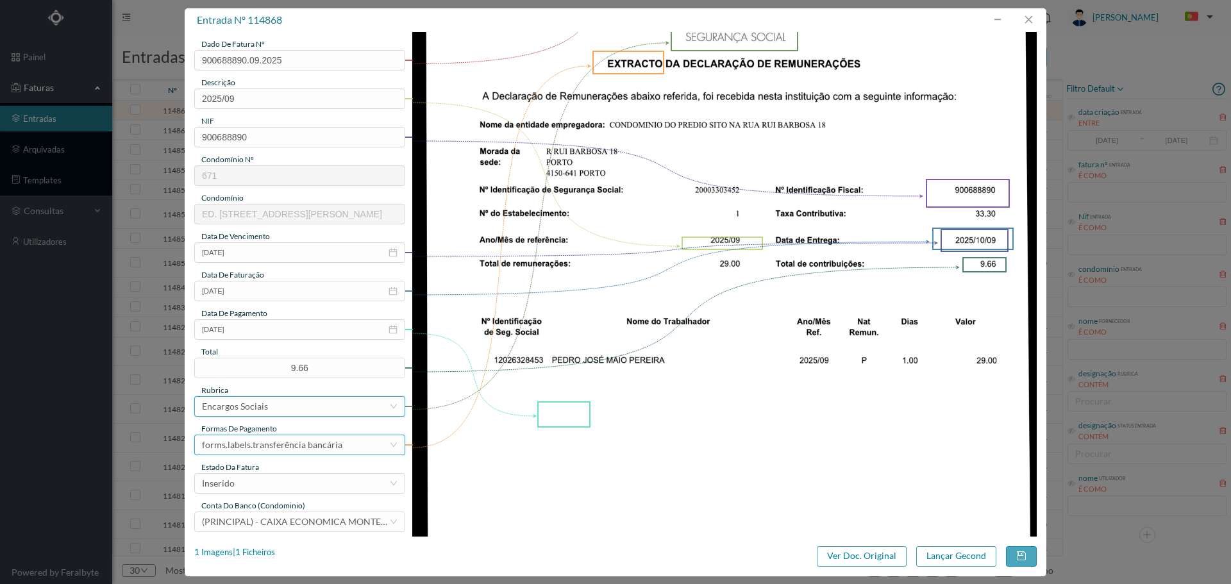
scroll to position [214, 0]
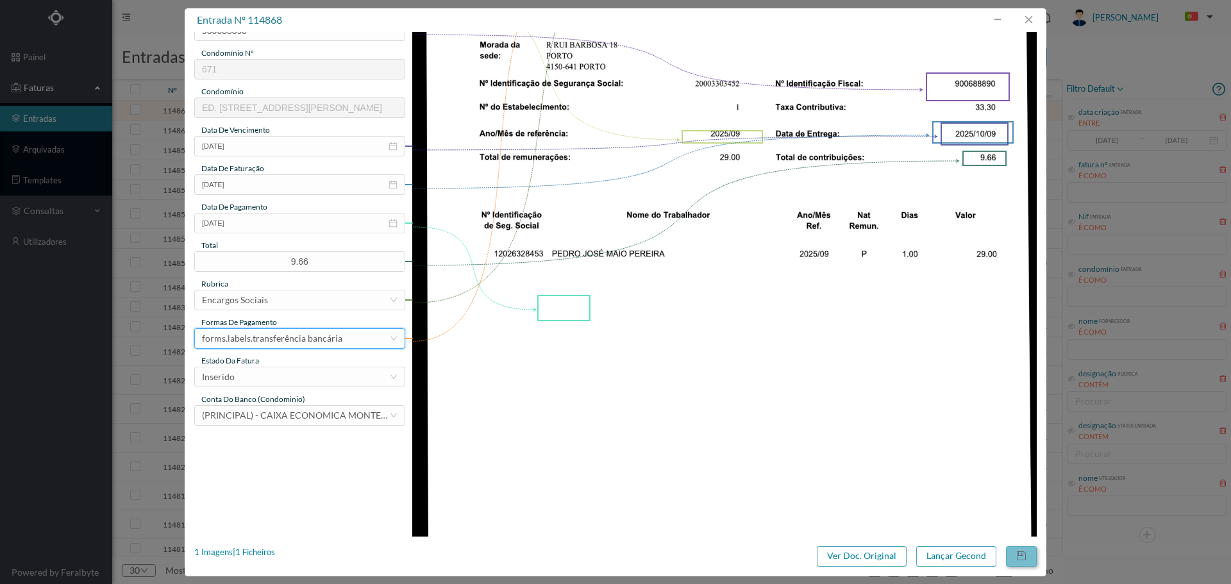
click at [1033, 553] on button "button" at bounding box center [1021, 556] width 31 height 21
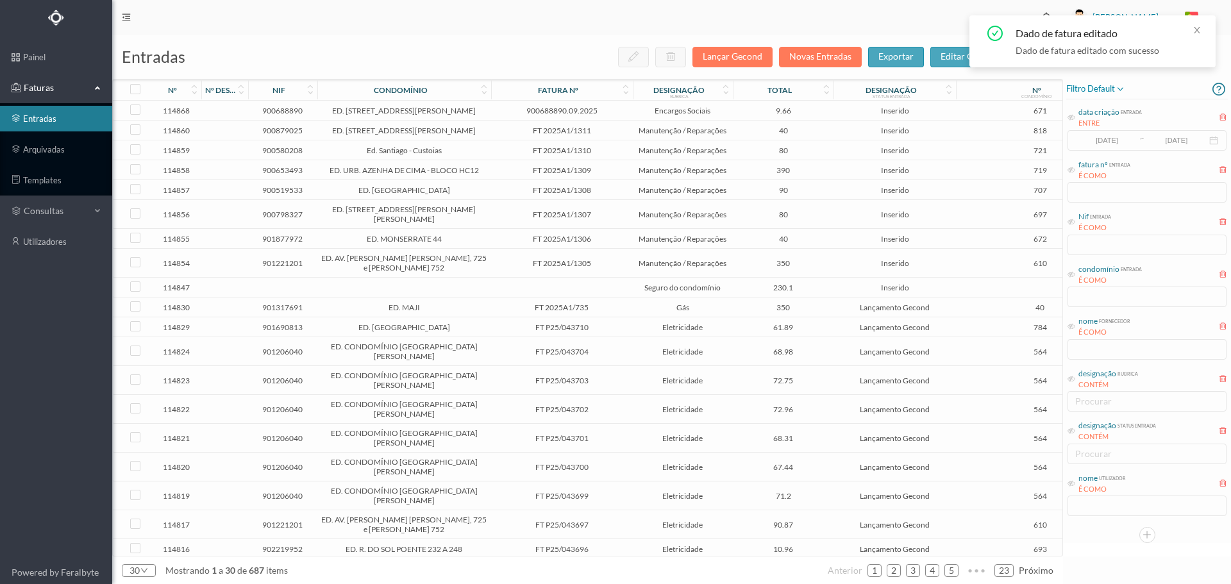
click at [745, 111] on span "9.66" at bounding box center [783, 111] width 94 height 10
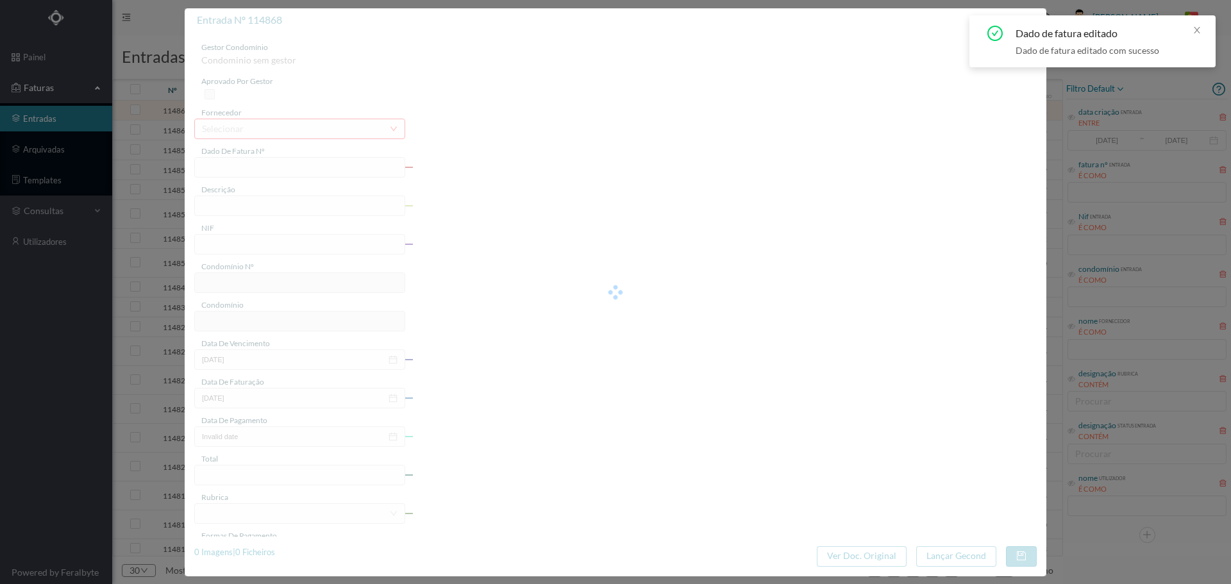
type input "900688890.09.2025"
type input "2025/09"
type input "900688890"
type input "[DATE]"
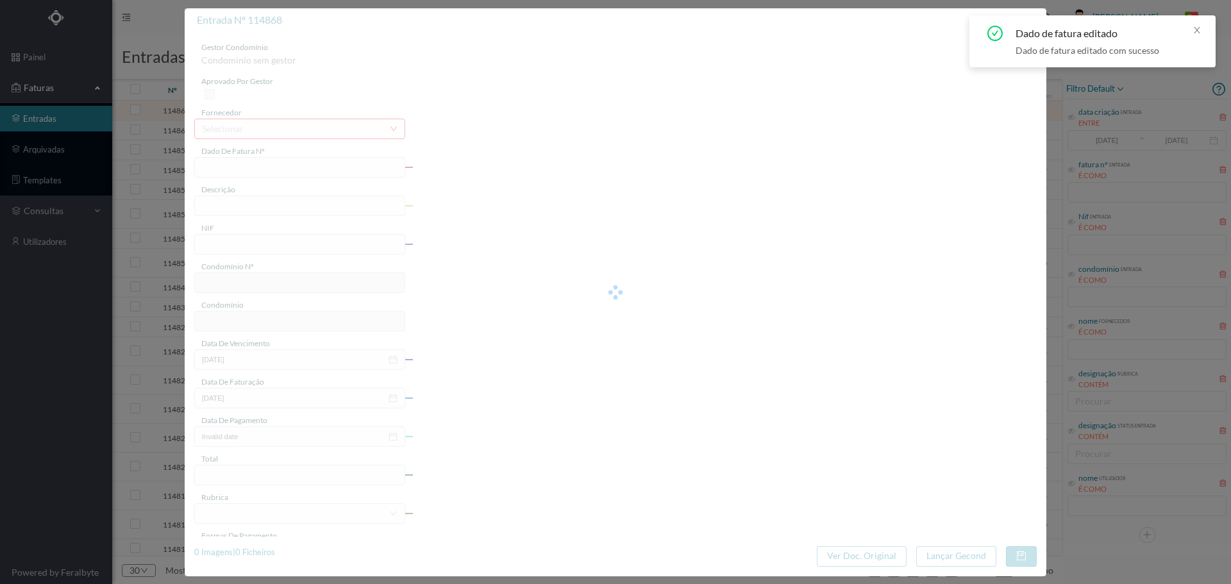
type input "[DATE]"
type input "9.66"
type input "671"
type input "ED. RUA RUI BARBOSA, 18"
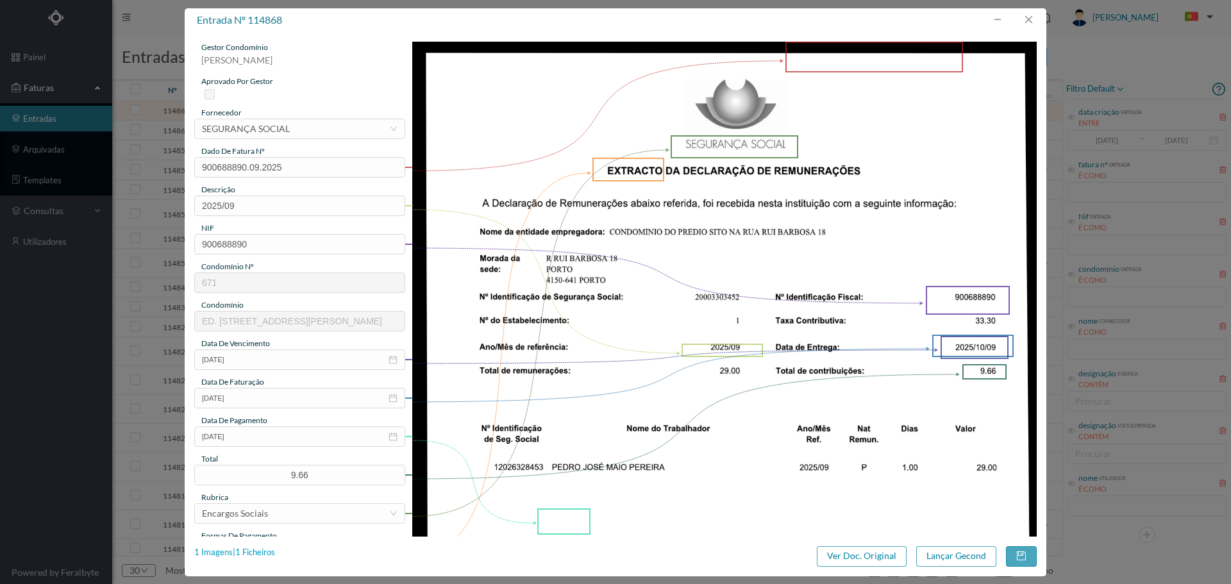
click at [244, 551] on div "1 Imagens | 1 Ficheiros" at bounding box center [234, 552] width 81 height 13
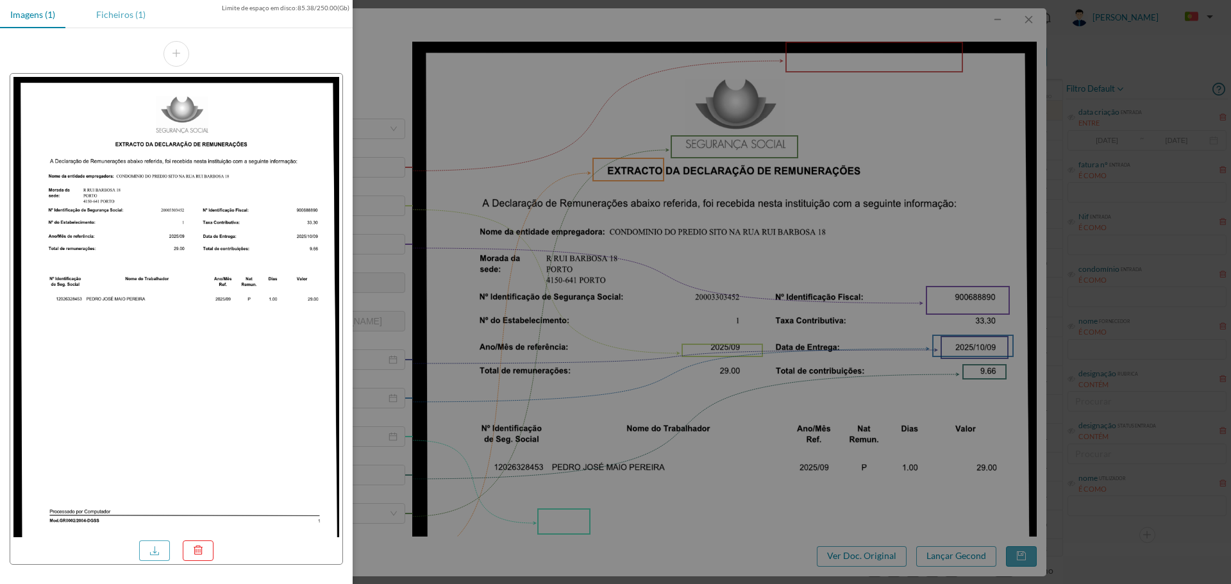
click at [128, 19] on div "Ficheiros (1)" at bounding box center [121, 14] width 70 height 29
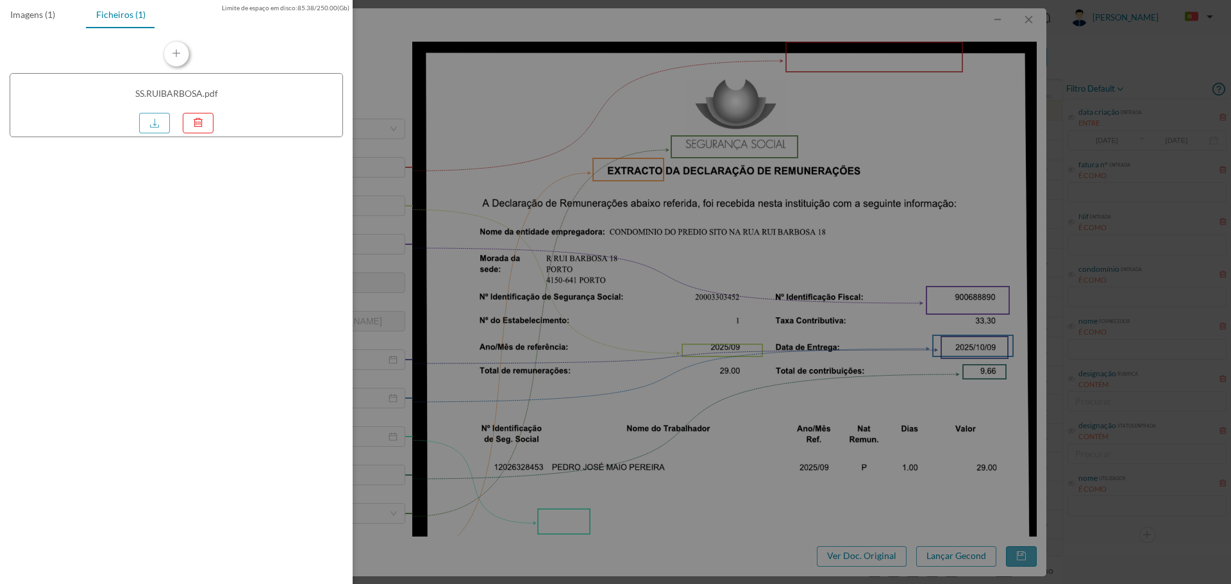
click at [179, 55] on button "button" at bounding box center [177, 54] width 26 height 26
click at [965, 483] on div at bounding box center [615, 292] width 1231 height 584
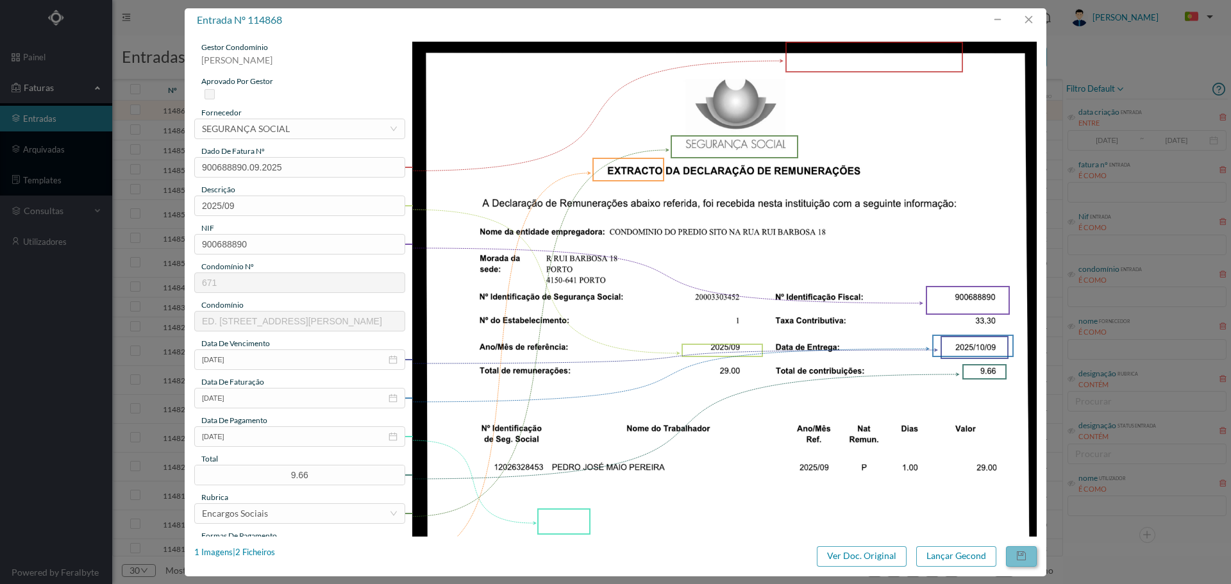
click at [1021, 555] on button "button" at bounding box center [1021, 556] width 31 height 21
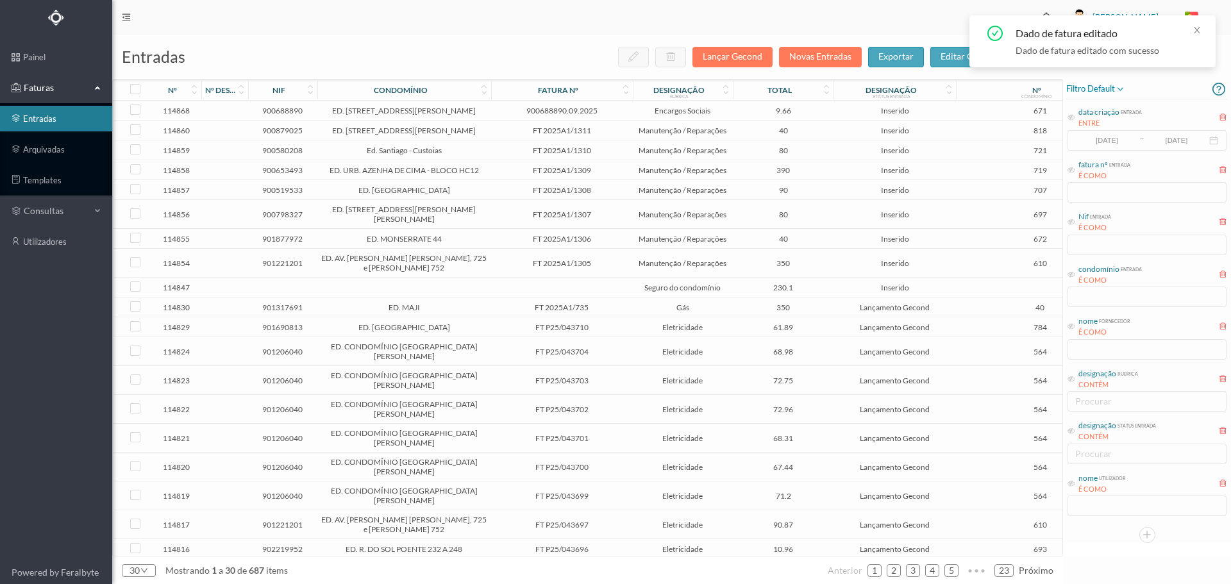
click at [738, 110] on span "9.66" at bounding box center [783, 111] width 94 height 10
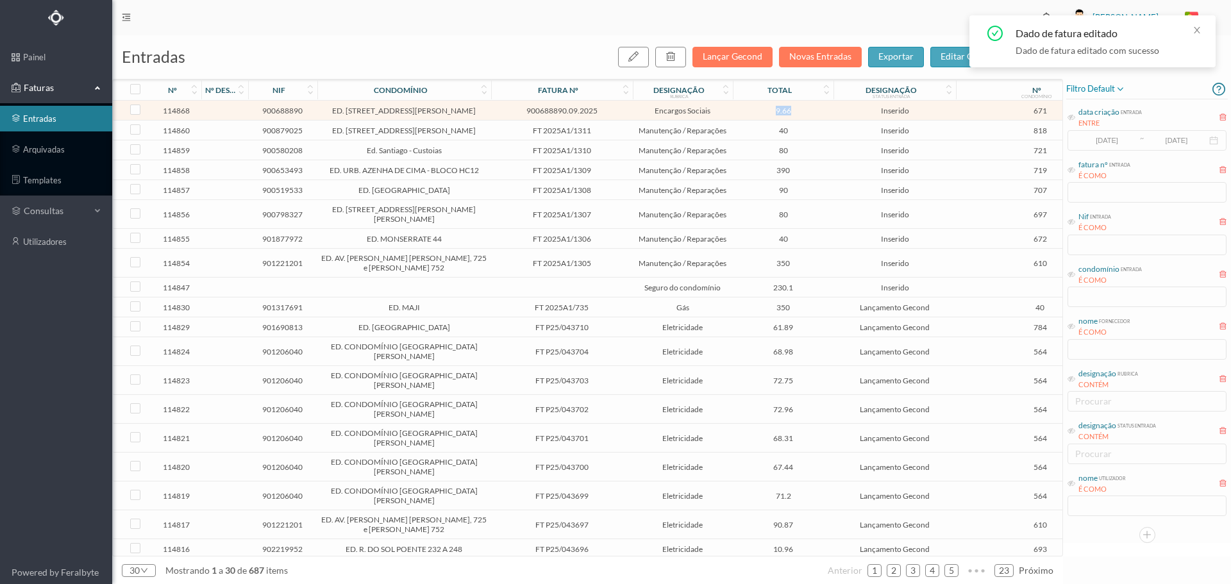
click at [738, 110] on span "9.66" at bounding box center [783, 111] width 94 height 10
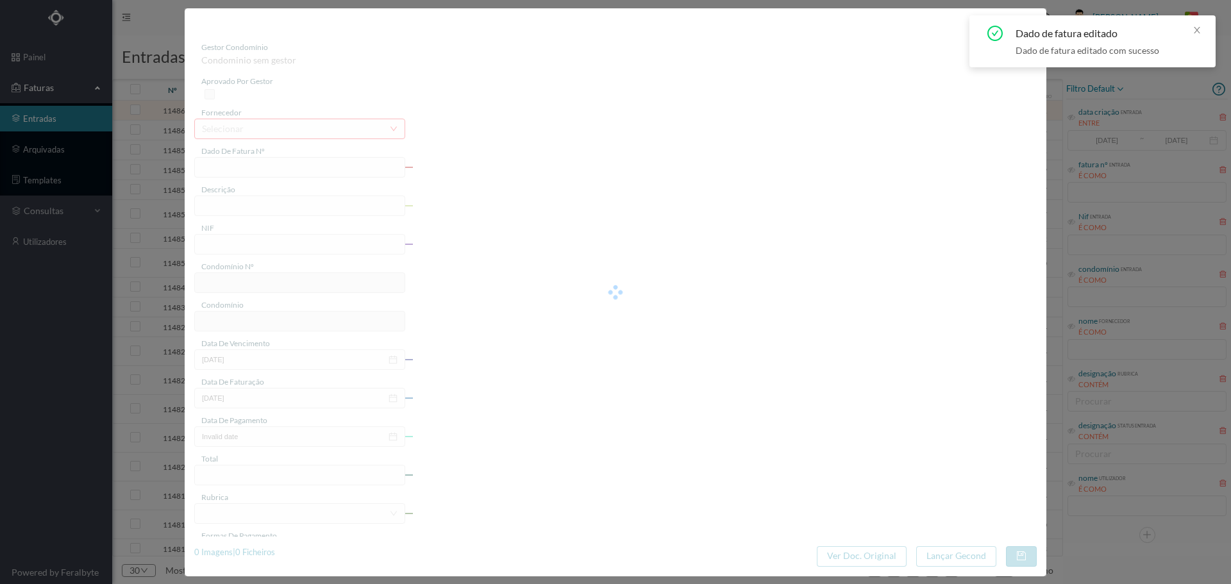
type input "900688890.09.2025"
type input "2025/09"
type input "900688890"
type input "[DATE]"
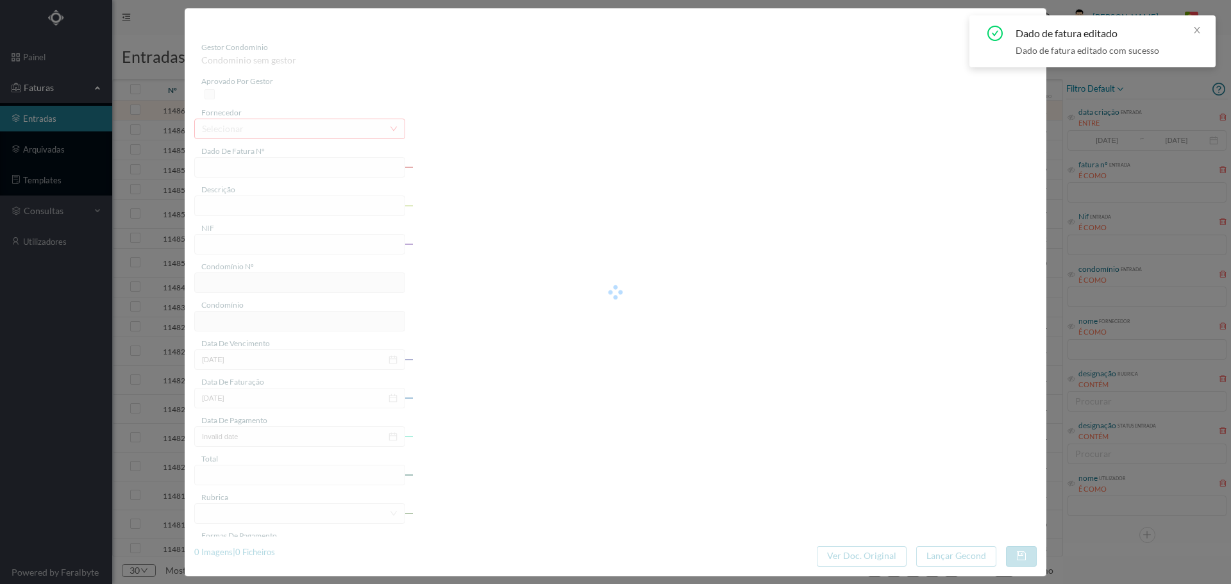
type input "[DATE]"
type input "9.66"
type input "671"
type input "ED. RUA RUI BARBOSA, 18"
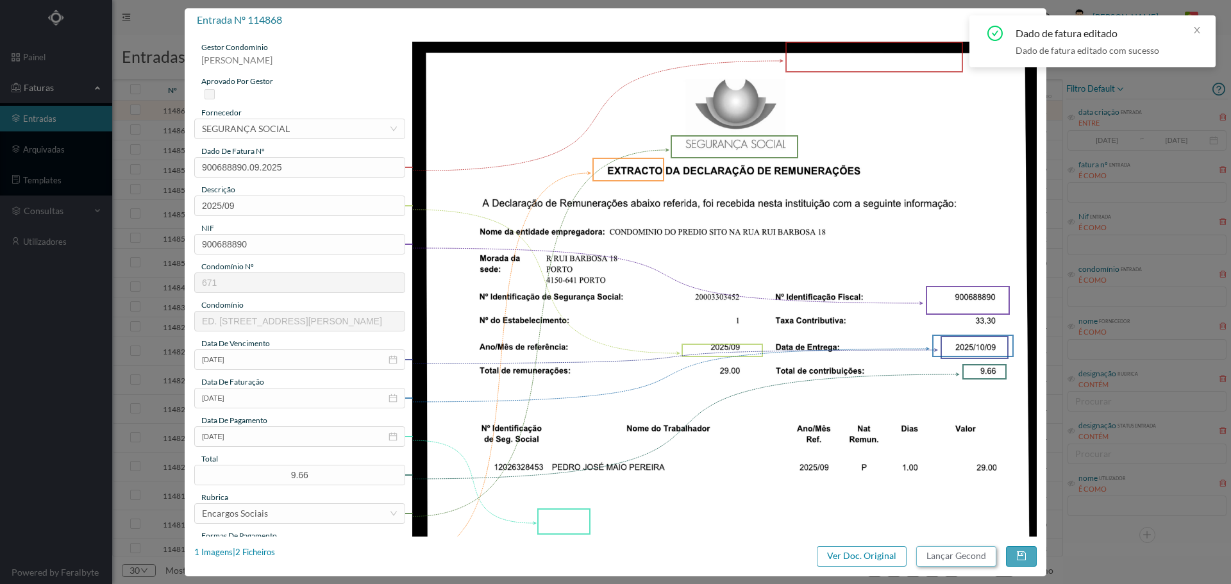
click at [966, 554] on button "Lançar Gecond" at bounding box center [956, 556] width 80 height 21
